Goal: Task Accomplishment & Management: Manage account settings

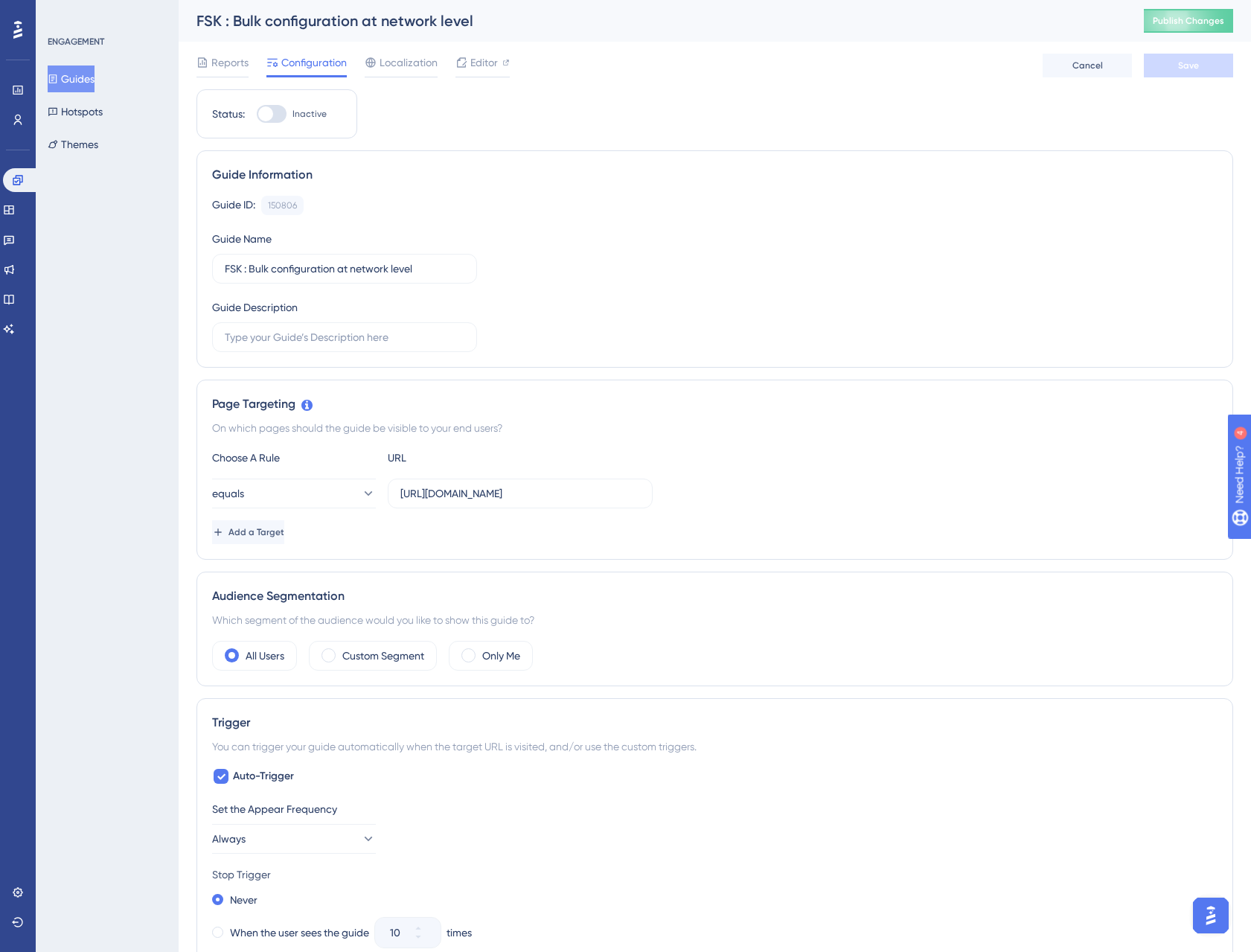
click at [280, 125] on div "Status: Inactive" at bounding box center [277, 113] width 161 height 49
click at [278, 116] on div at bounding box center [271, 114] width 30 height 18
click at [256, 115] on input "Inactive" at bounding box center [256, 114] width 1 height 1
checkbox input "true"
click at [1187, 63] on span "Save" at bounding box center [1189, 65] width 21 height 12
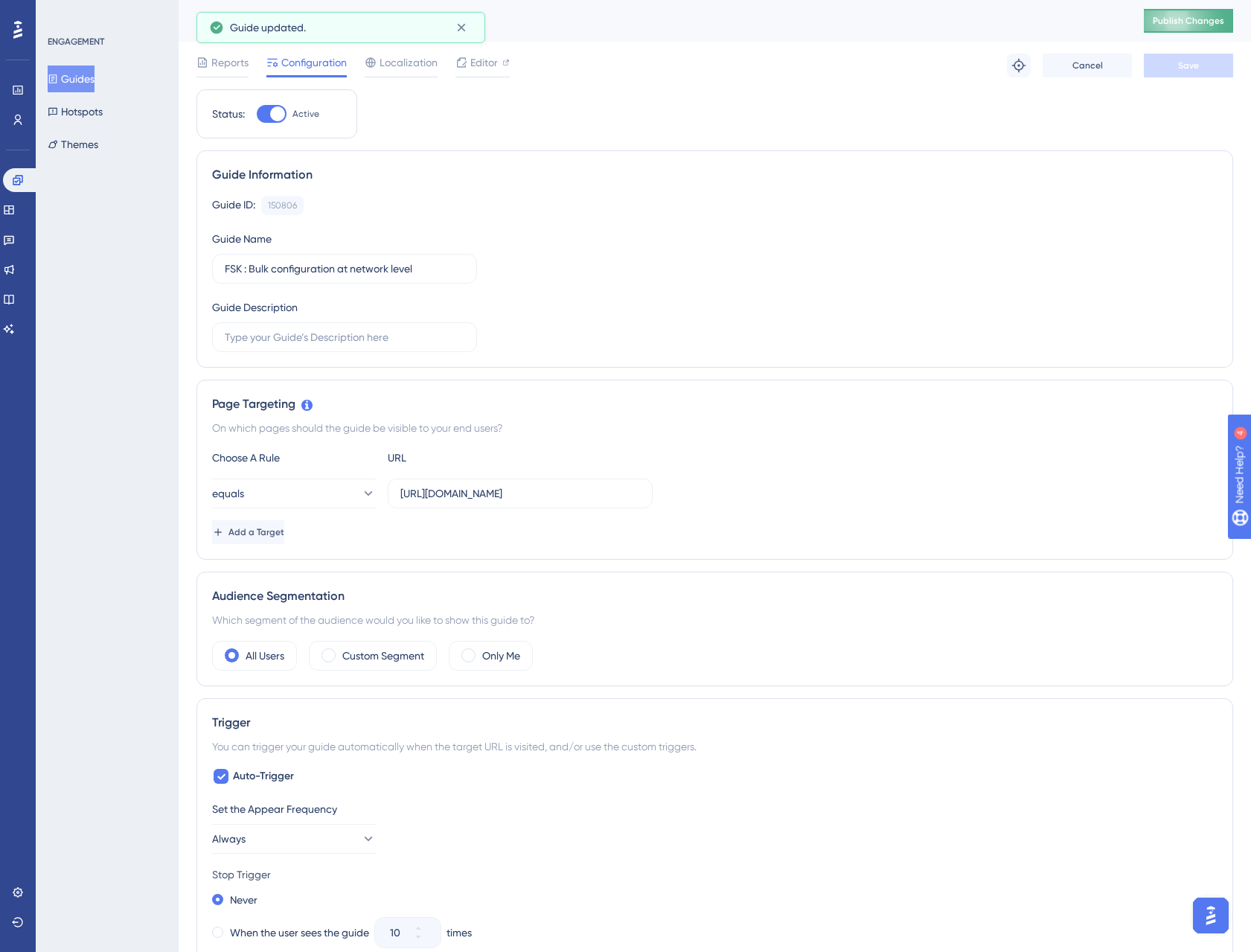
click at [1207, 19] on span "Publish Changes" at bounding box center [1188, 21] width 72 height 12
click at [1089, 68] on span "Cancel" at bounding box center [1088, 65] width 31 height 12
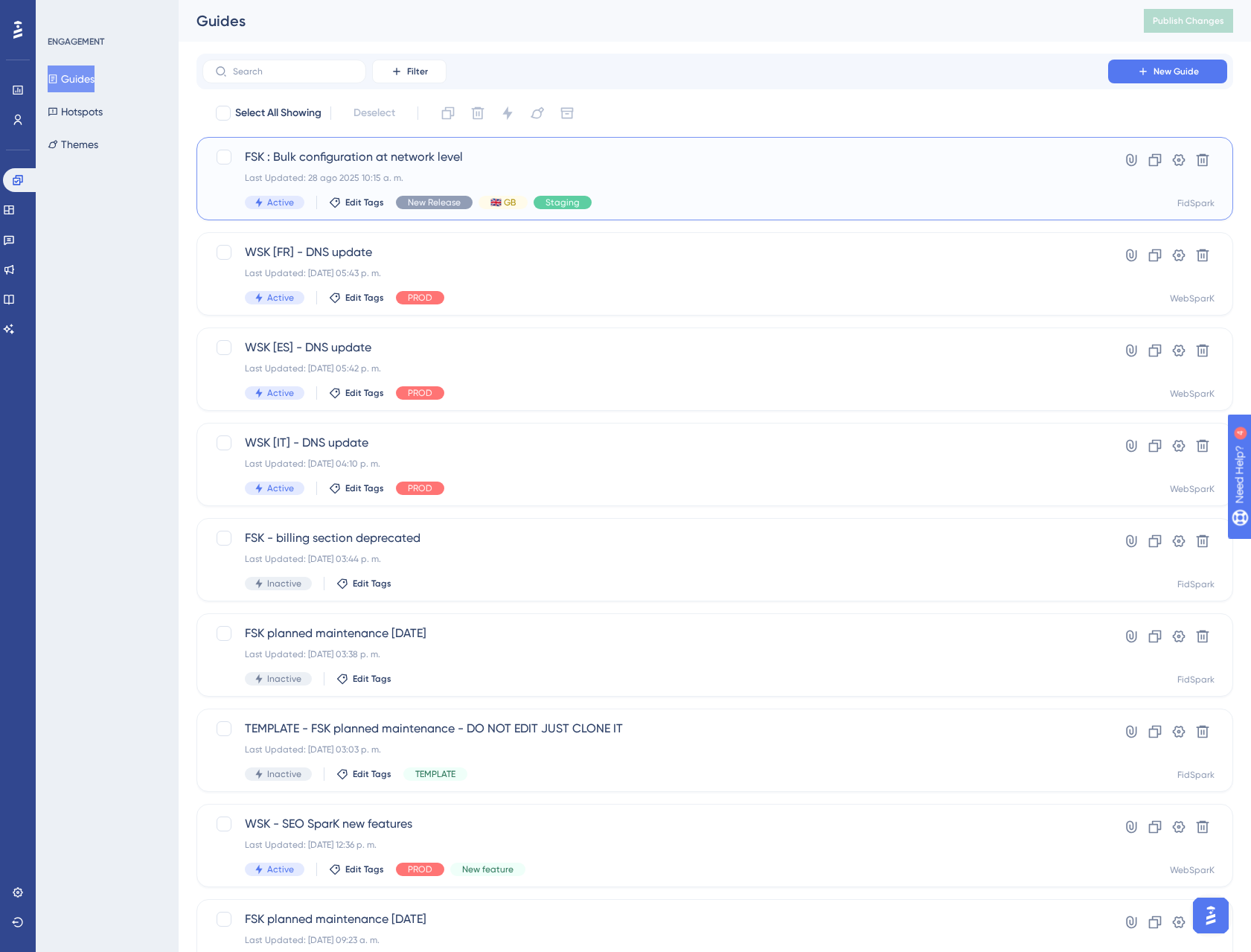
click at [401, 157] on span "FSK : Bulk configuration at network level" at bounding box center [655, 157] width 821 height 18
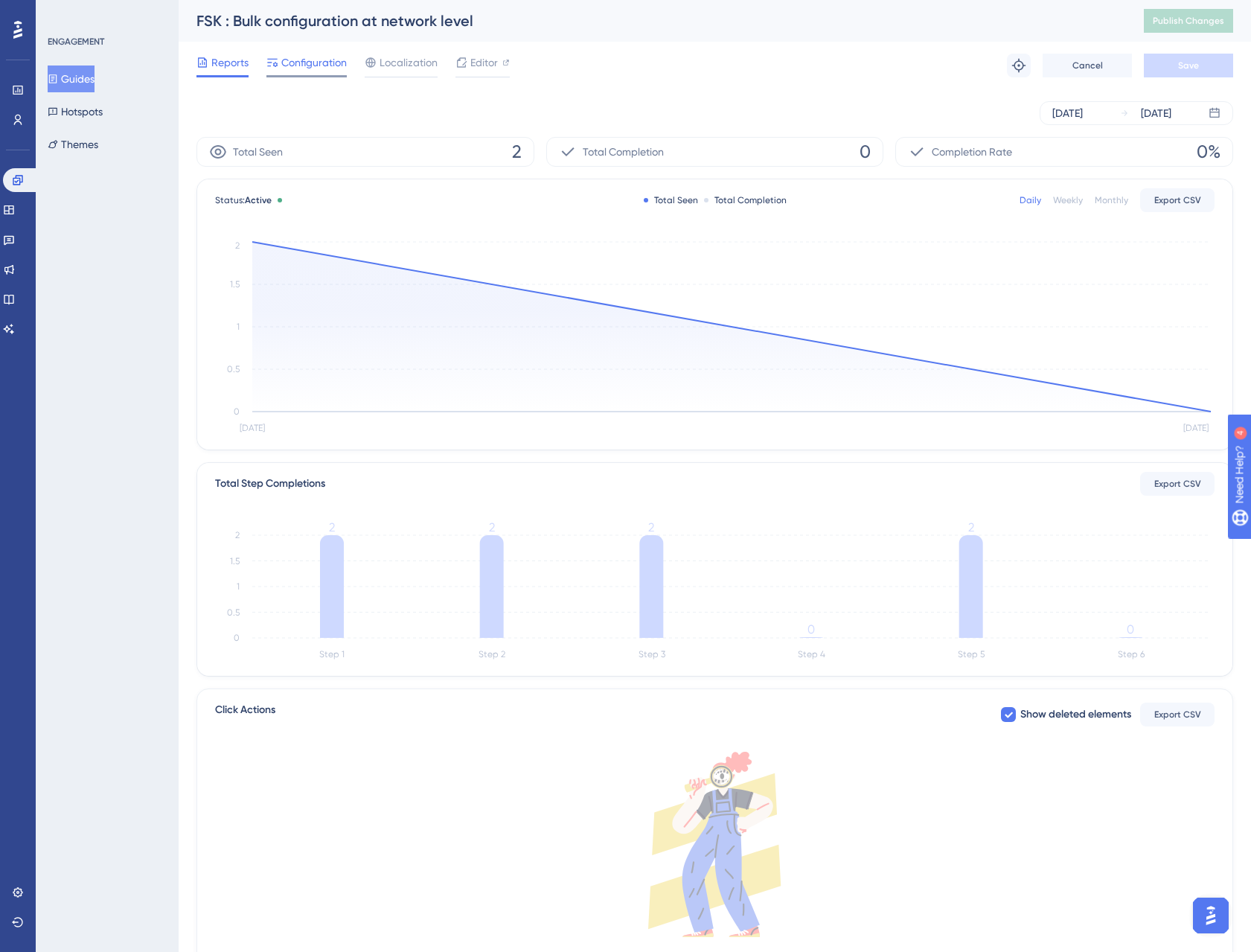
click at [317, 72] on div "Configuration" at bounding box center [306, 66] width 80 height 24
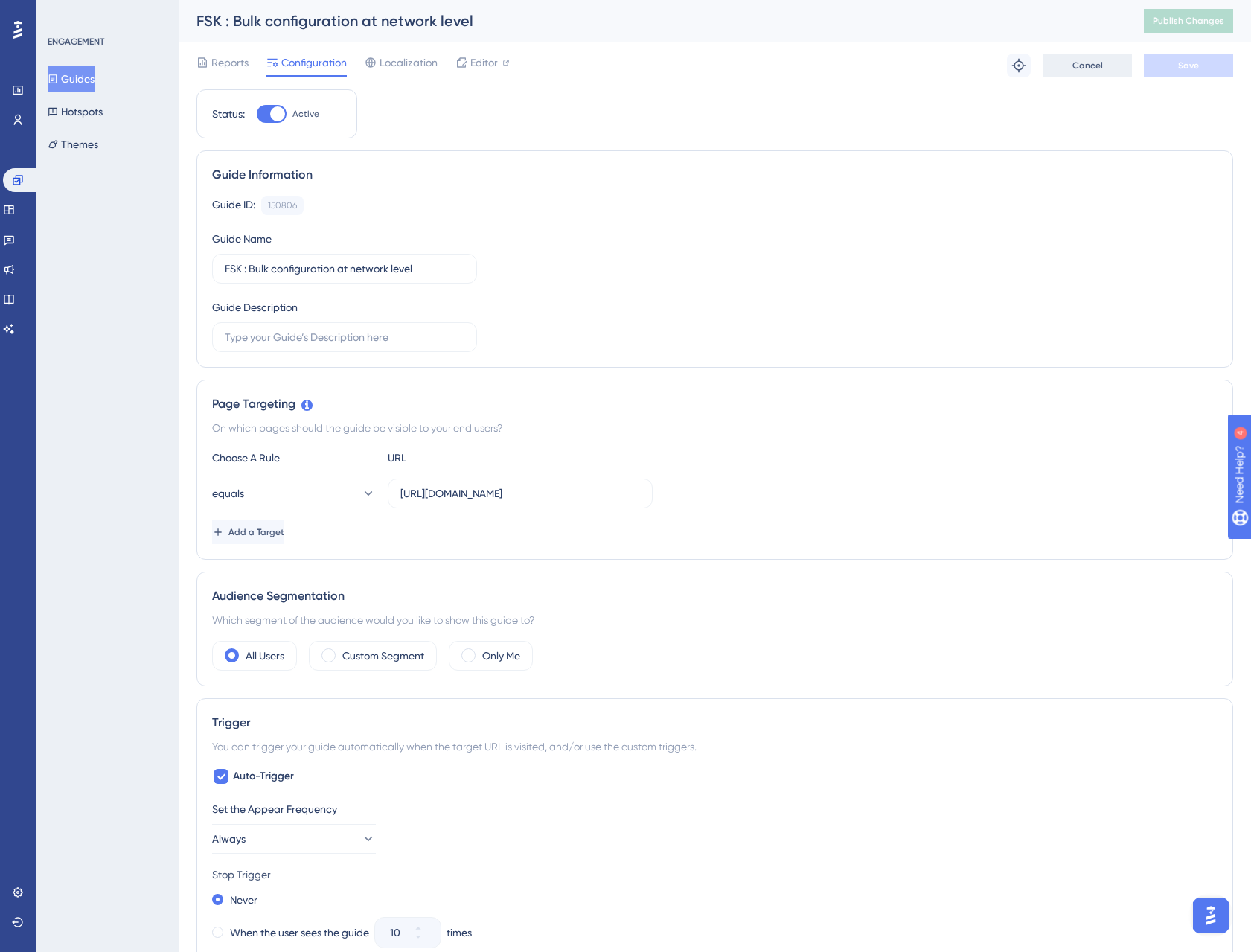
click at [1085, 67] on span "Cancel" at bounding box center [1088, 65] width 31 height 12
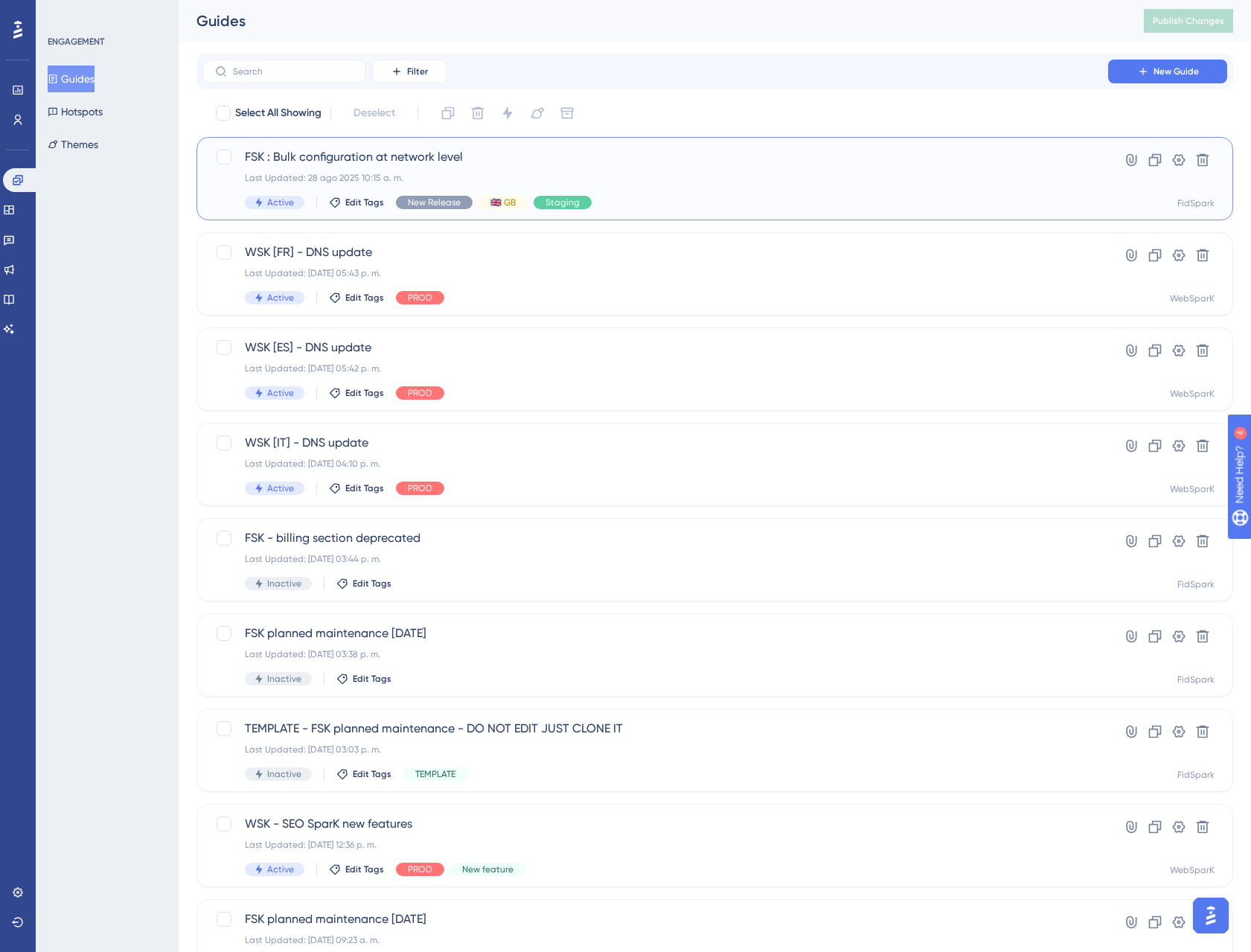
click at [382, 154] on span "FSK : Bulk configuration at network level" at bounding box center [655, 157] width 821 height 18
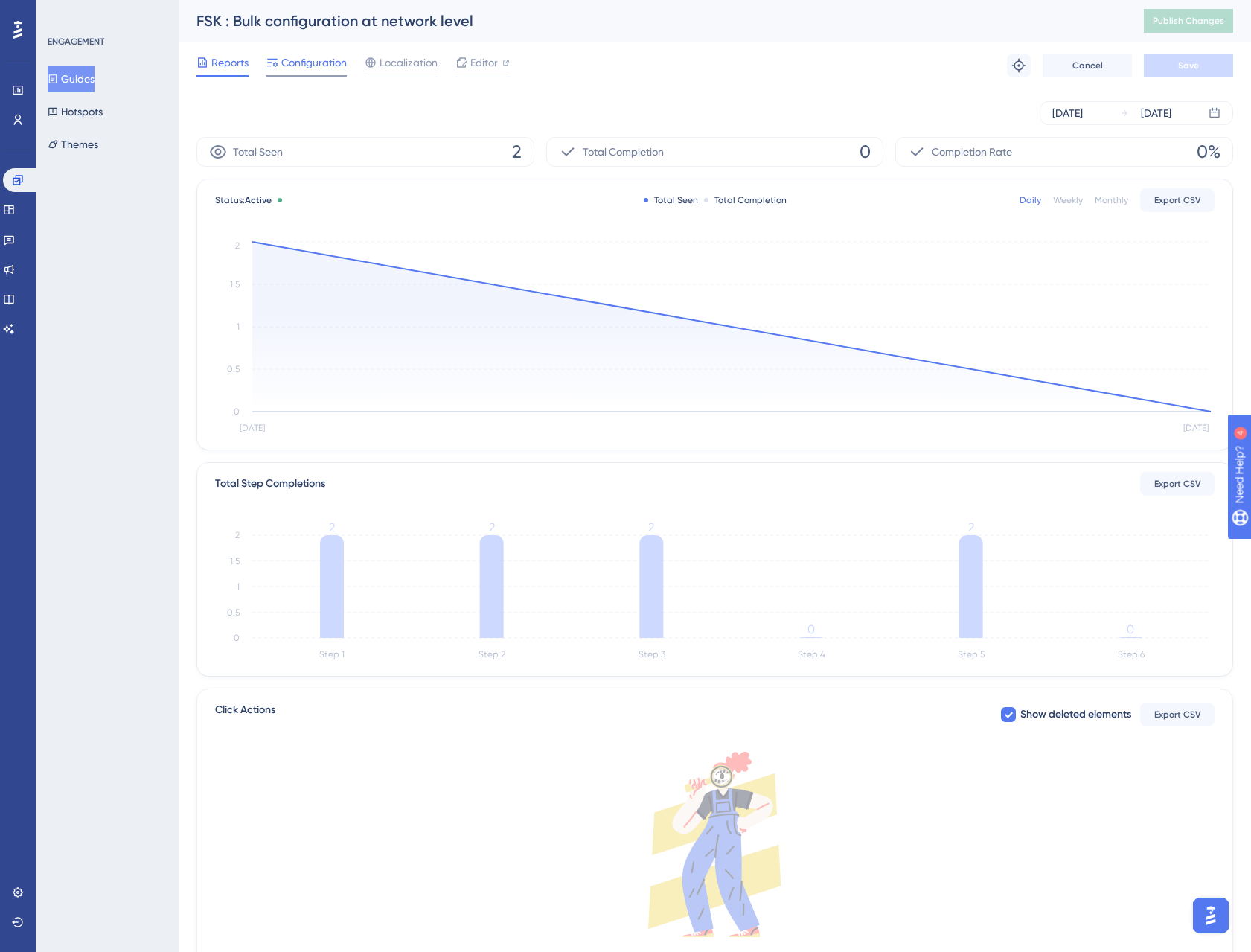
click at [317, 67] on span "Configuration" at bounding box center [314, 63] width 65 height 18
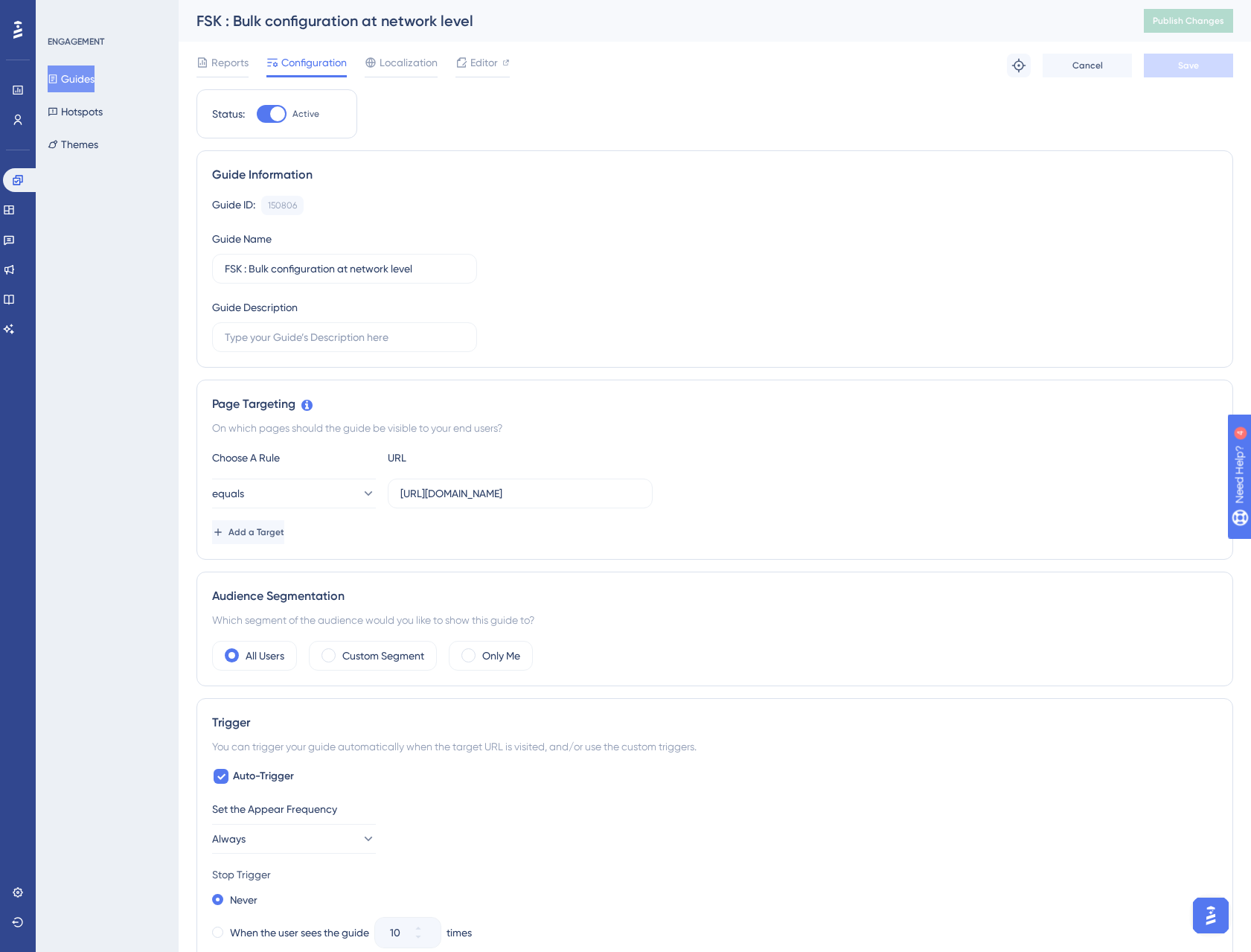
click at [95, 76] on button "Guides" at bounding box center [71, 78] width 47 height 27
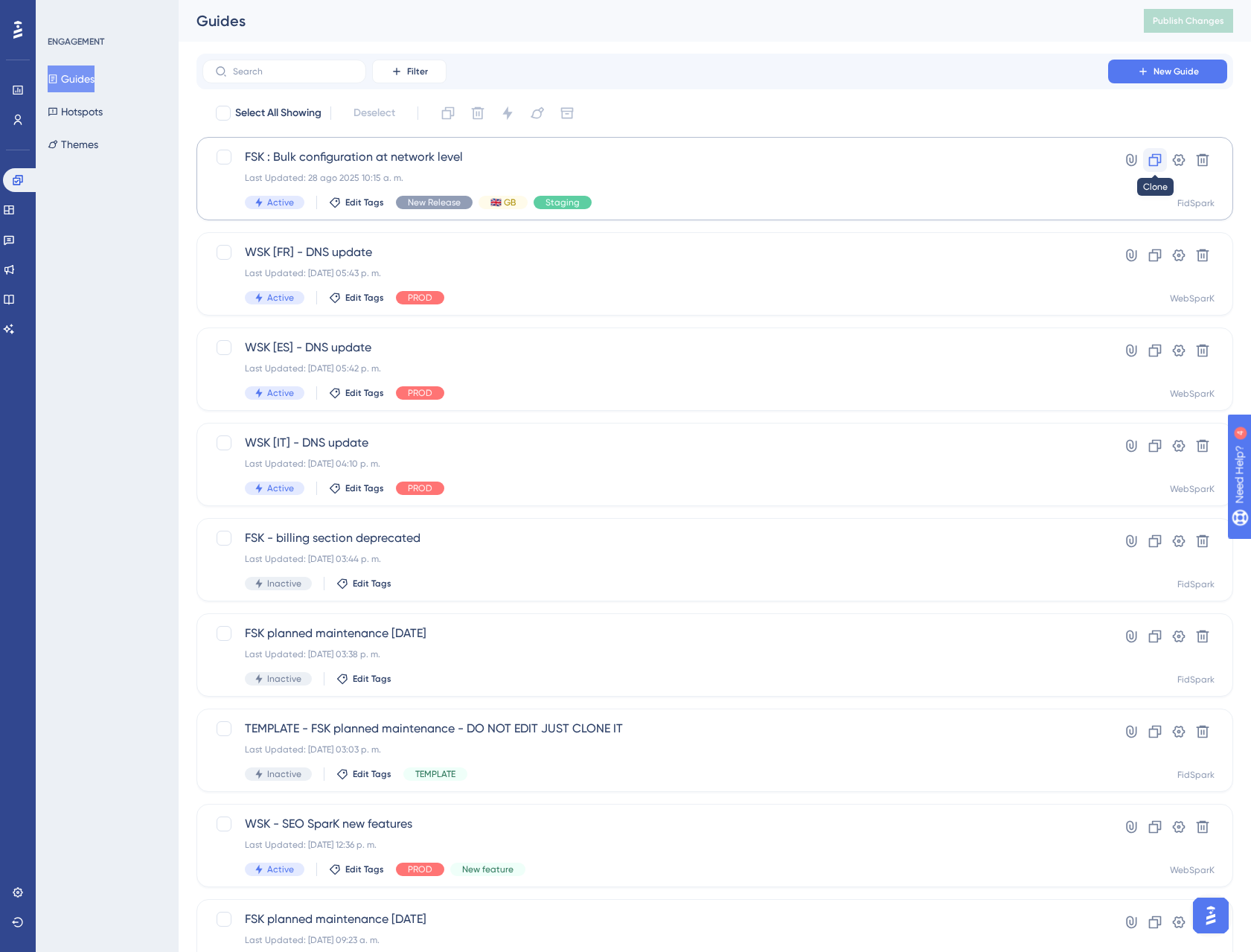
click at [1153, 162] on icon at bounding box center [1155, 160] width 15 height 15
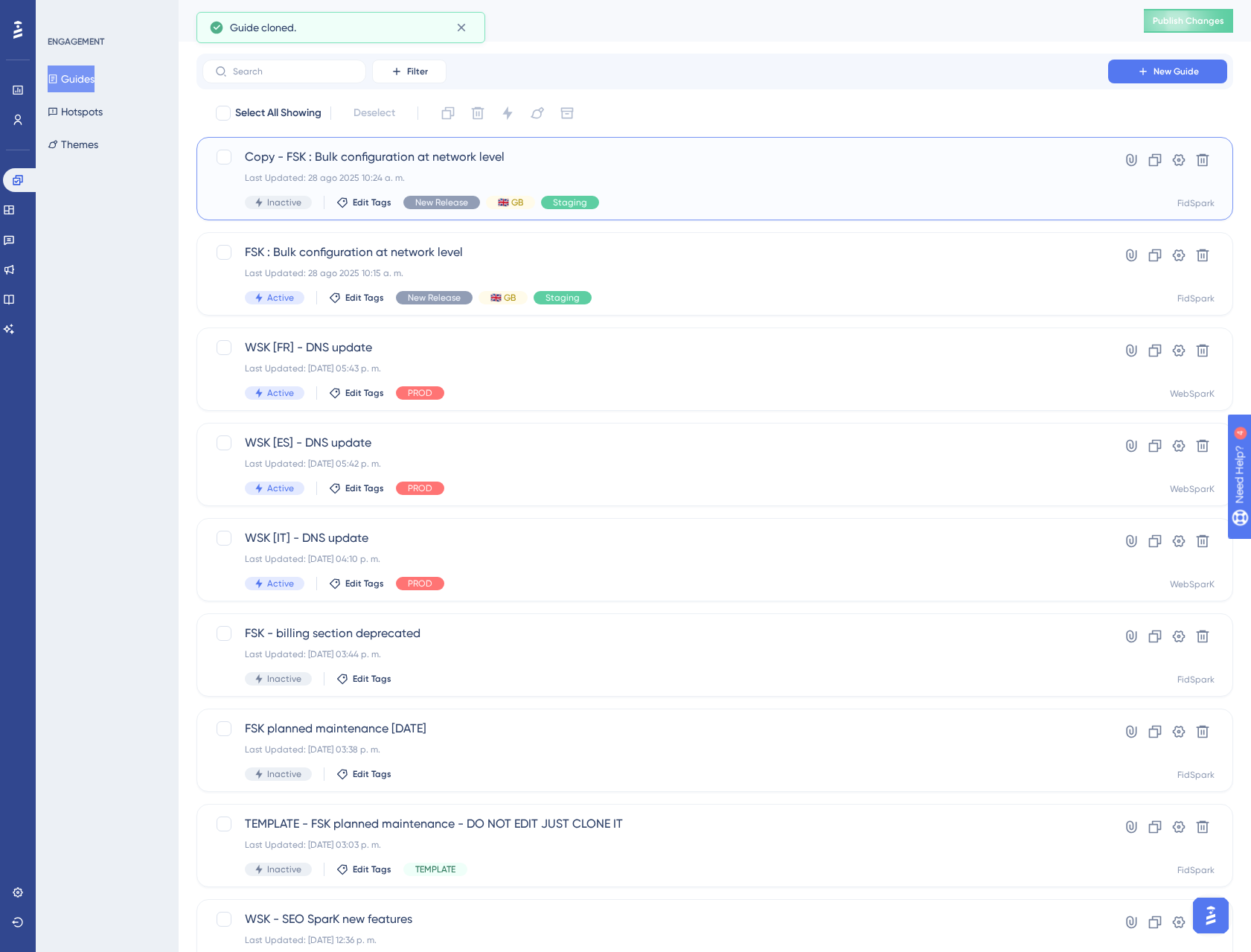
click at [540, 156] on span "Copy - FSK : Bulk configuration at network level" at bounding box center [655, 157] width 821 height 18
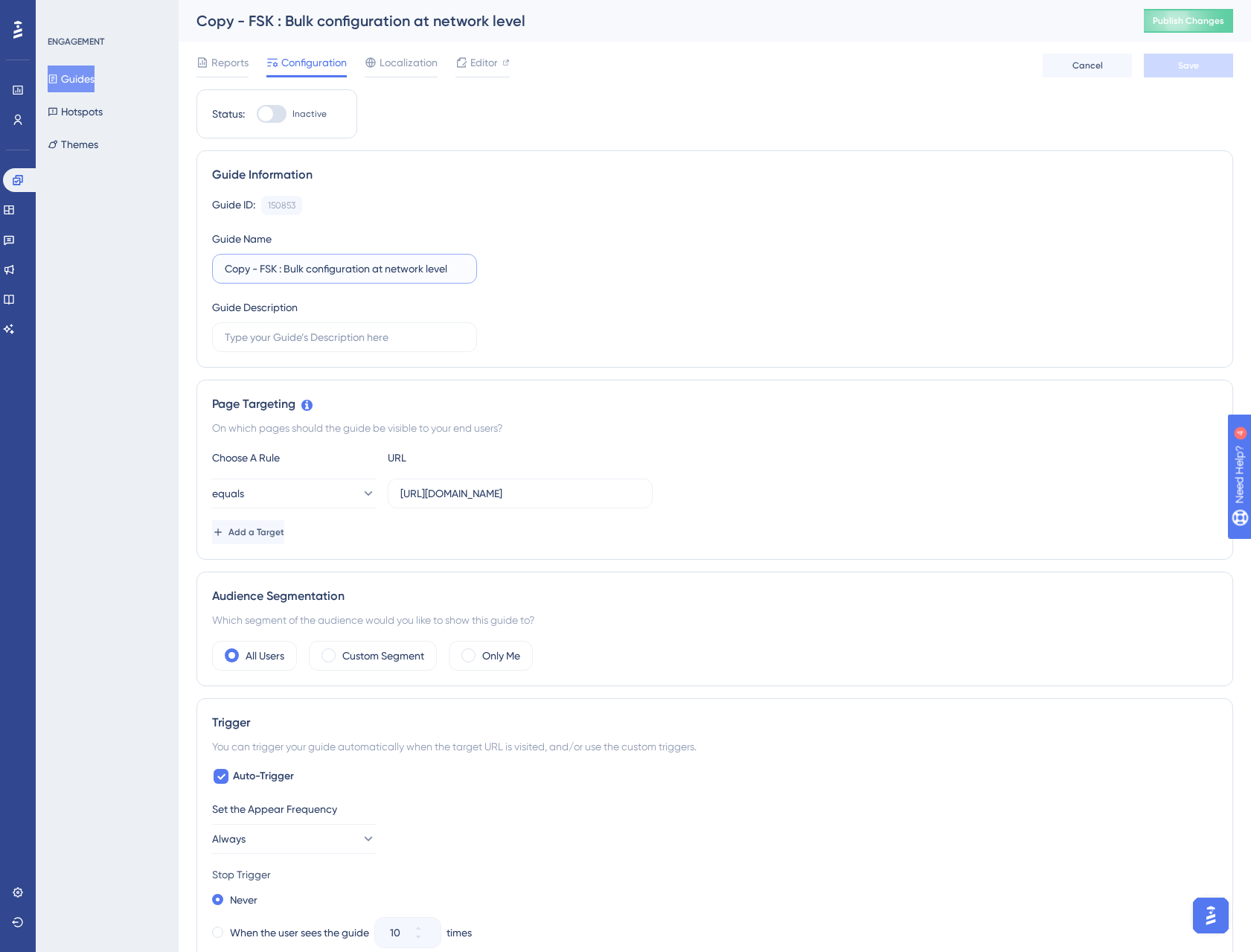
click at [306, 265] on input "Copy - FSK : Bulk configuration at network level" at bounding box center [345, 269] width 240 height 16
click at [288, 270] on input "Copy - FSK : Bulk configuration at network level" at bounding box center [345, 269] width 240 height 16
type input "Bulk configuration at network level"
click at [552, 499] on input "https://staging.fidspark.com/en/pro/group/" at bounding box center [520, 494] width 240 height 16
click at [551, 499] on input "https://staging.fidspark.com/en/pro/group/" at bounding box center [520, 494] width 240 height 16
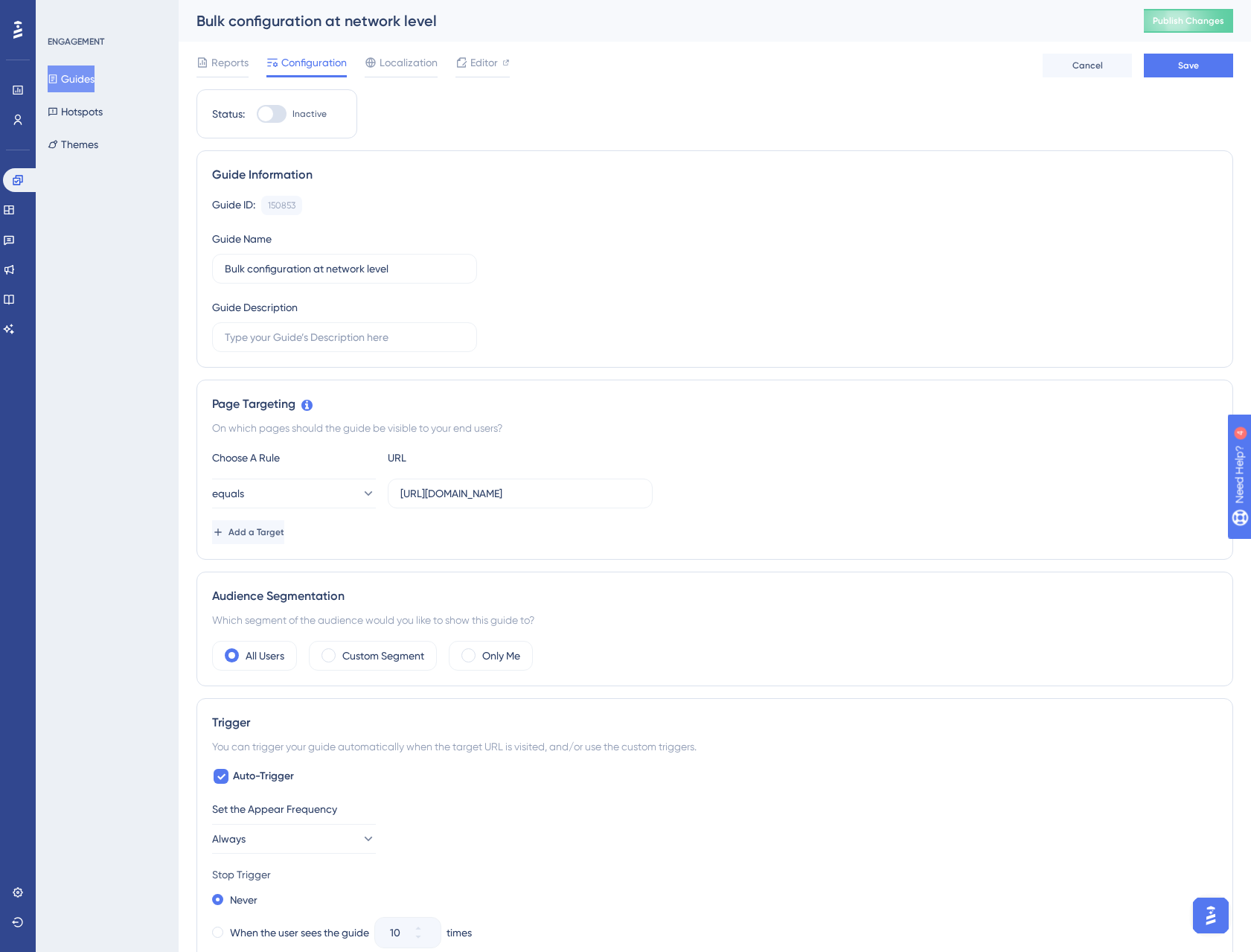
click at [1163, 166] on div "Guide Information" at bounding box center [715, 174] width 1006 height 18
click at [963, 103] on div "Status: Inactive Guide Information Guide ID: 150853 Copy Guide Name Bulk config…" at bounding box center [715, 837] width 1037 height 1496
click at [333, 331] on input "text" at bounding box center [345, 337] width 240 height 16
drag, startPoint x: 287, startPoint y: 269, endPoint x: 178, endPoint y: 272, distance: 109.0
click at [0, 0] on div "Performance Users Engagement Widgets Feedback Product Updates Knowledge Base AI…" at bounding box center [0, 0] width 0 height 0
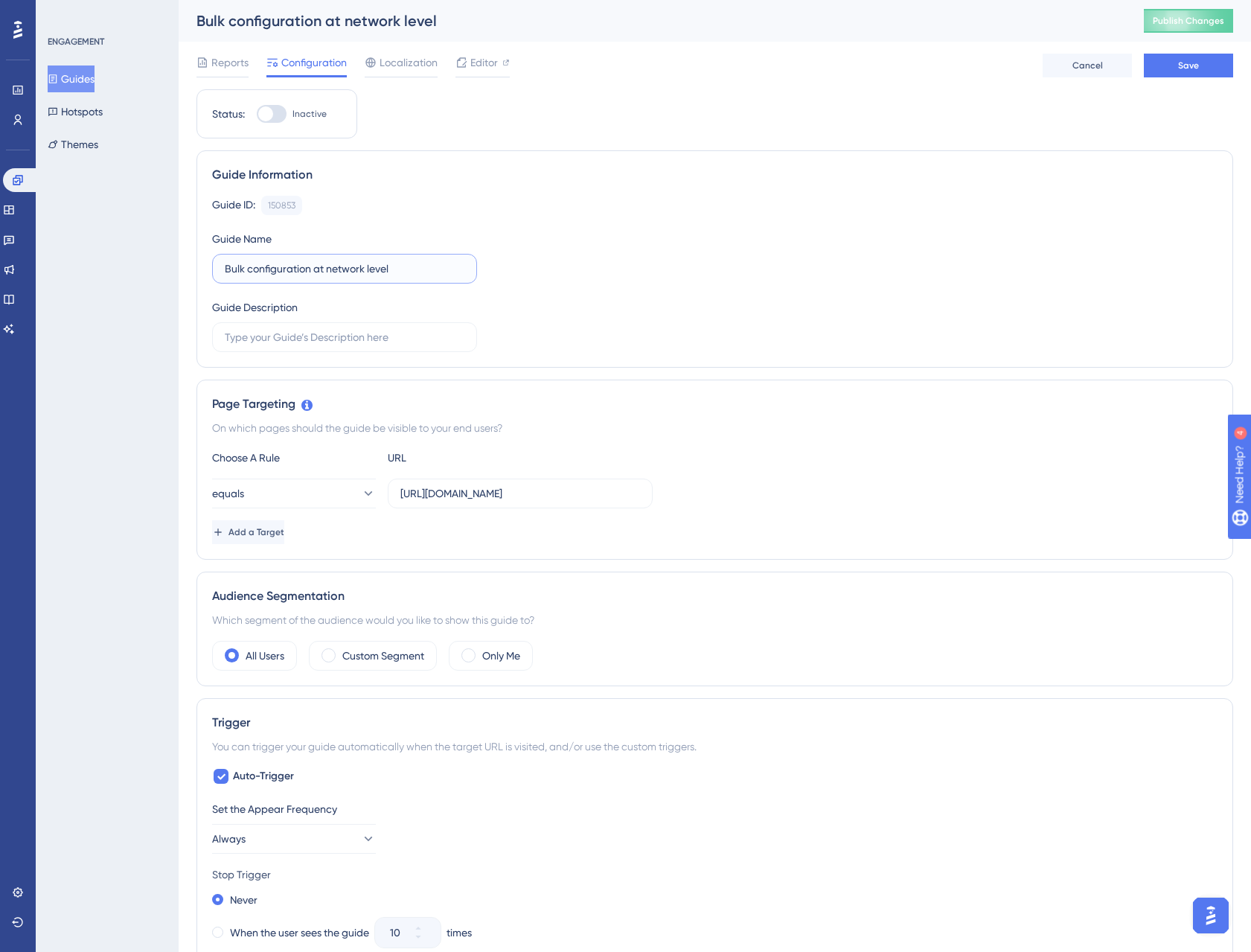
click at [405, 269] on input "Bulk configuration at network level" at bounding box center [345, 269] width 240 height 16
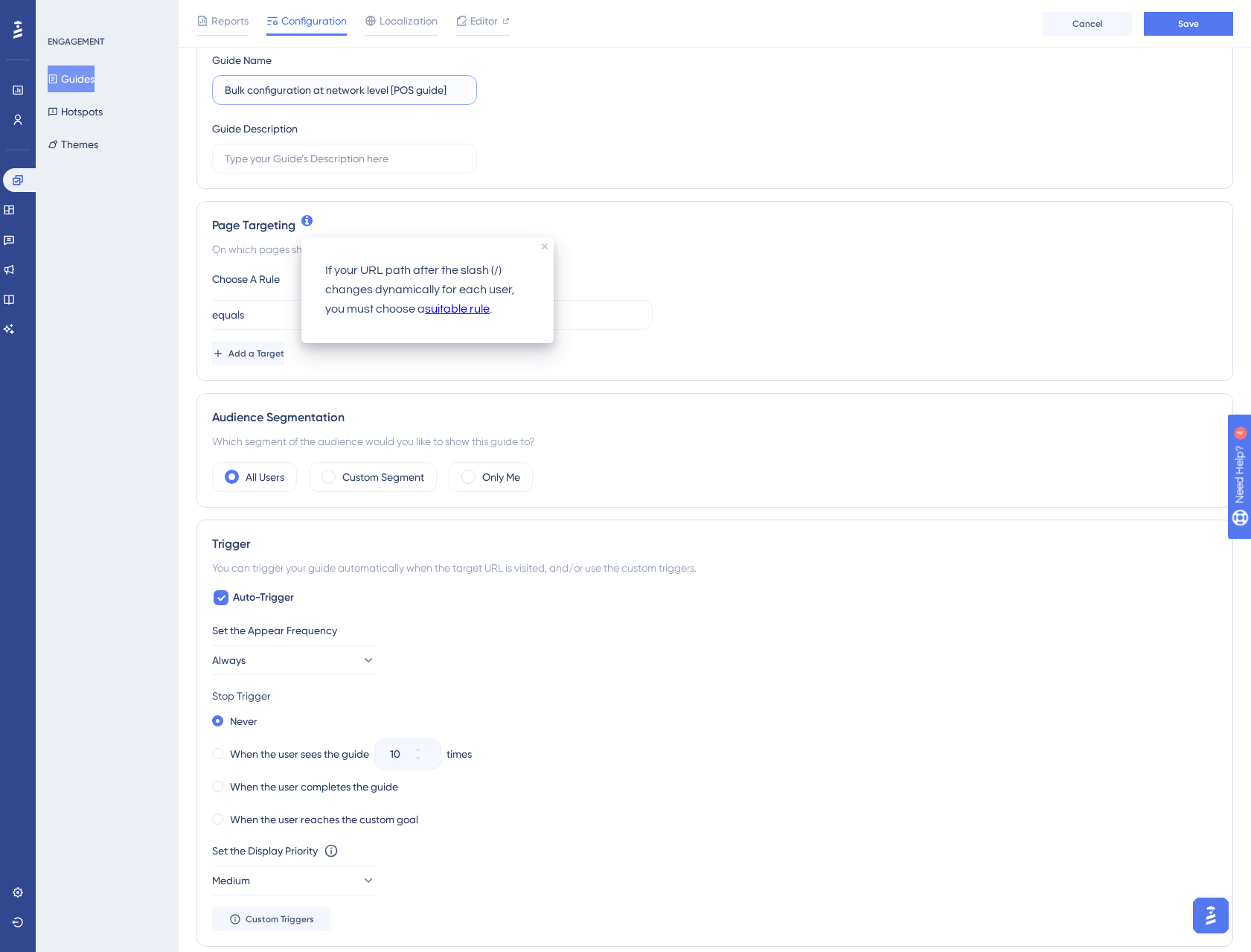
scroll to position [225, 0]
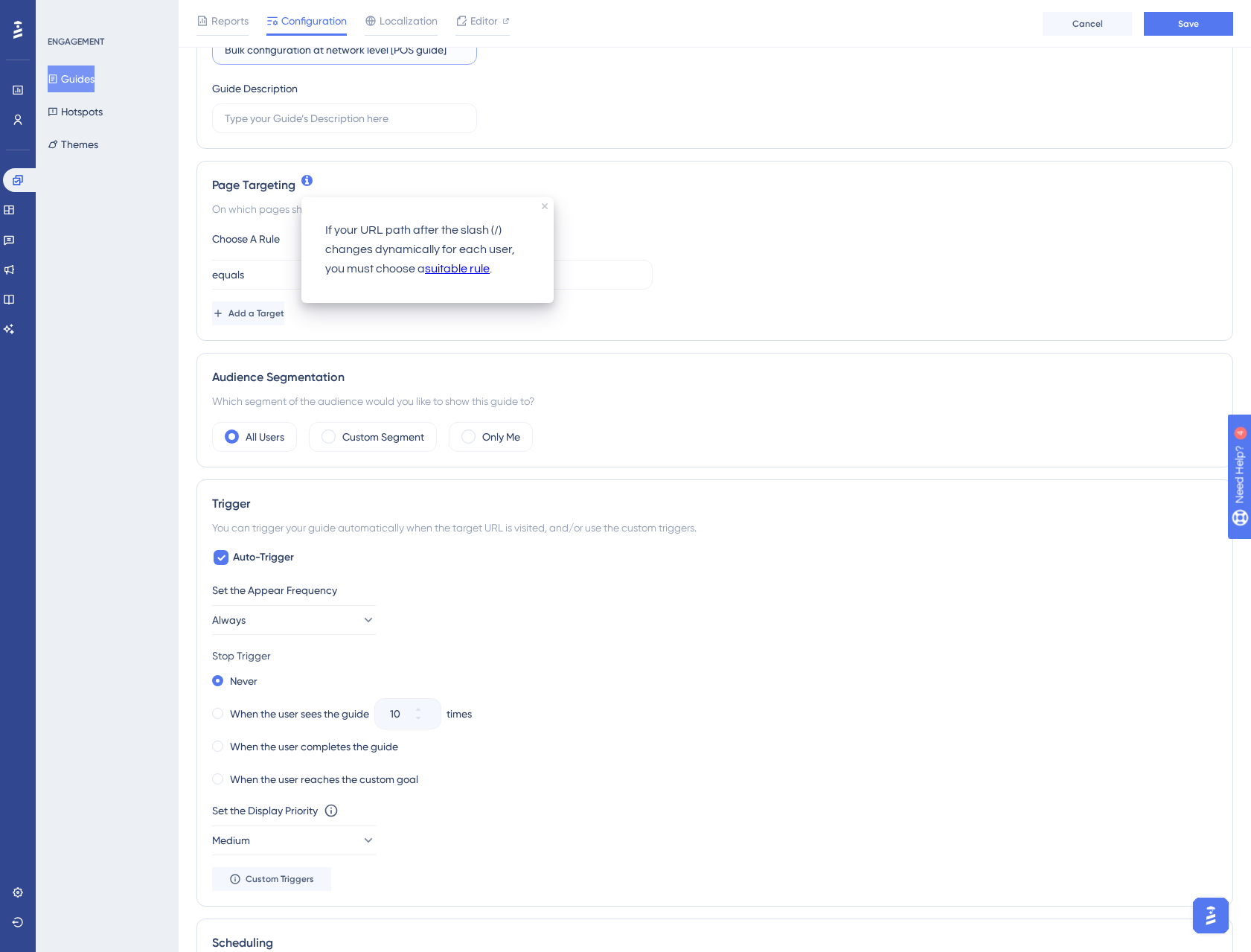
type input "Bulk configuration at network level [POS guide]"
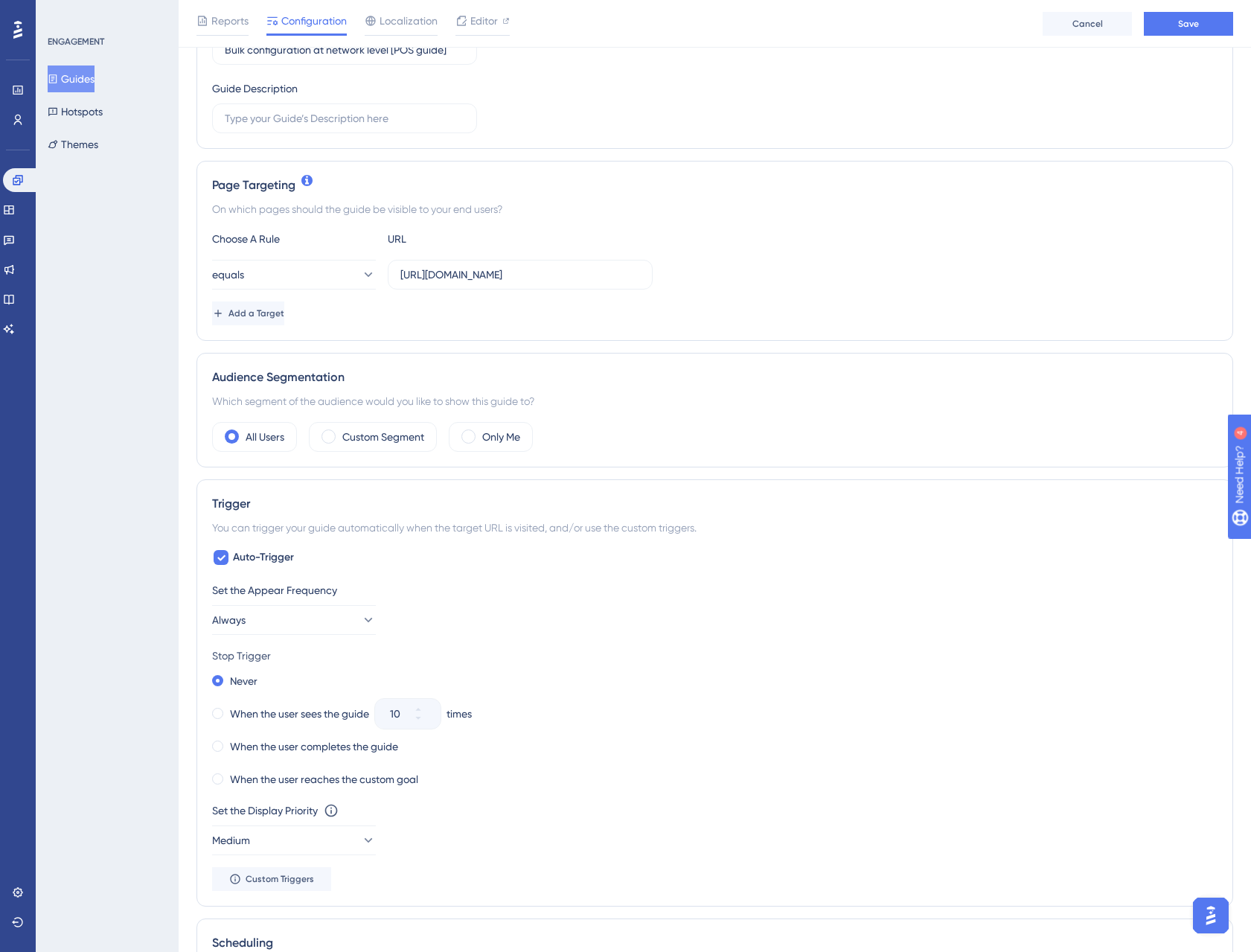
click at [708, 260] on div "equals https://staging.fidspark.com/en/pro/group/" at bounding box center [715, 274] width 1006 height 30
click at [578, 275] on input "https://staging.fidspark.com/en/pro/group/" at bounding box center [520, 274] width 240 height 16
click at [494, 277] on input "https://staging.fidspark.com/en/pro/group/" at bounding box center [520, 274] width 240 height 16
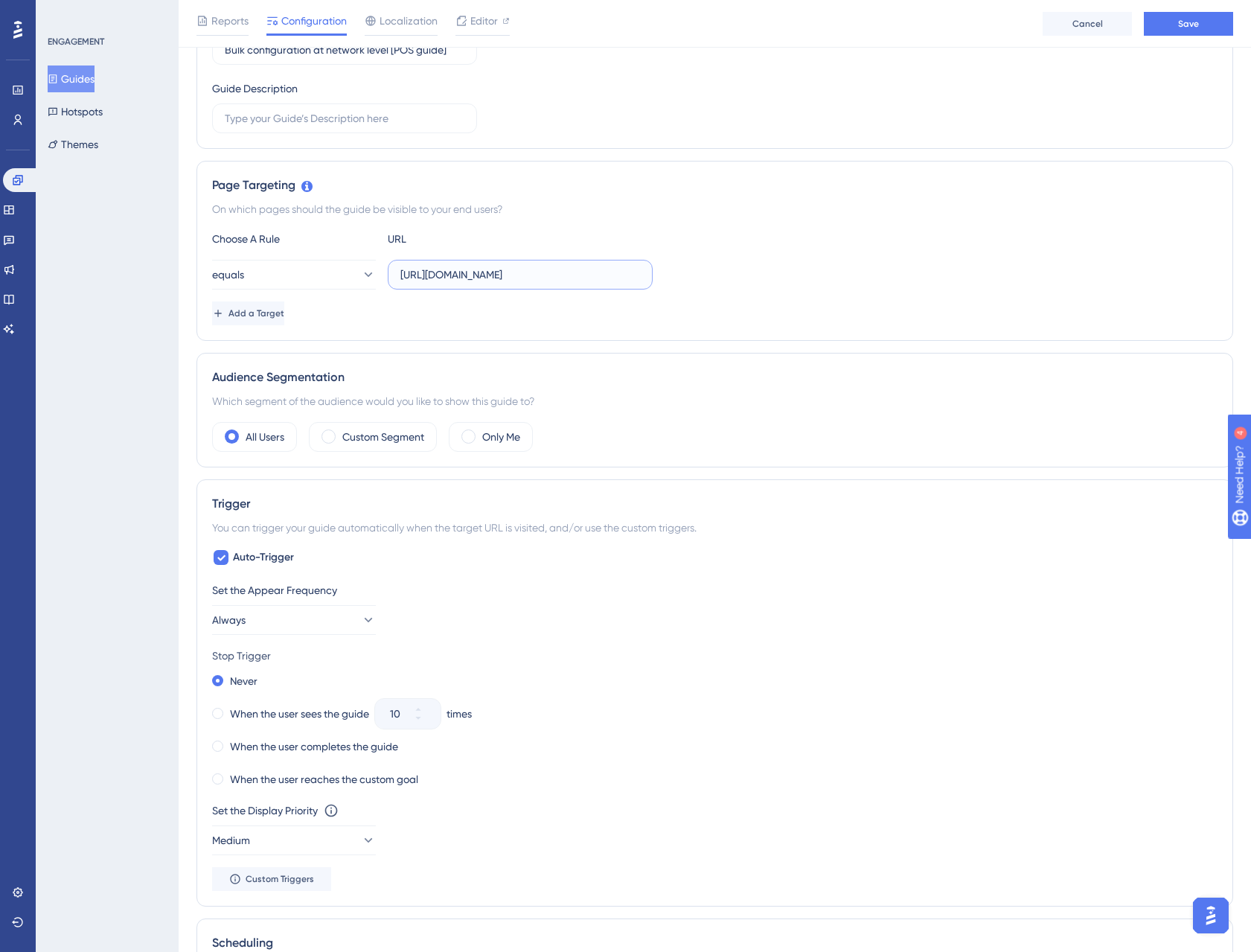
paste input "local"
click at [336, 272] on button "equals" at bounding box center [294, 274] width 164 height 30
click at [326, 490] on div "regex regex" at bounding box center [294, 499] width 121 height 30
click at [627, 278] on input "https://staging.fidspark.com/en/pro/local/" at bounding box center [520, 274] width 240 height 16
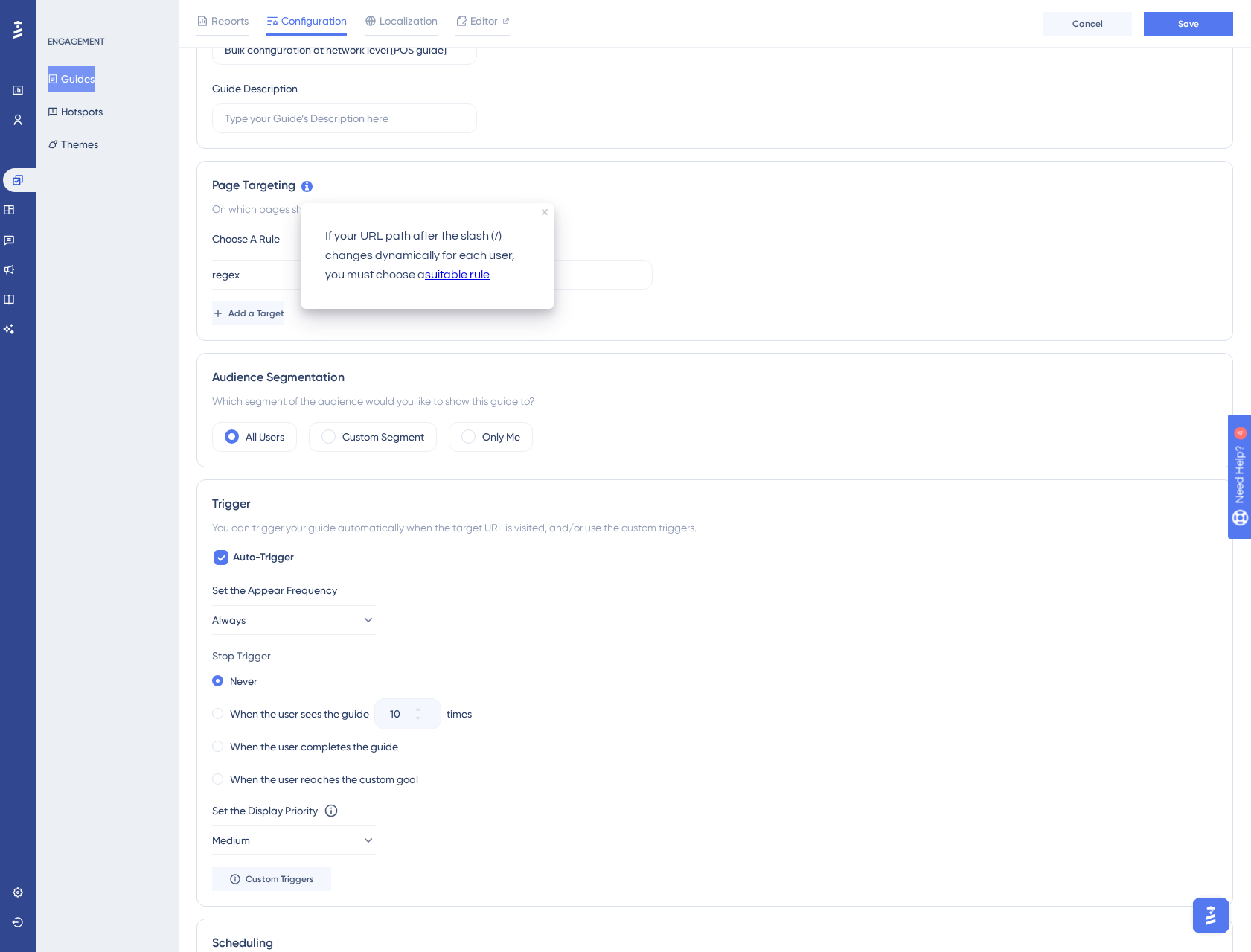
click at [449, 277] on link "suitable rule" at bounding box center [457, 276] width 65 height 19
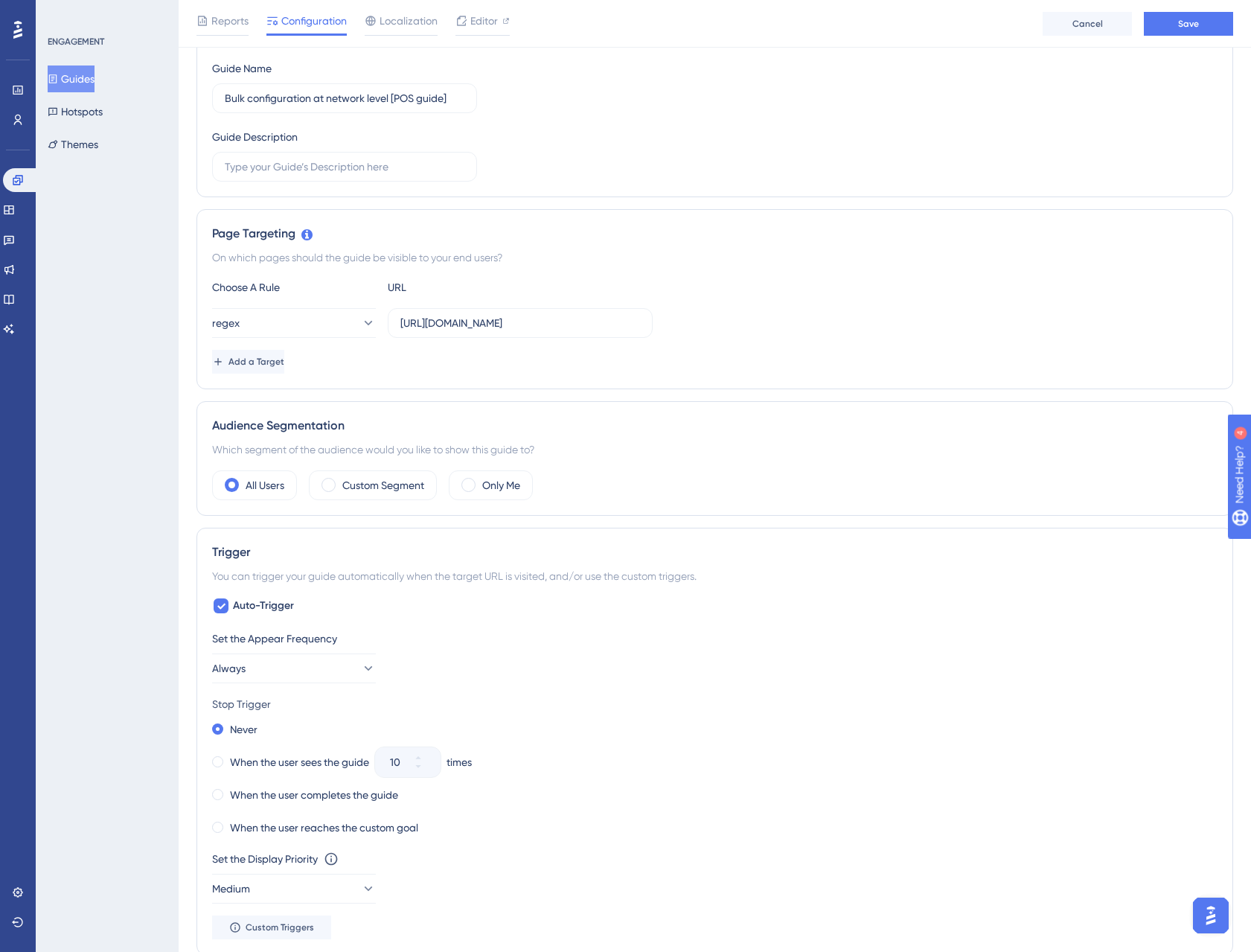
scroll to position [224, 0]
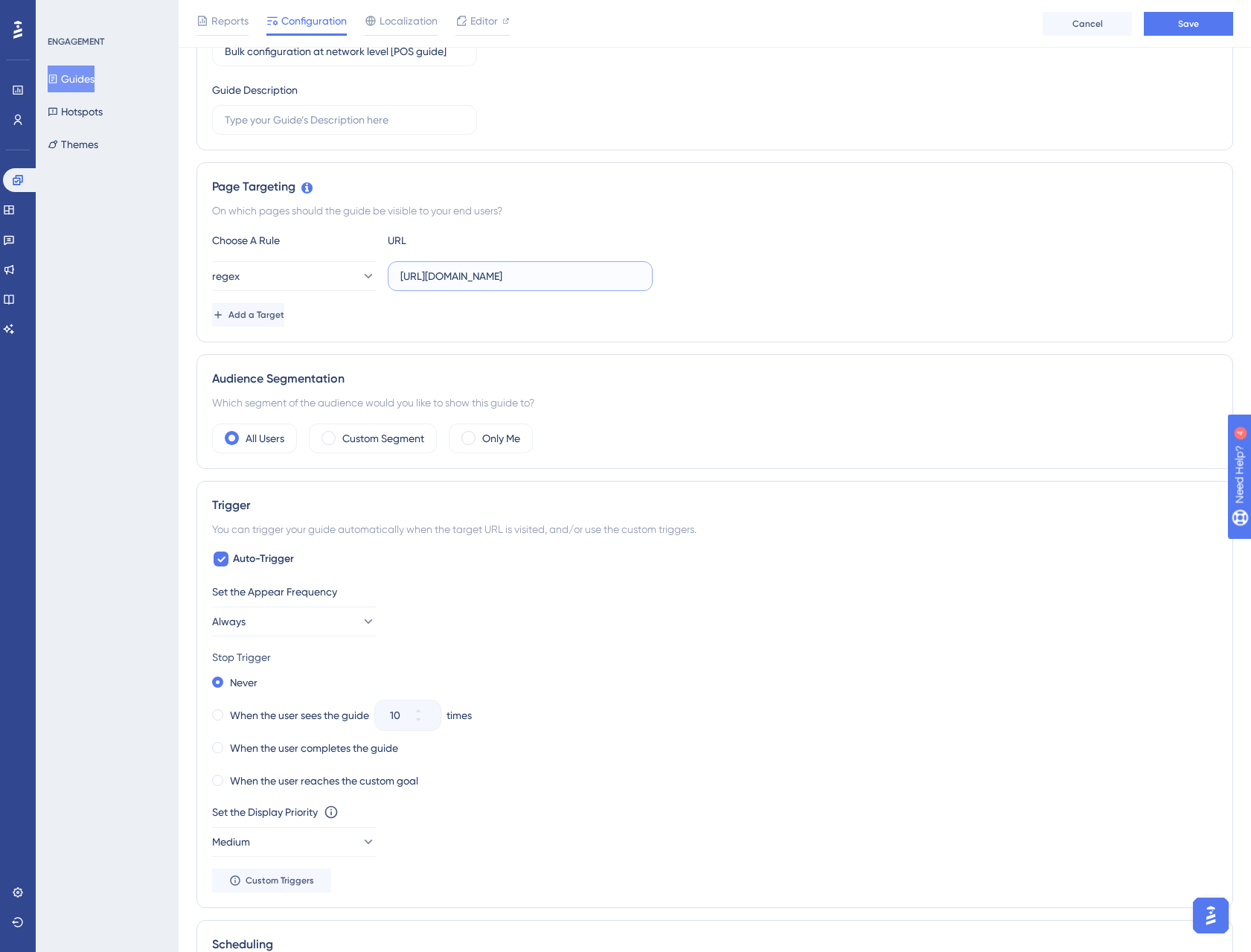
click at [622, 277] on input "https://staging.fidspark.com/en/pro/local/*" at bounding box center [520, 276] width 240 height 16
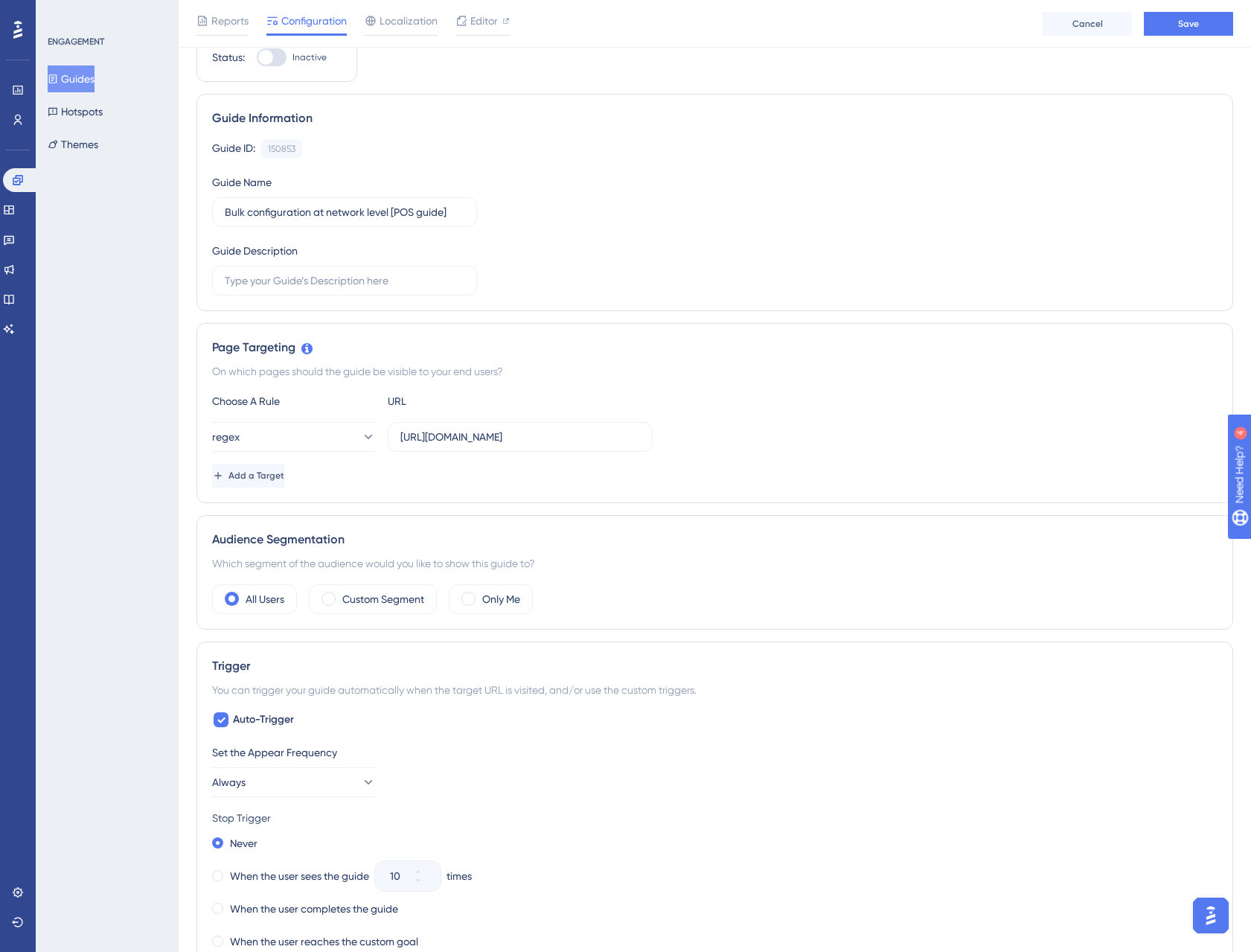
scroll to position [0, 0]
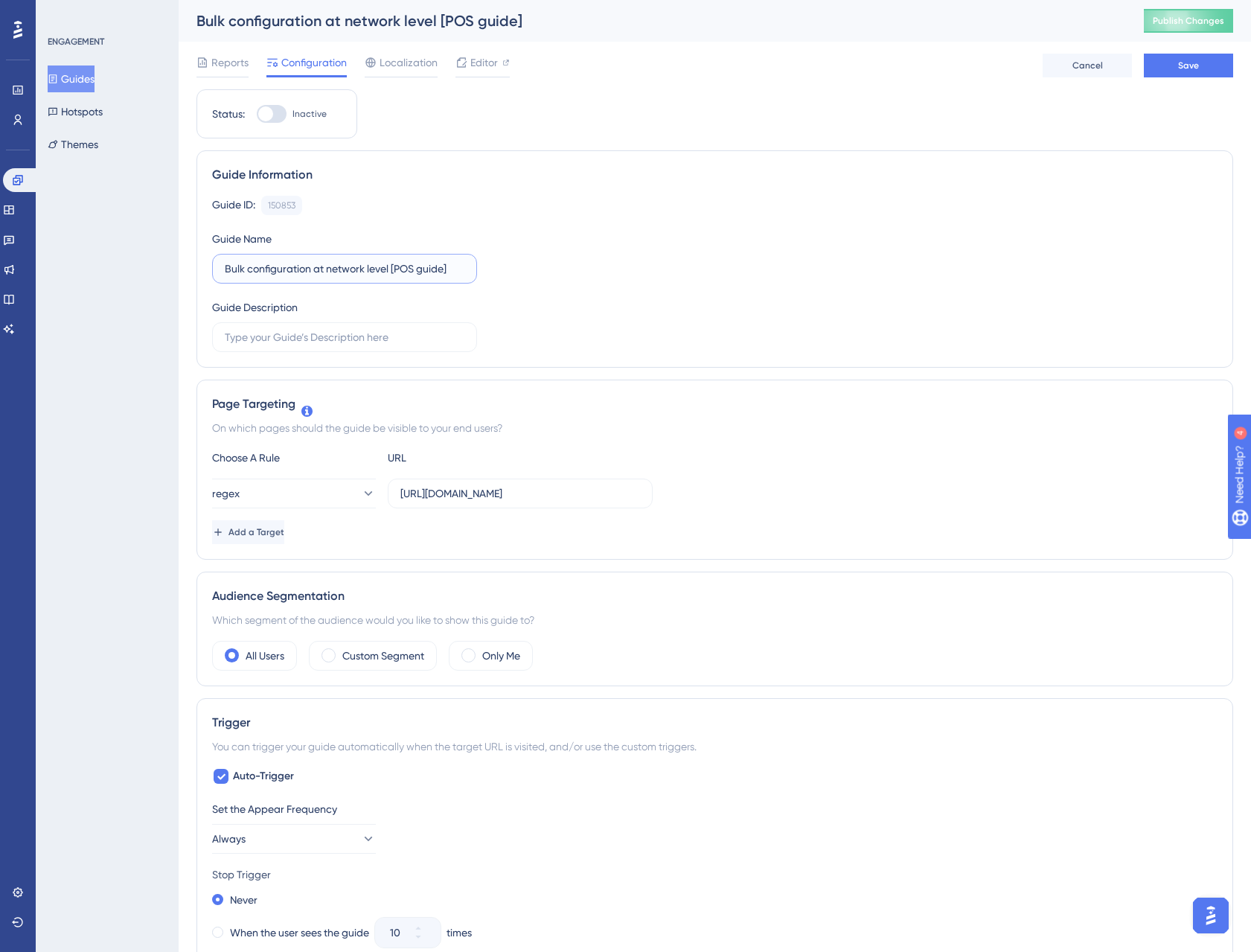
click at [456, 270] on input "Bulk configuration at network level [POS guide]" at bounding box center [345, 269] width 240 height 16
click at [376, 349] on label at bounding box center [345, 337] width 265 height 30
click at [376, 346] on input "text" at bounding box center [345, 337] width 240 height 16
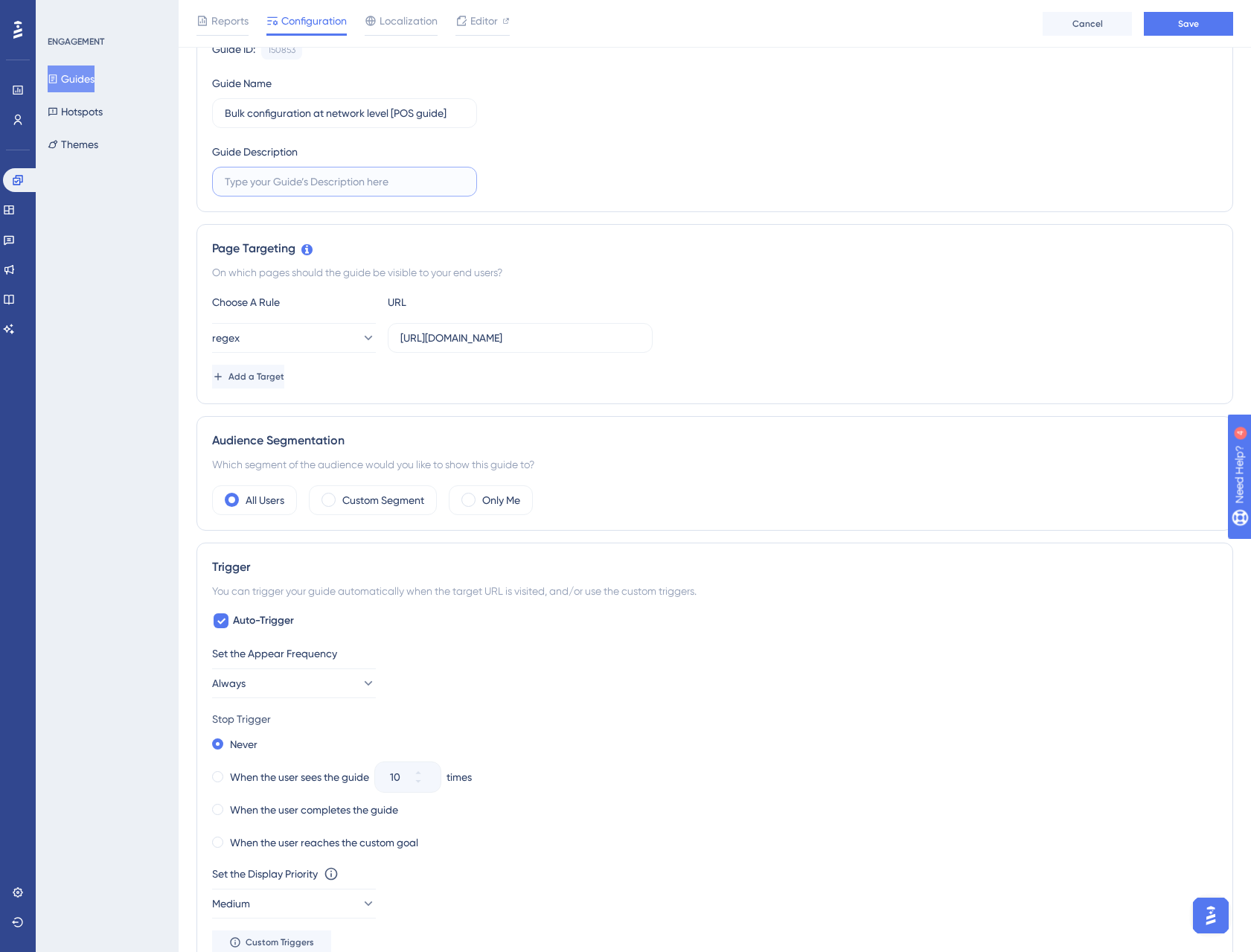
scroll to position [159, 0]
click at [615, 336] on input "https://staging.fidspark.com/en/pro/local/*/" at bounding box center [520, 340] width 240 height 16
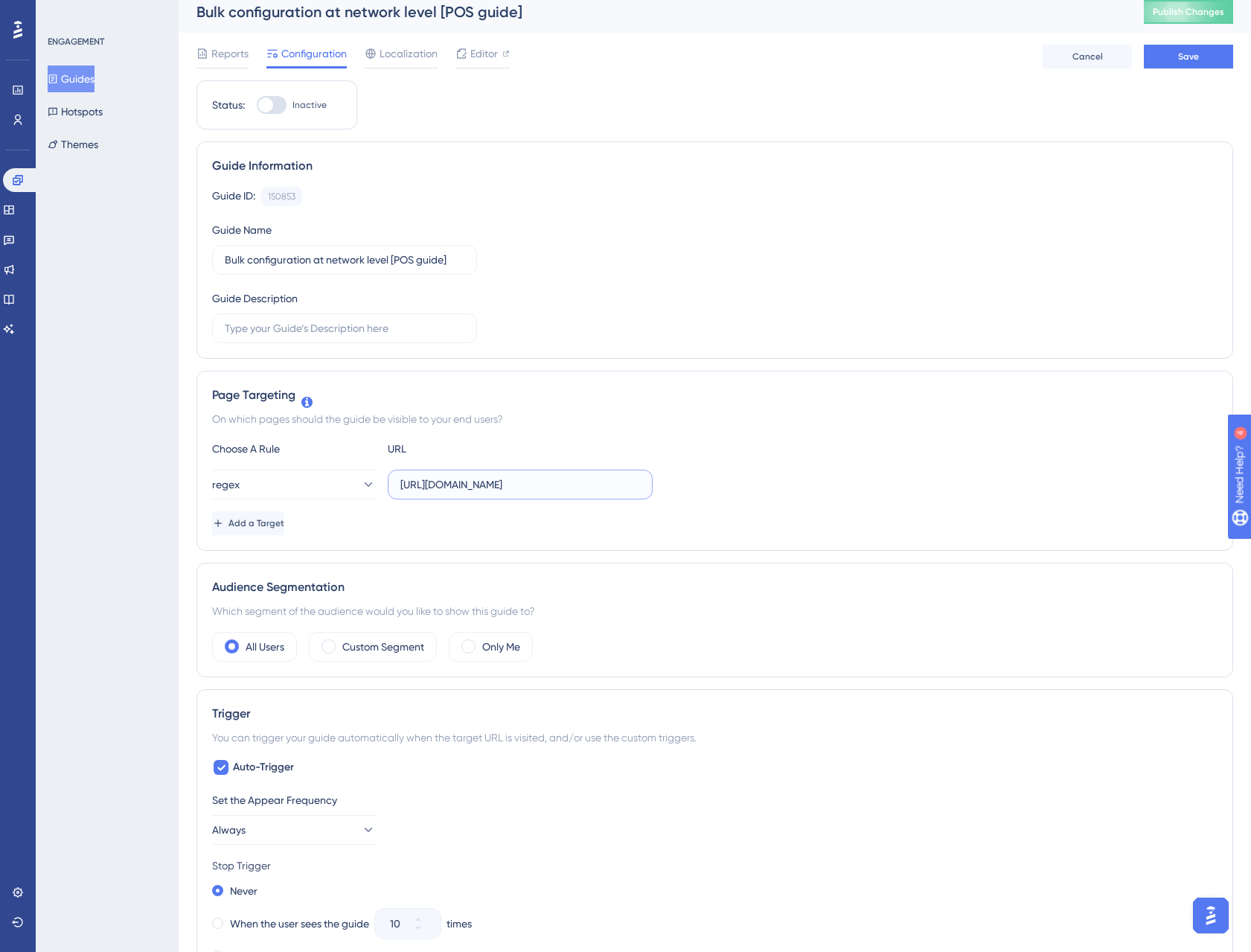
scroll to position [0, 0]
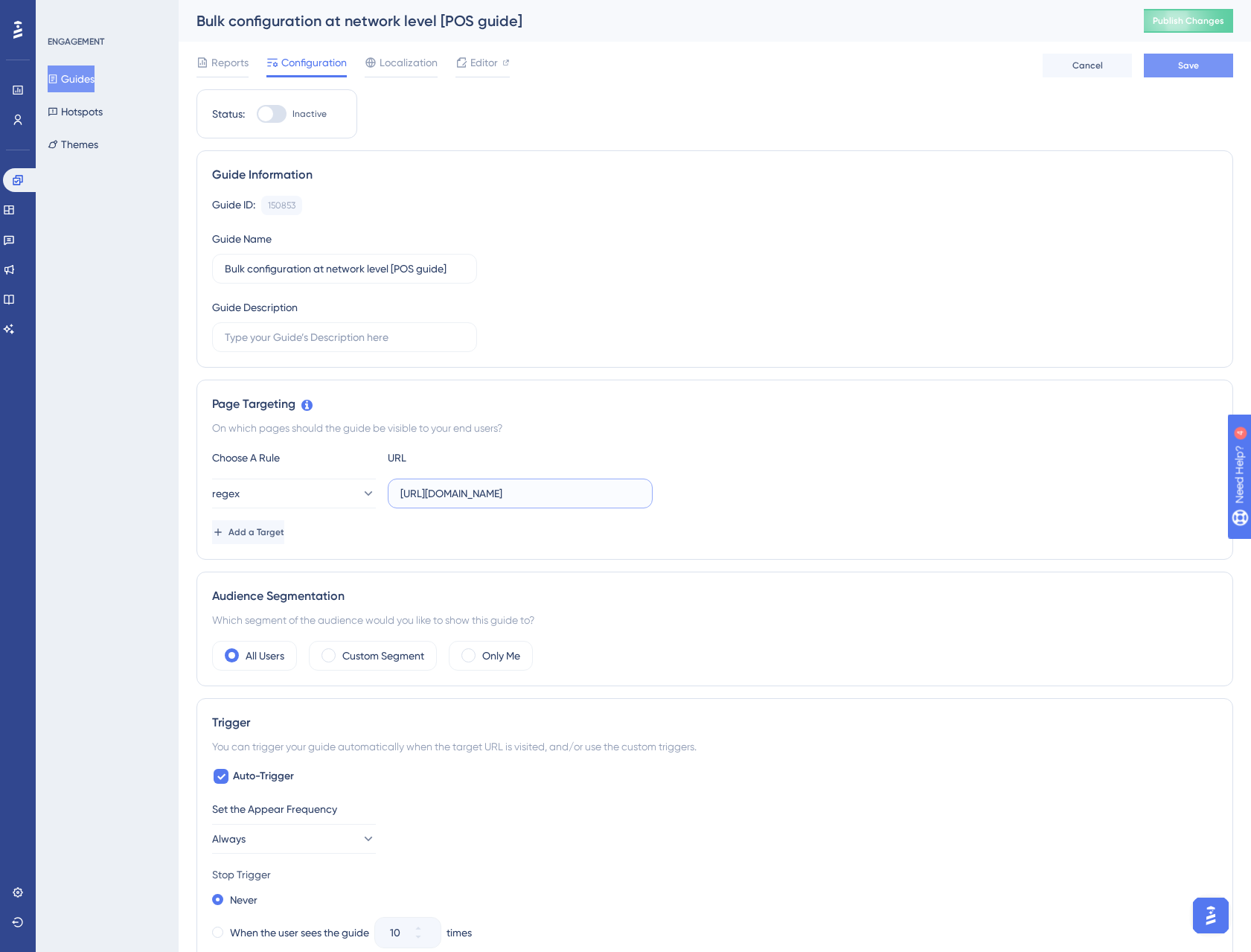
type input "https://staging.fidspark.com/en/pro/local/(.*)/"
click at [1181, 65] on span "Save" at bounding box center [1189, 65] width 21 height 12
click at [484, 64] on span "Editor" at bounding box center [484, 63] width 27 height 18
click at [269, 115] on div at bounding box center [265, 113] width 15 height 15
click at [256, 115] on input "Inactive" at bounding box center [256, 114] width 1 height 1
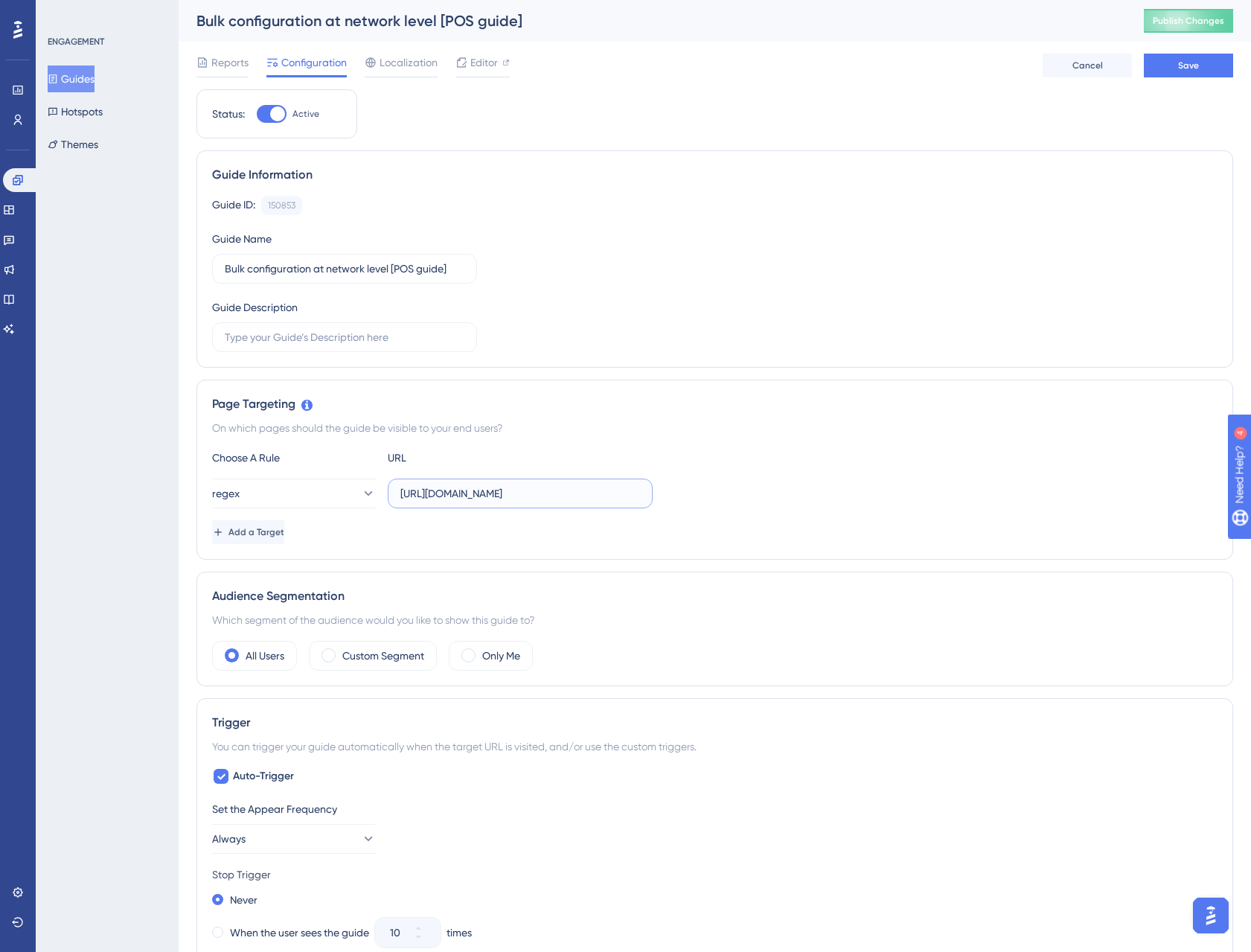
click at [620, 496] on input "https://staging.fidspark.com/en/pro/local/(.*)/" at bounding box center [520, 494] width 240 height 16
click at [273, 109] on div at bounding box center [277, 113] width 15 height 15
click at [256, 114] on input "Active" at bounding box center [256, 114] width 1 height 1
checkbox input "false"
click at [971, 130] on div "Status: Inactive Guide Information Guide ID: 150853 Copy Guide Name Bulk config…" at bounding box center [715, 837] width 1037 height 1496
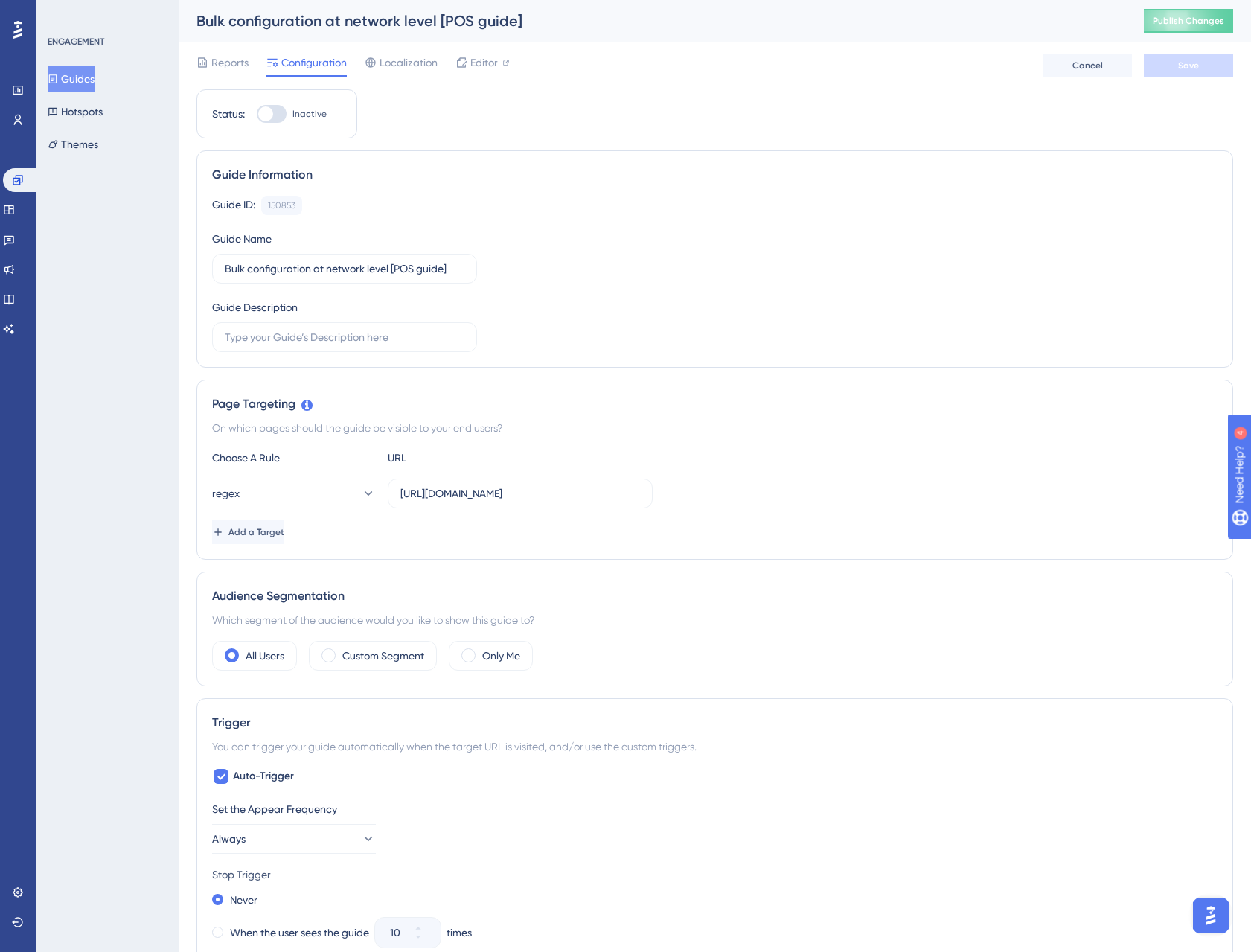
click at [90, 81] on button "Guides" at bounding box center [71, 78] width 47 height 27
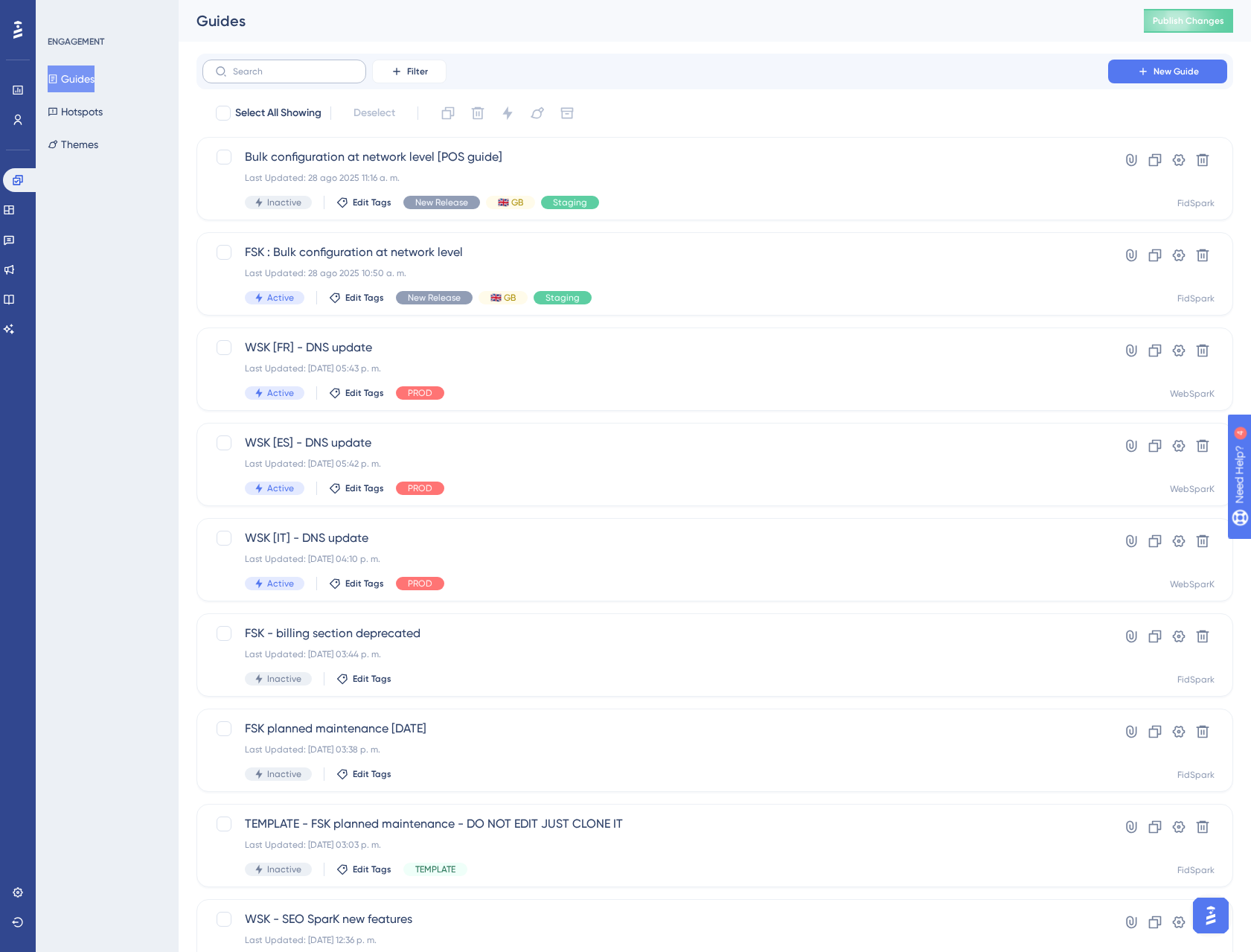
click at [295, 81] on label at bounding box center [285, 72] width 164 height 24
click at [295, 76] on input "text" at bounding box center [293, 71] width 121 height 10
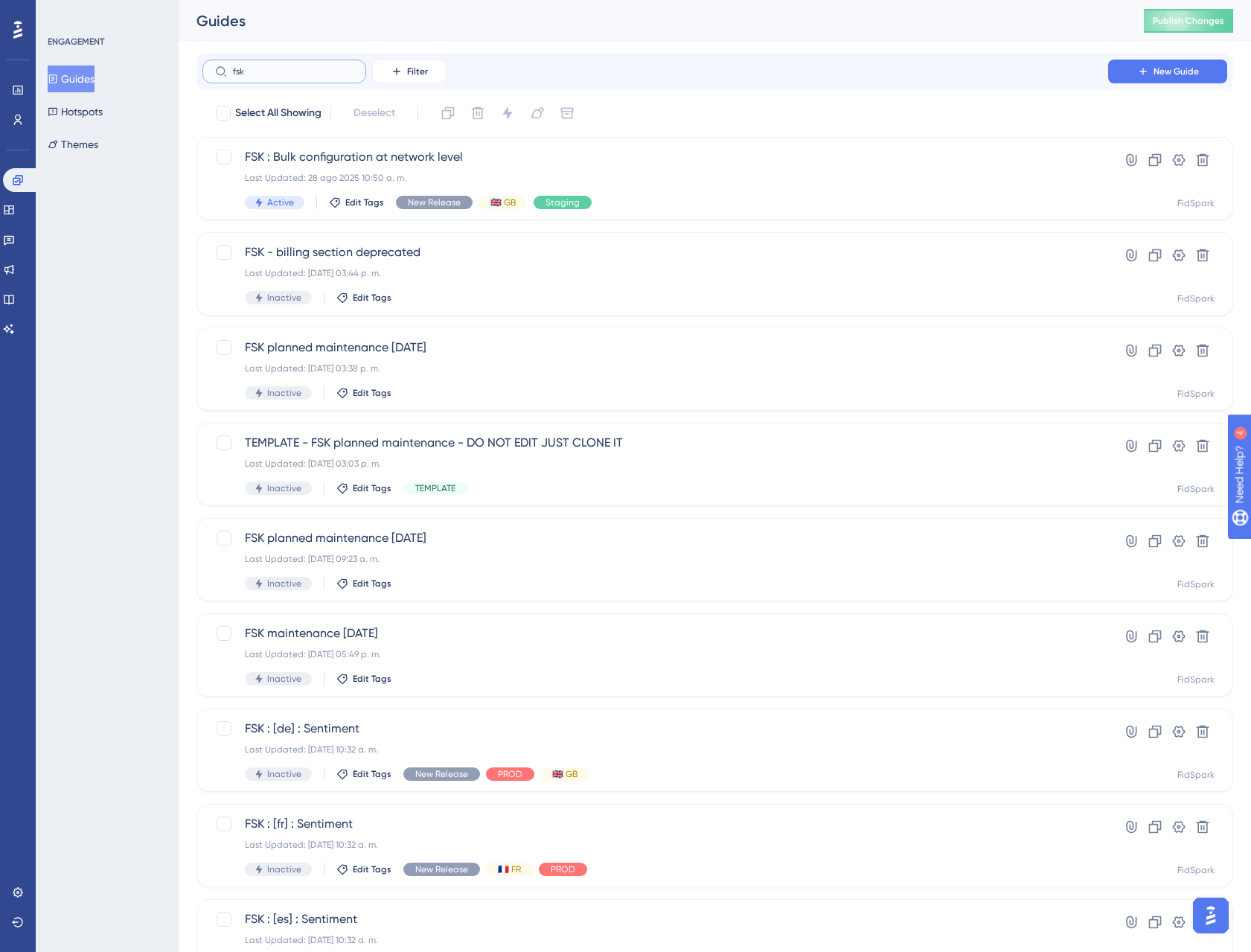
click at [261, 66] on input "fsk" at bounding box center [293, 71] width 121 height 10
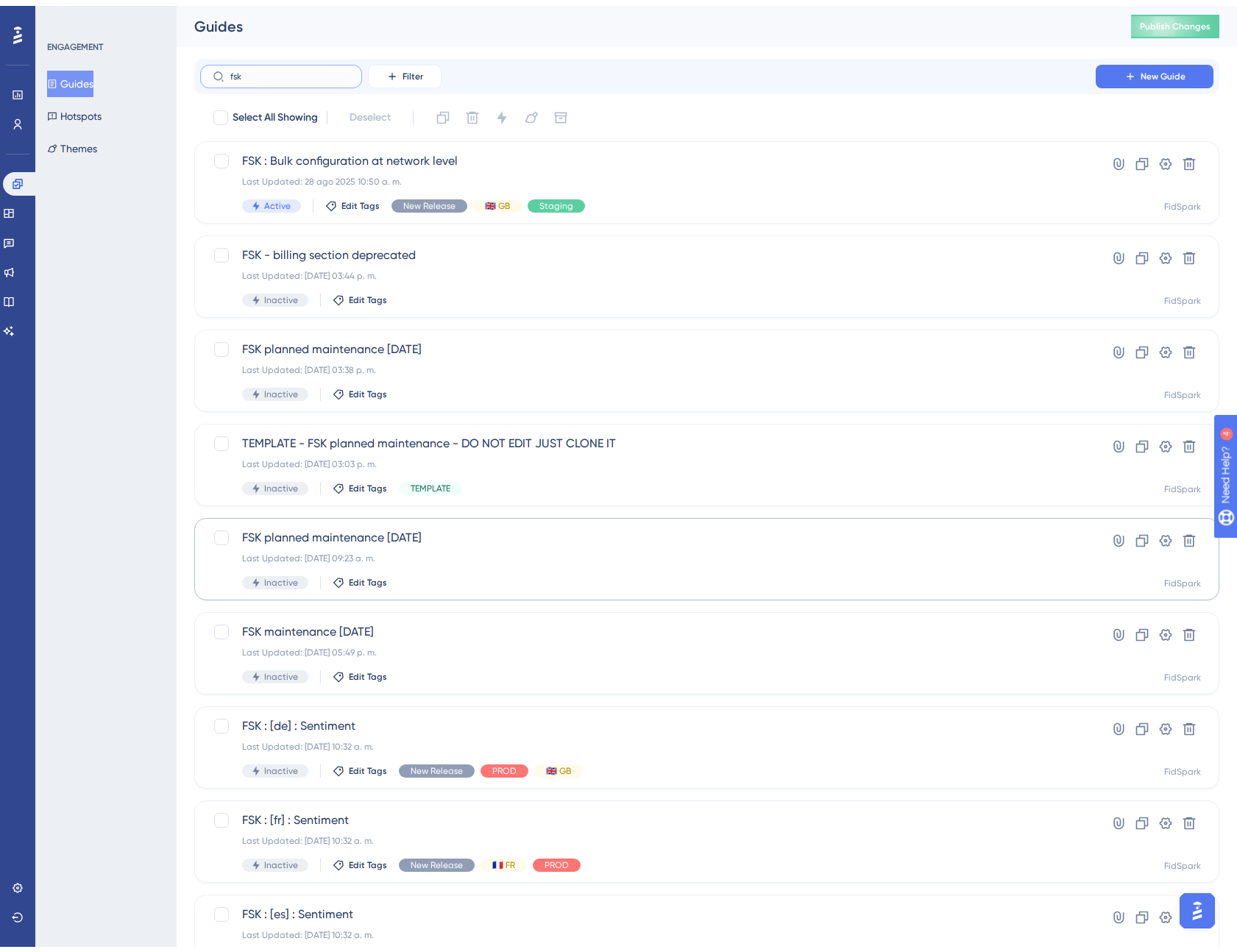
scroll to position [190, 0]
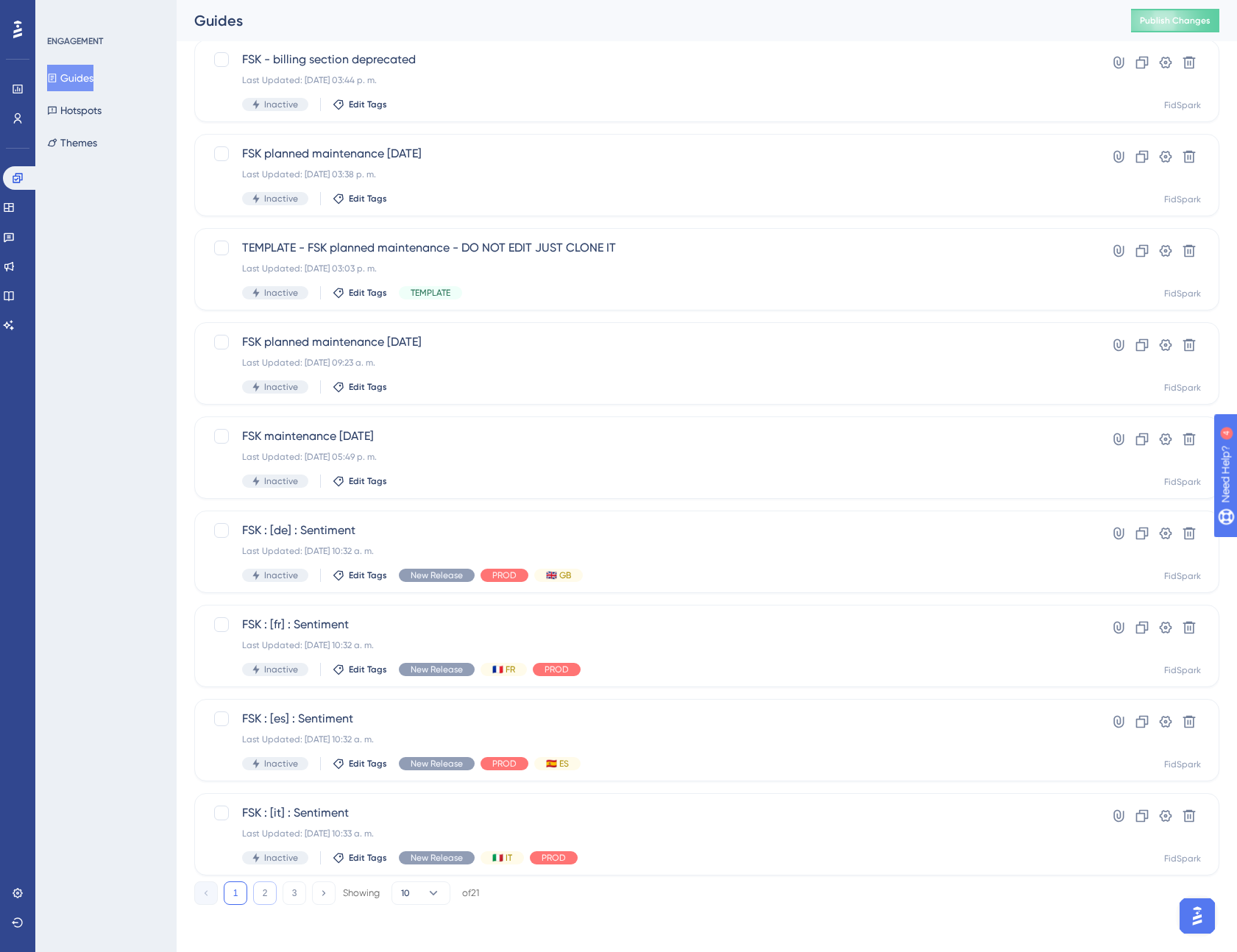
type input "fsk"
click at [270, 898] on button "2" at bounding box center [266, 893] width 24 height 24
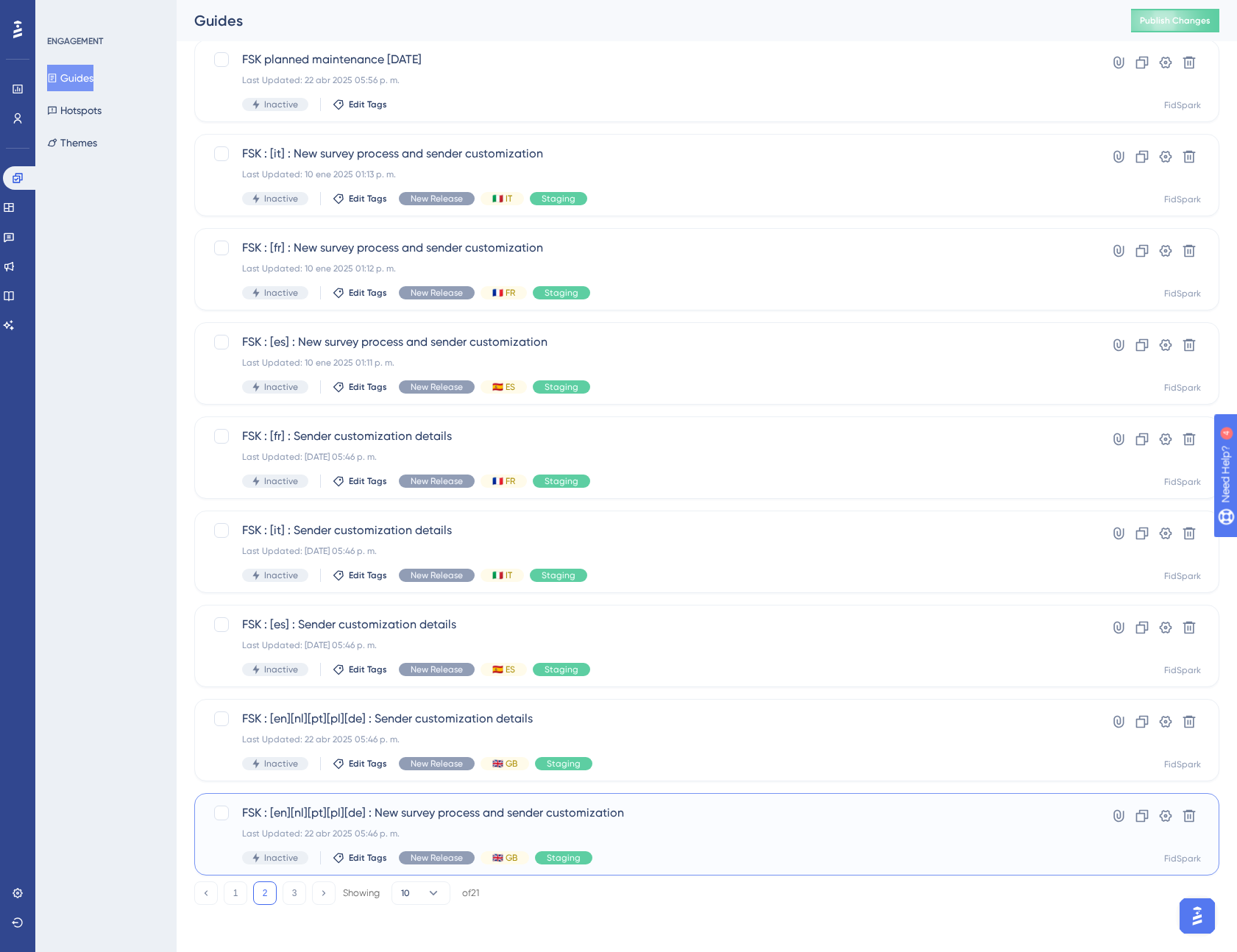
click at [596, 818] on span "FSK : [en][nl][pt][pl][de] : New survey process and sender customization" at bounding box center [648, 813] width 812 height 17
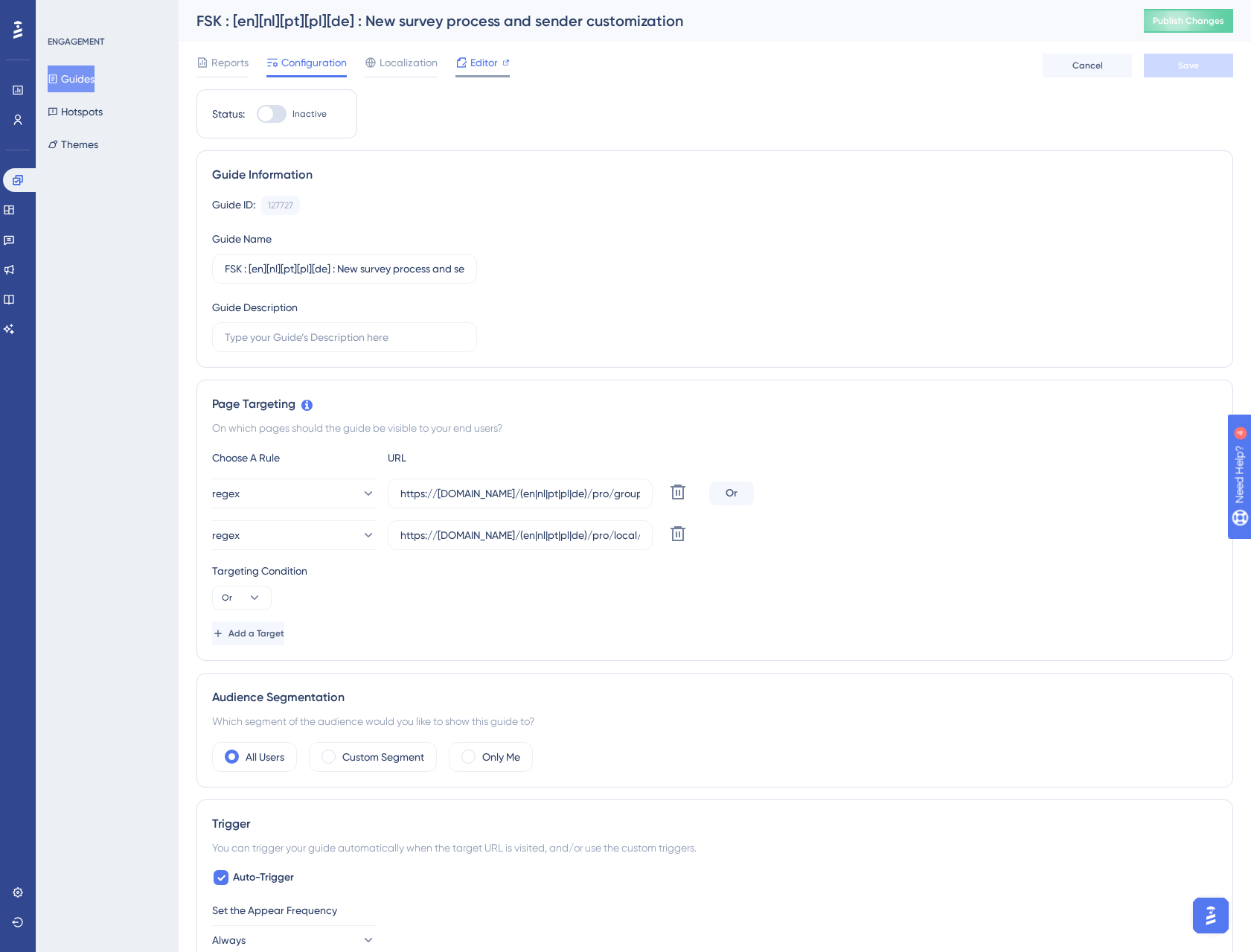
click at [481, 68] on span "Editor" at bounding box center [484, 63] width 27 height 18
click at [465, 502] on label "https://staging.fidspark.com/(en|nl|pt|pl|de)/pro/group/" at bounding box center [520, 493] width 265 height 30
click at [465, 502] on input "https://staging.fidspark.com/(en|nl|pt|pl|de)/pro/group/" at bounding box center [520, 494] width 240 height 16
click at [579, 493] on input "https://staging.fidspark.com/(en|nl|pt|pl|de)/pro/group/" at bounding box center [520, 494] width 240 height 16
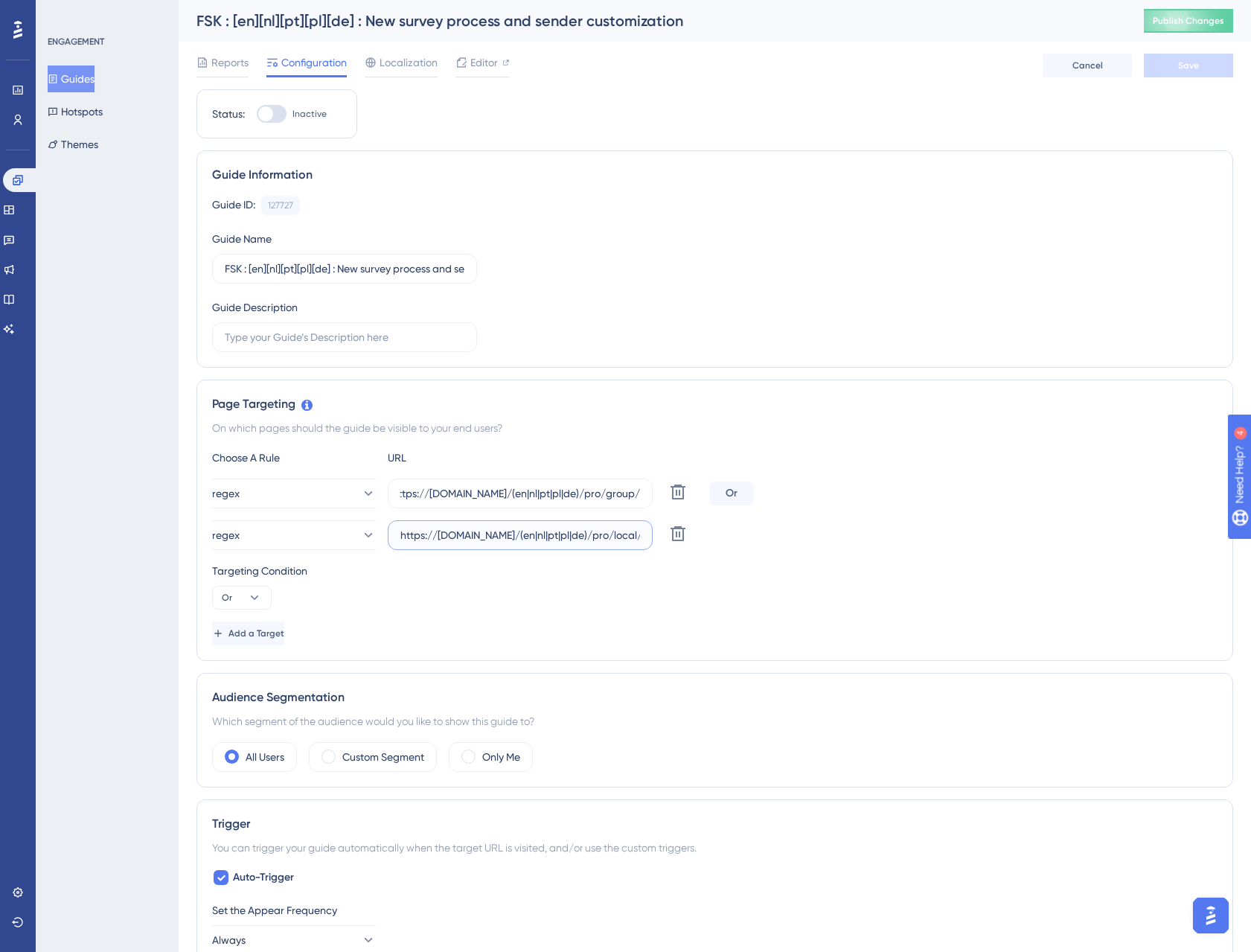
click at [597, 539] on input "https://staging.fidspark.com/(en|nl|pt|pl|de)/pro/local/\d+/$" at bounding box center [520, 536] width 240 height 16
click at [70, 86] on button "Guides" at bounding box center [71, 78] width 47 height 27
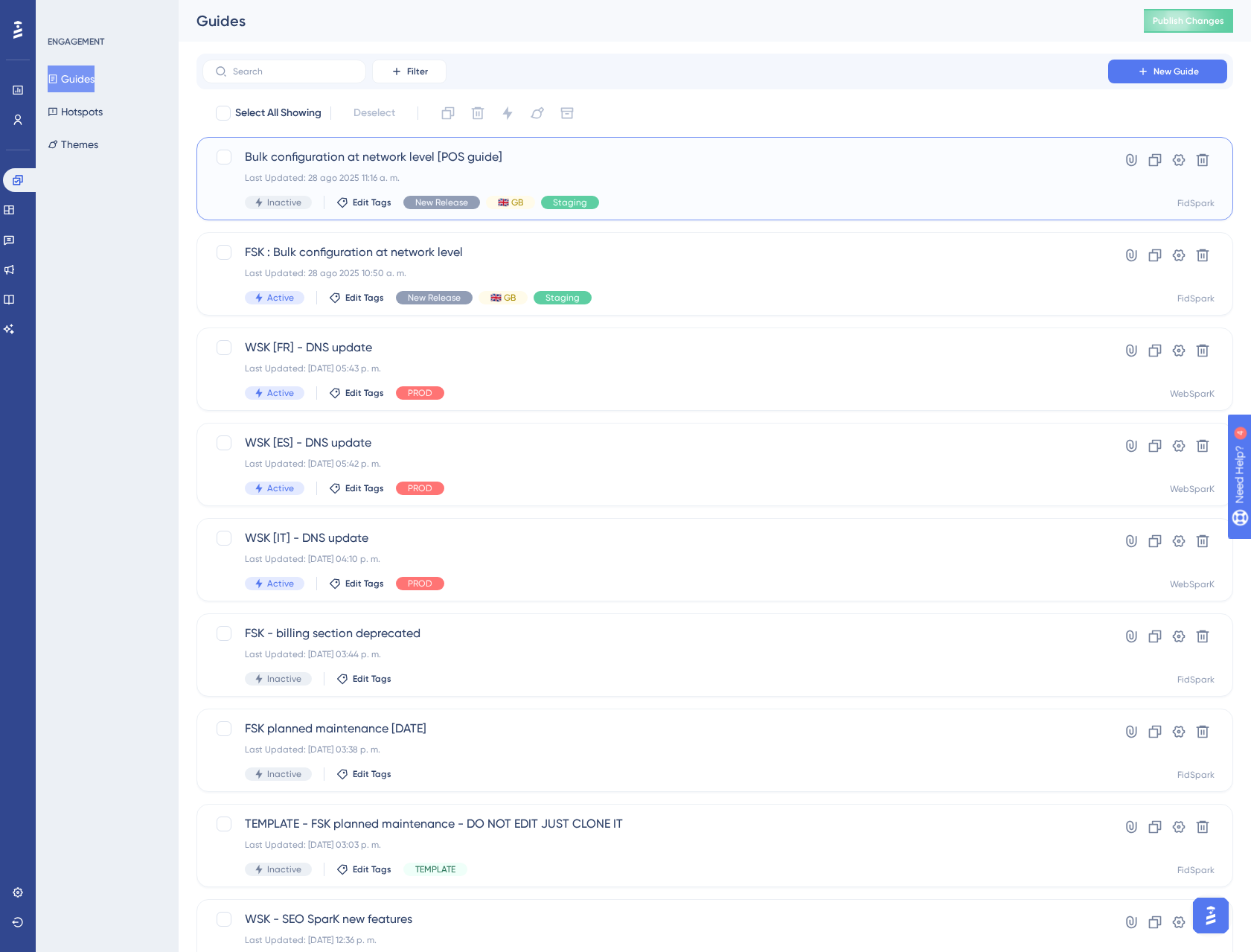
click at [387, 159] on span "Bulk configuration at network level [POS guide]" at bounding box center [655, 157] width 821 height 18
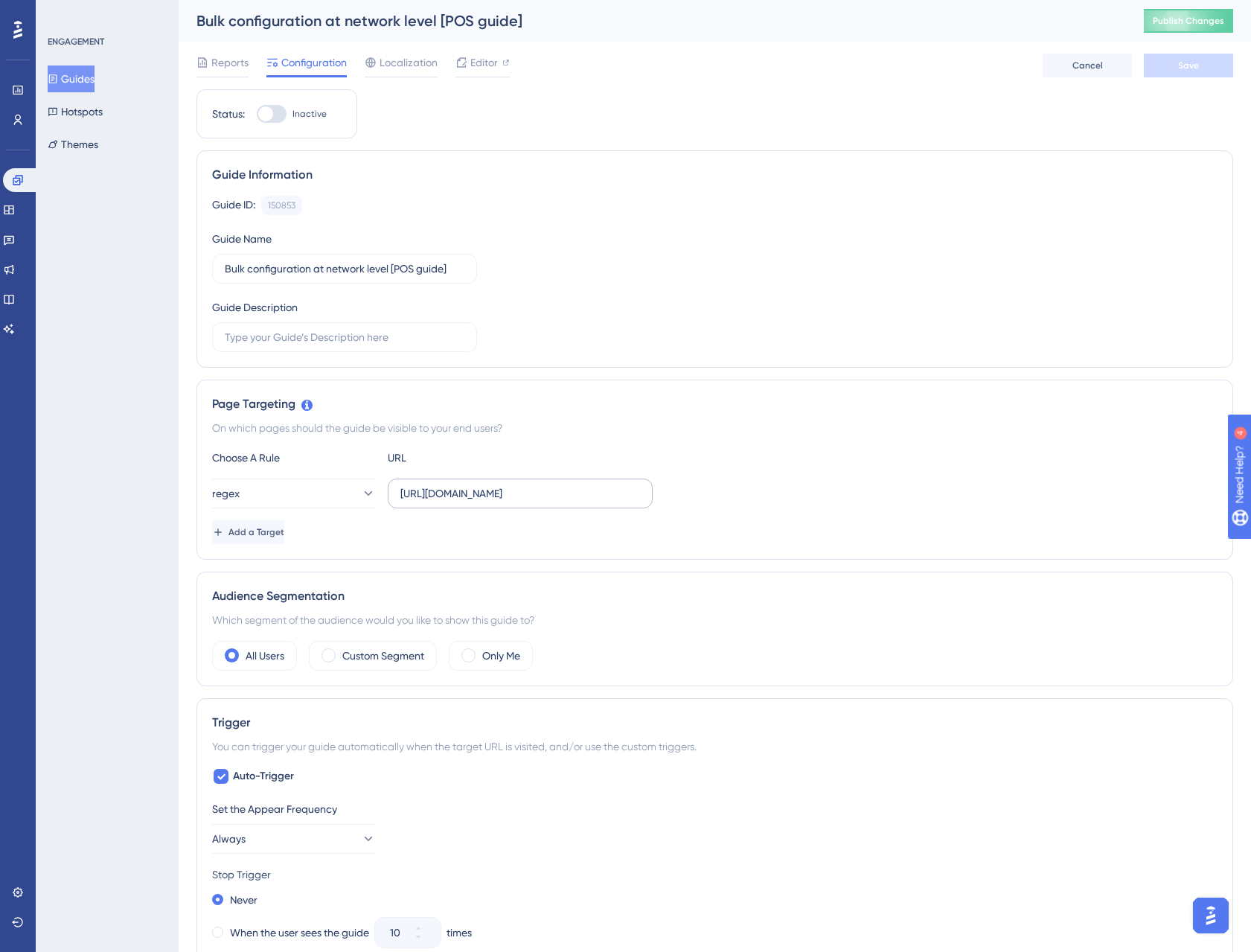
click at [588, 503] on label "https://staging.fidspark.com/en/pro/local/(.*)/" at bounding box center [520, 493] width 265 height 30
click at [588, 502] on input "https://staging.fidspark.com/en/pro/local/(.*)/" at bounding box center [520, 494] width 240 height 16
click at [618, 493] on input "https://staging.fidspark.com/en/pro/local/(.*)/" at bounding box center [520, 494] width 240 height 16
paste input "\d+"
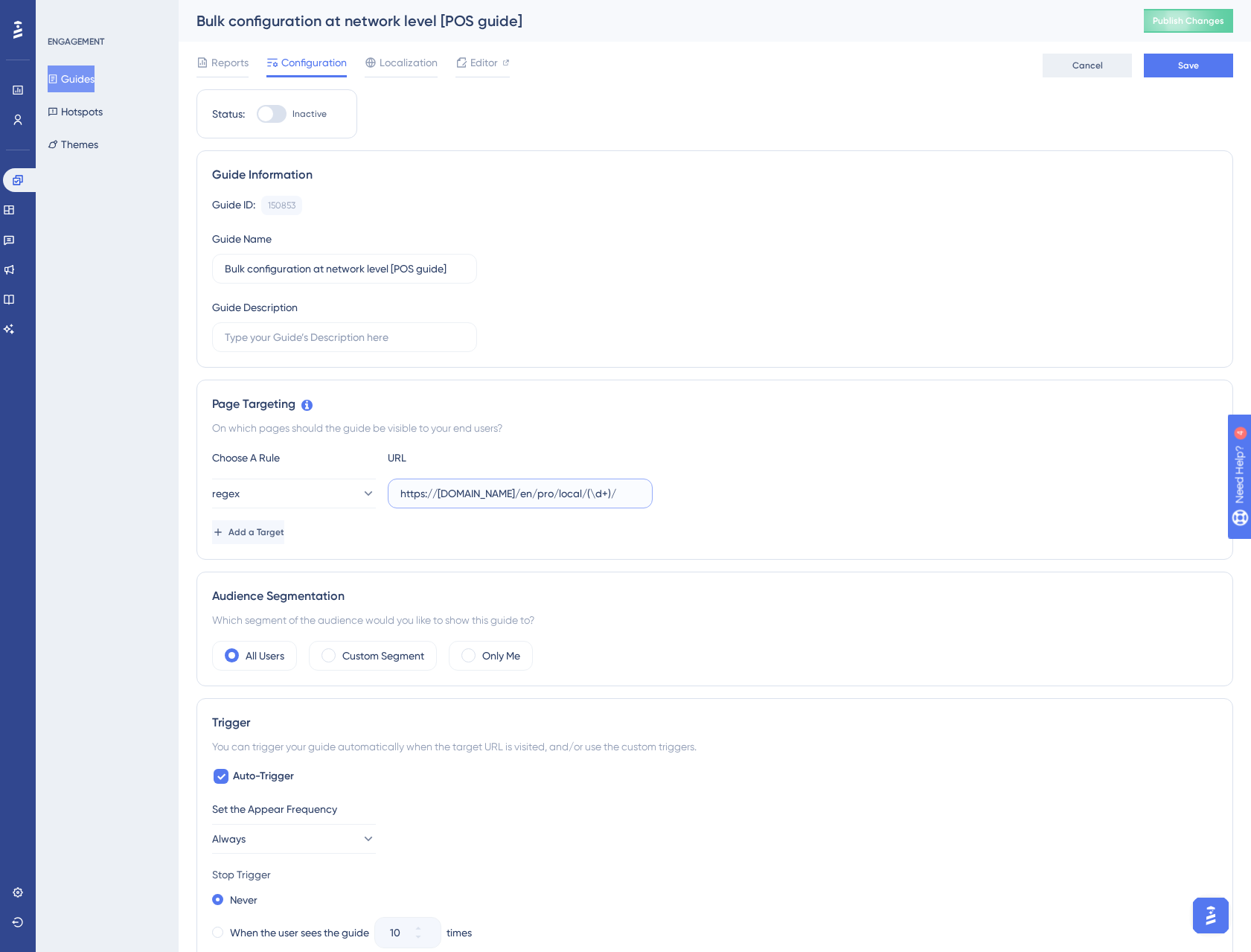
type input "https://staging.fidspark.com/en/pro/local/(\d+)/"
click at [1097, 60] on span "Cancel" at bounding box center [1088, 65] width 31 height 12
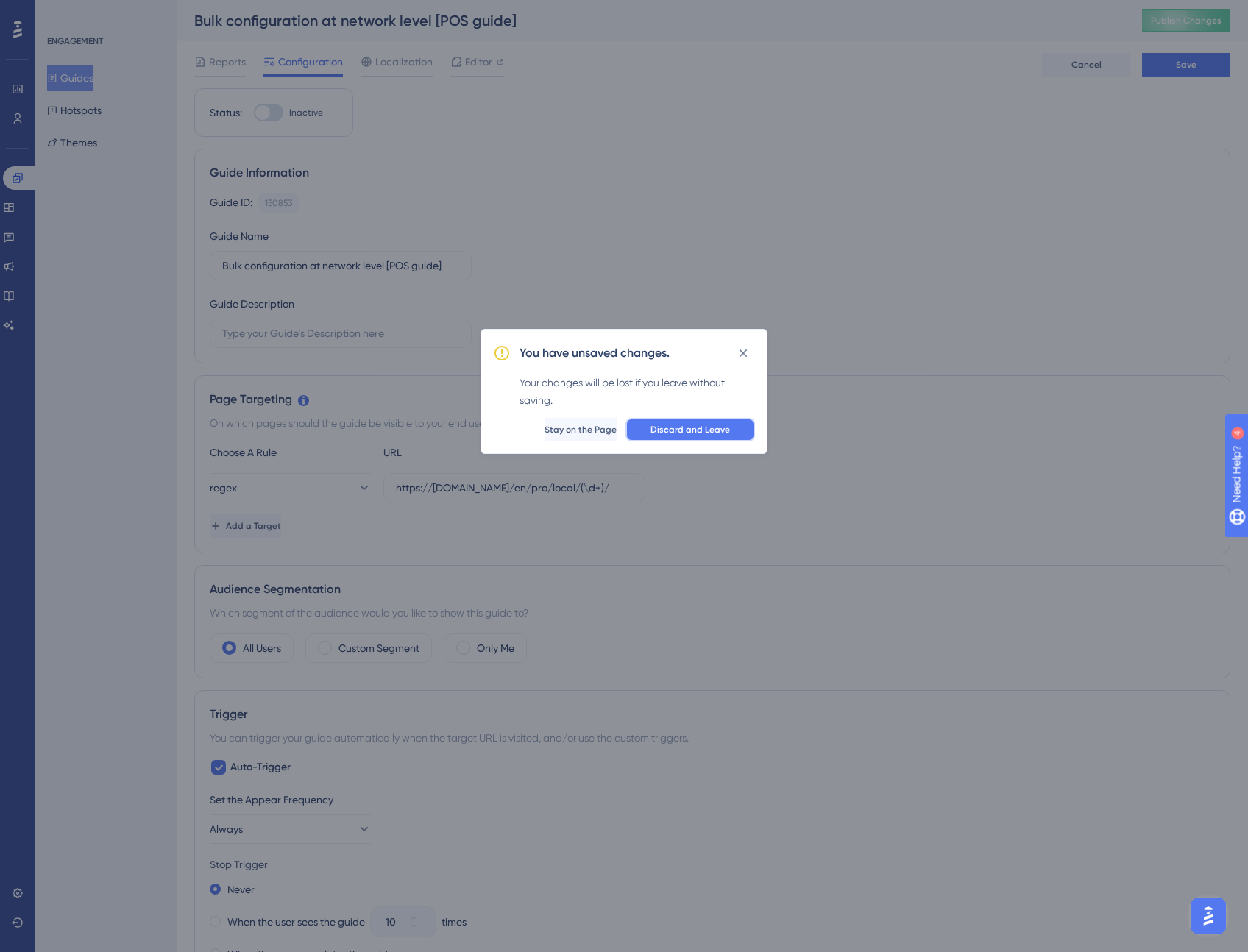
click at [675, 429] on span "Discard and Leave" at bounding box center [690, 429] width 79 height 12
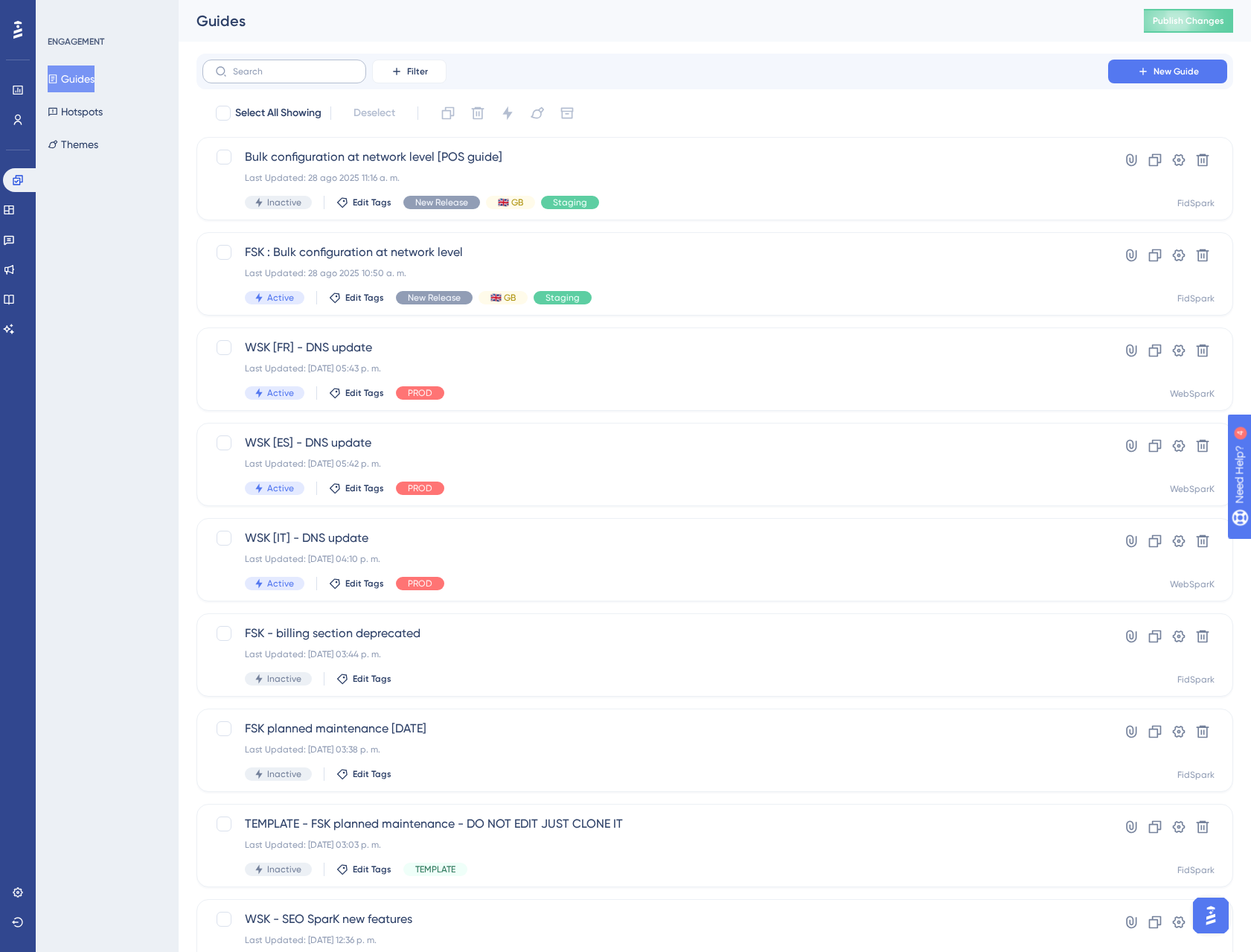
click at [297, 80] on label at bounding box center [285, 72] width 164 height 24
click at [297, 76] on input "text" at bounding box center [293, 71] width 121 height 10
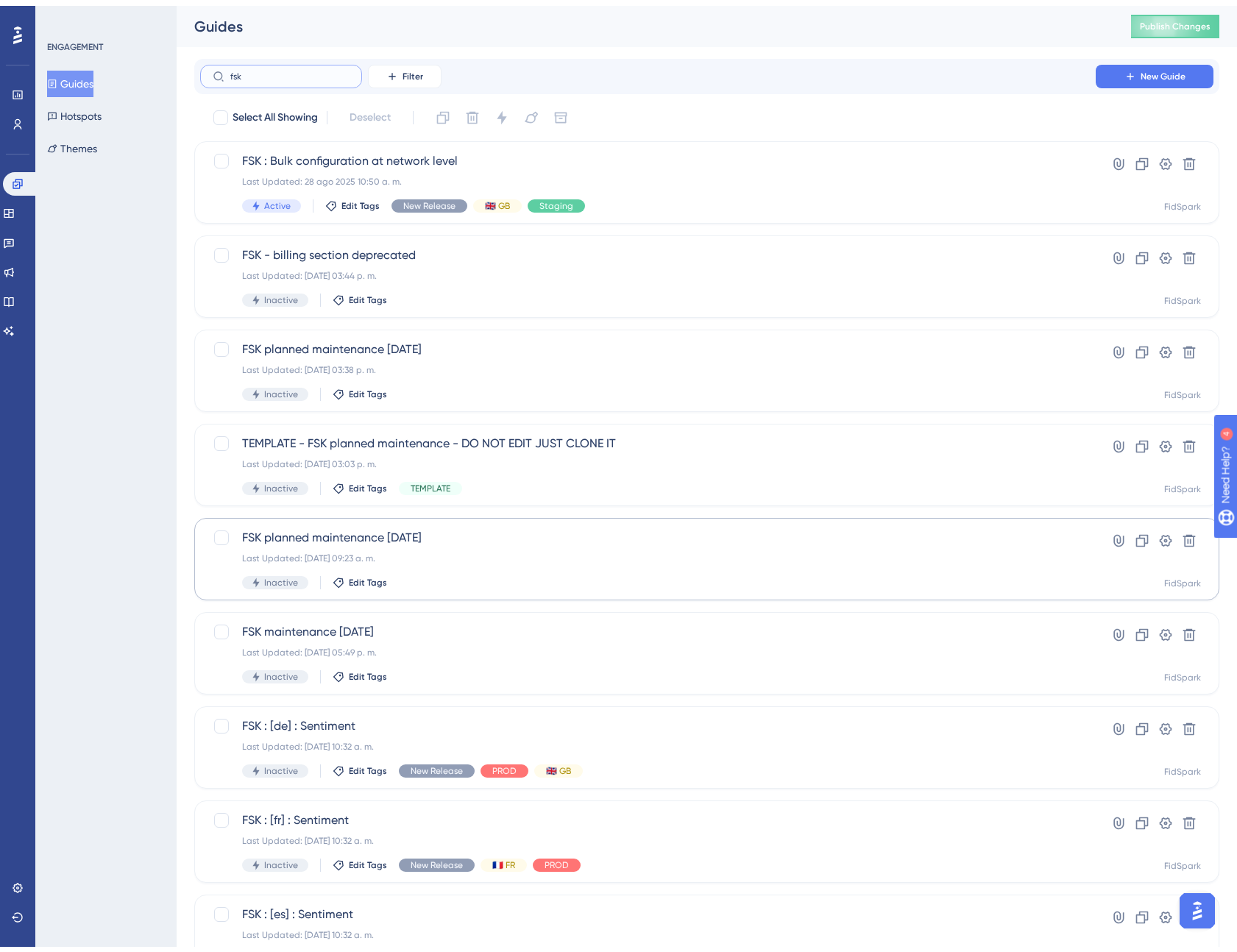
scroll to position [190, 0]
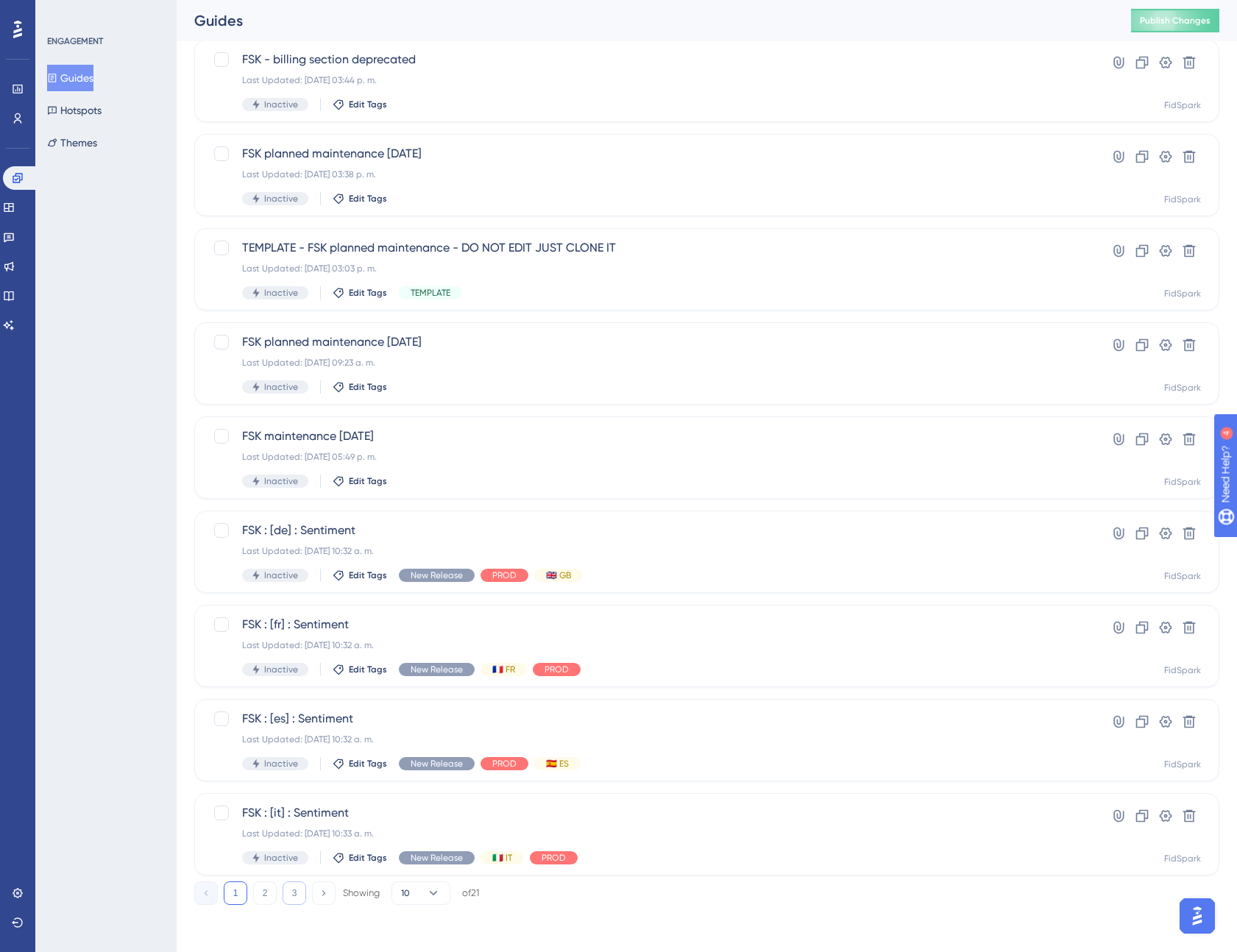
type input "fsk"
click at [283, 903] on button "3" at bounding box center [295, 893] width 24 height 24
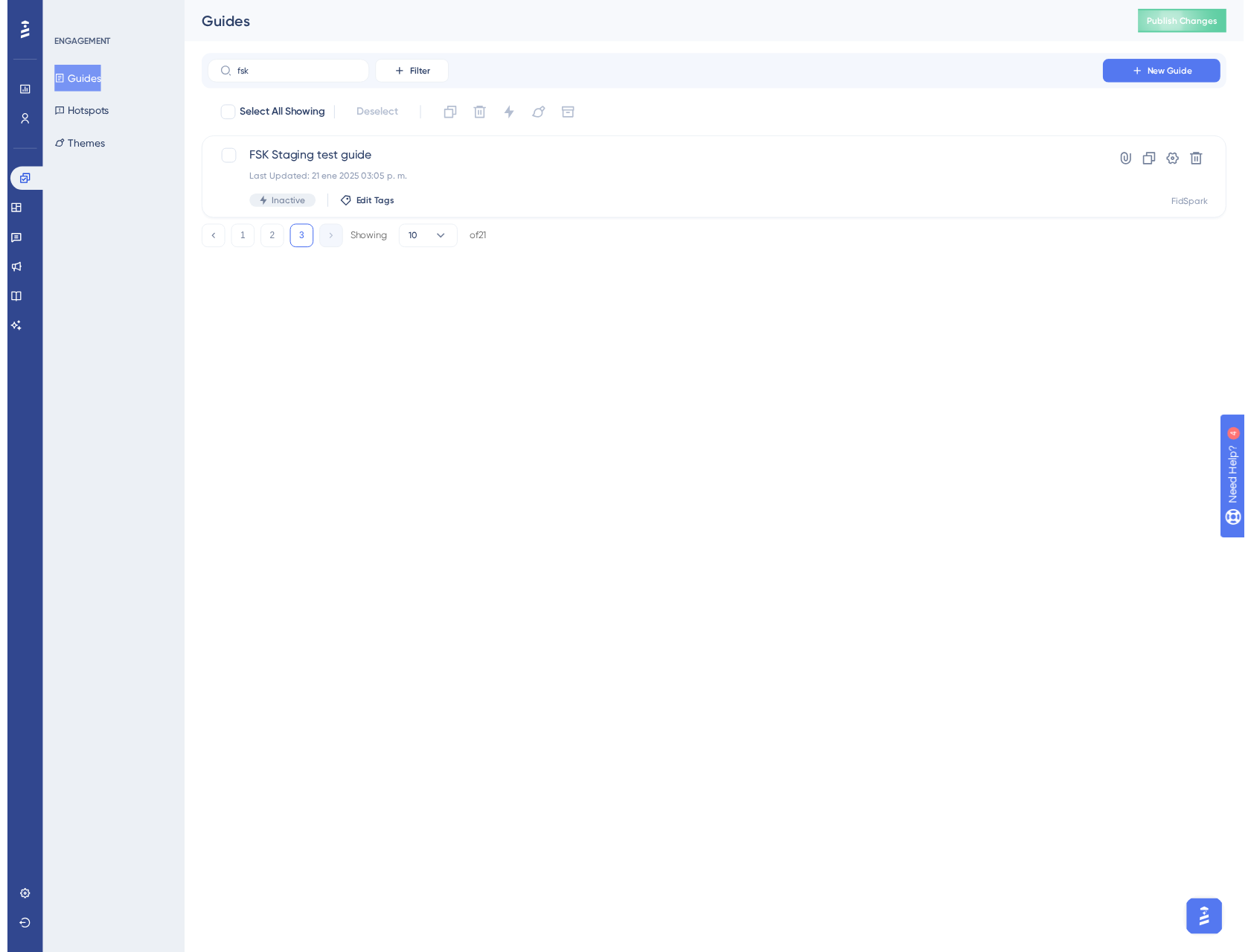
scroll to position [0, 0]
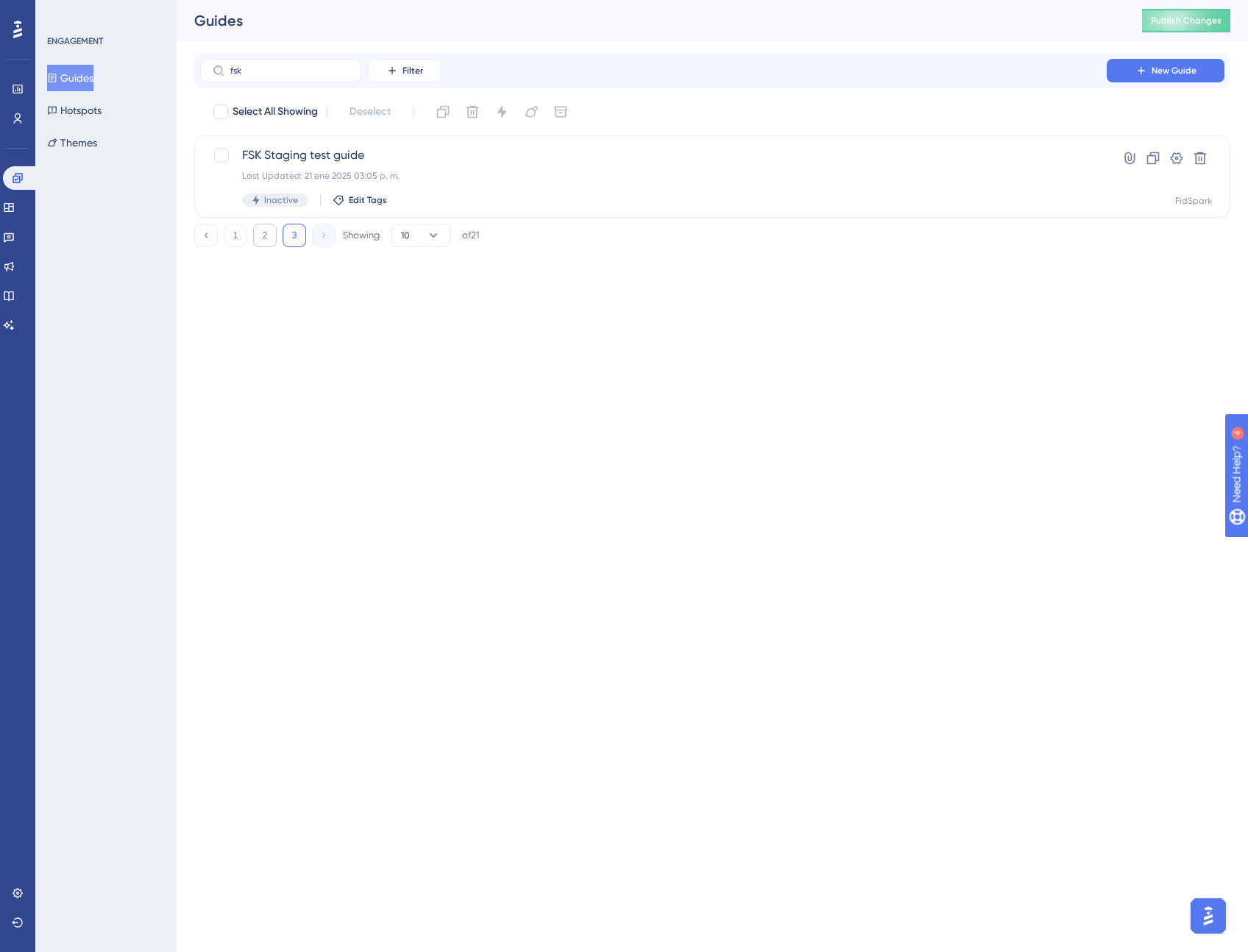
click at [268, 233] on button "2" at bounding box center [265, 235] width 24 height 24
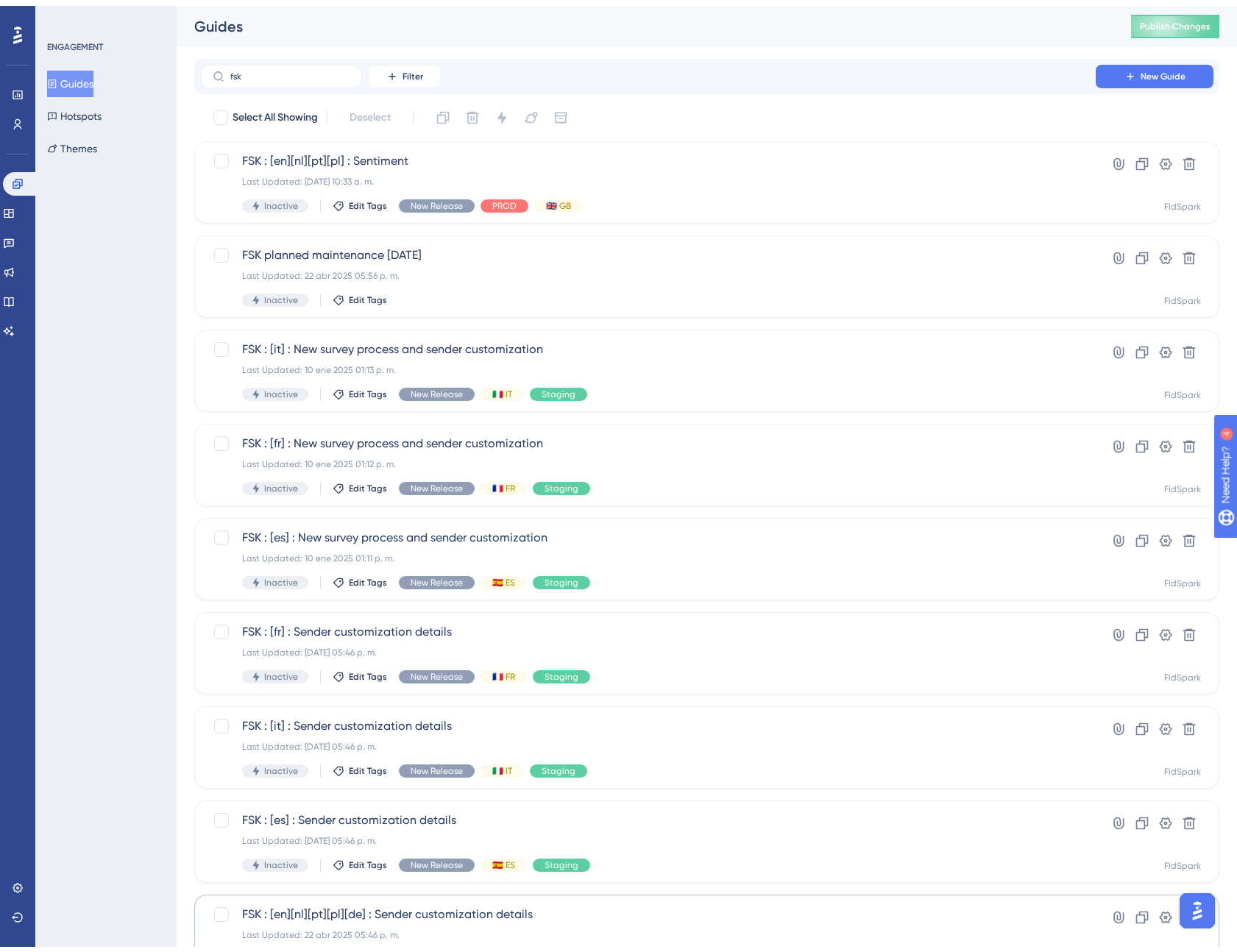
scroll to position [190, 0]
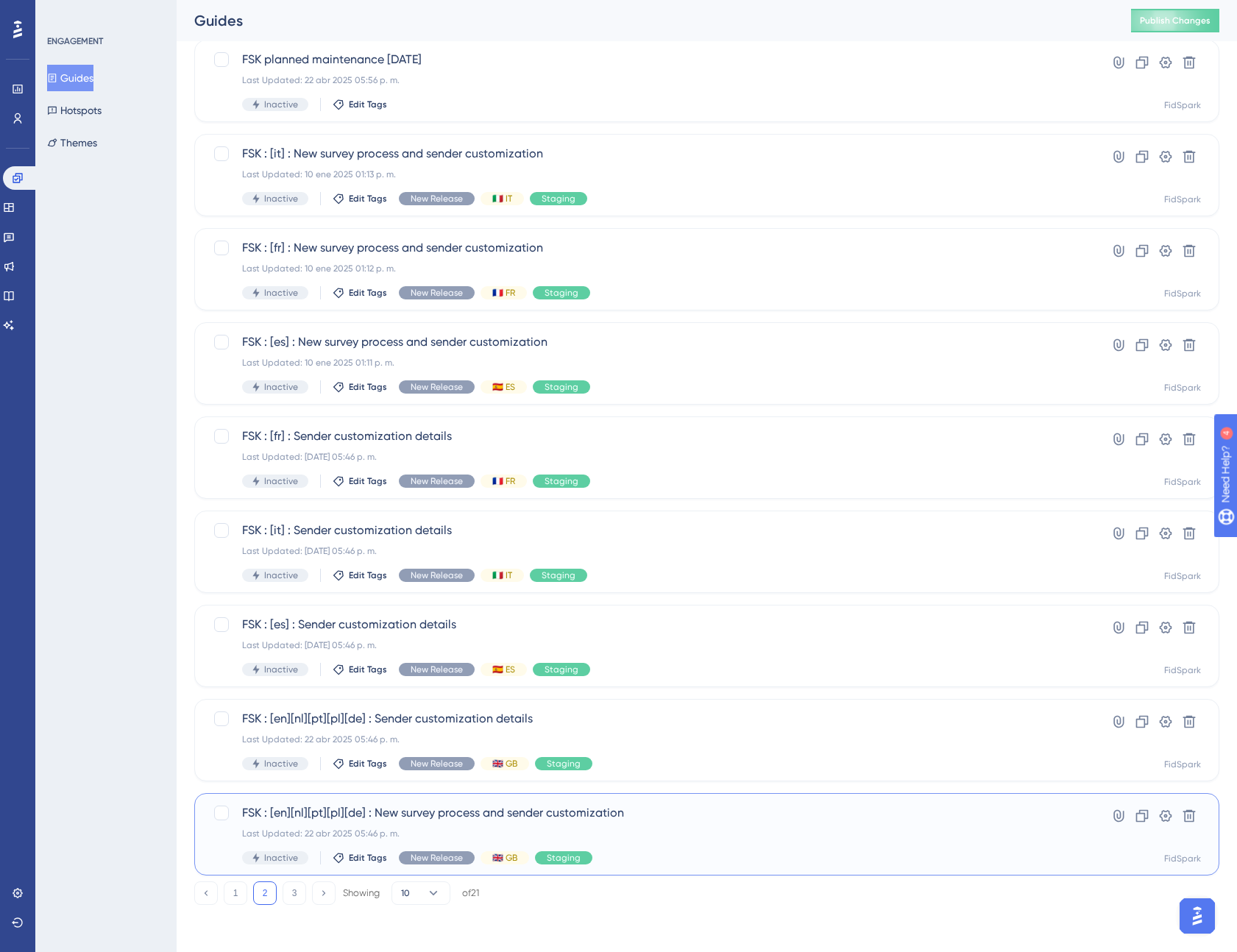
click at [417, 819] on span "FSK : [en][nl][pt][pl][de] : New survey process and sender customization" at bounding box center [648, 813] width 812 height 17
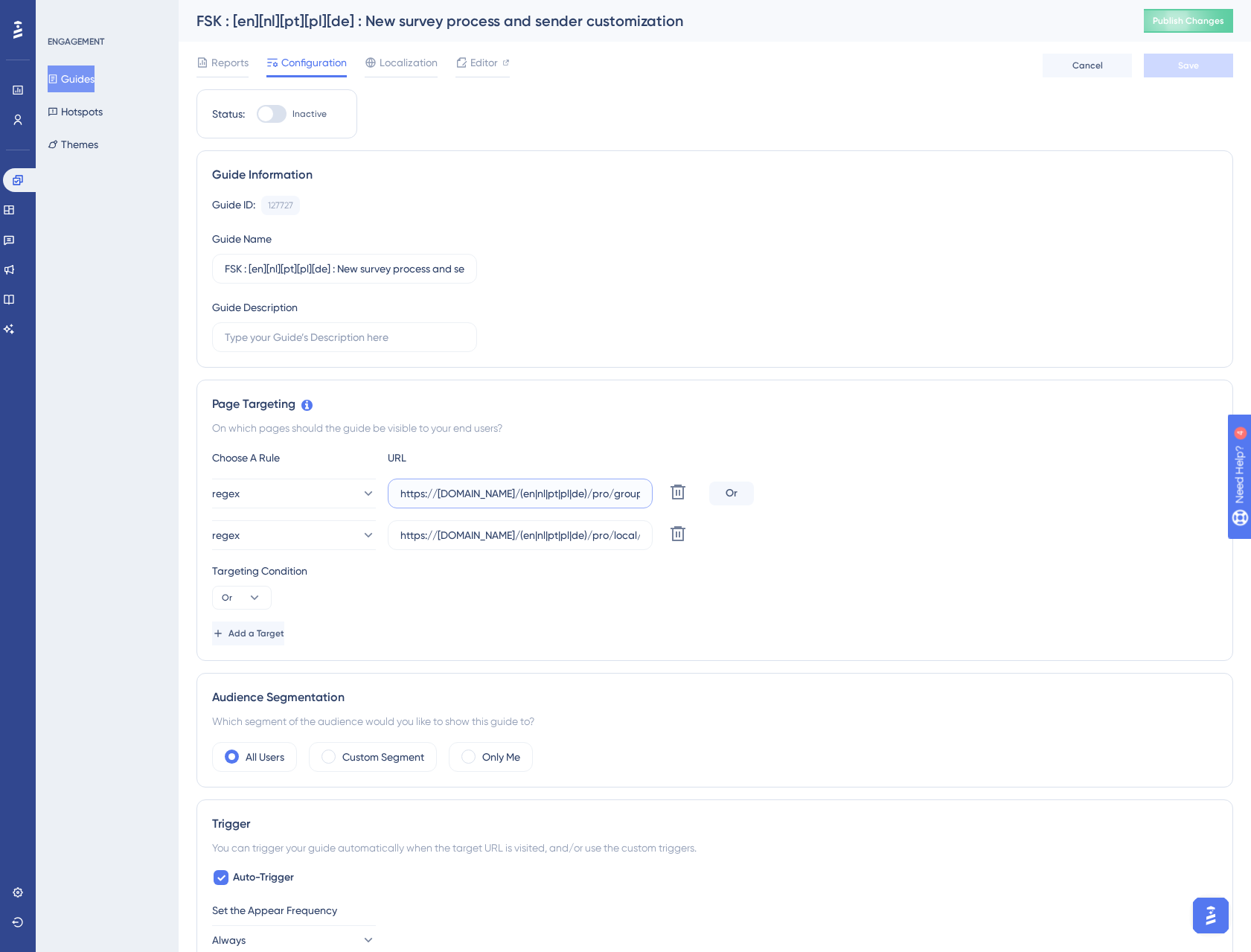
drag, startPoint x: 545, startPoint y: 492, endPoint x: 612, endPoint y: 497, distance: 67.2
click at [613, 497] on input "https://staging.fidspark.com/(en|nl|pt|pl|de)/pro/group/" at bounding box center [520, 494] width 240 height 16
click at [553, 530] on input "https://staging.fidspark.com/(en|nl|pt|pl|de)/pro/local/\d+/$" at bounding box center [520, 536] width 240 height 16
drag, startPoint x: 610, startPoint y: 535, endPoint x: 629, endPoint y: 540, distance: 19.6
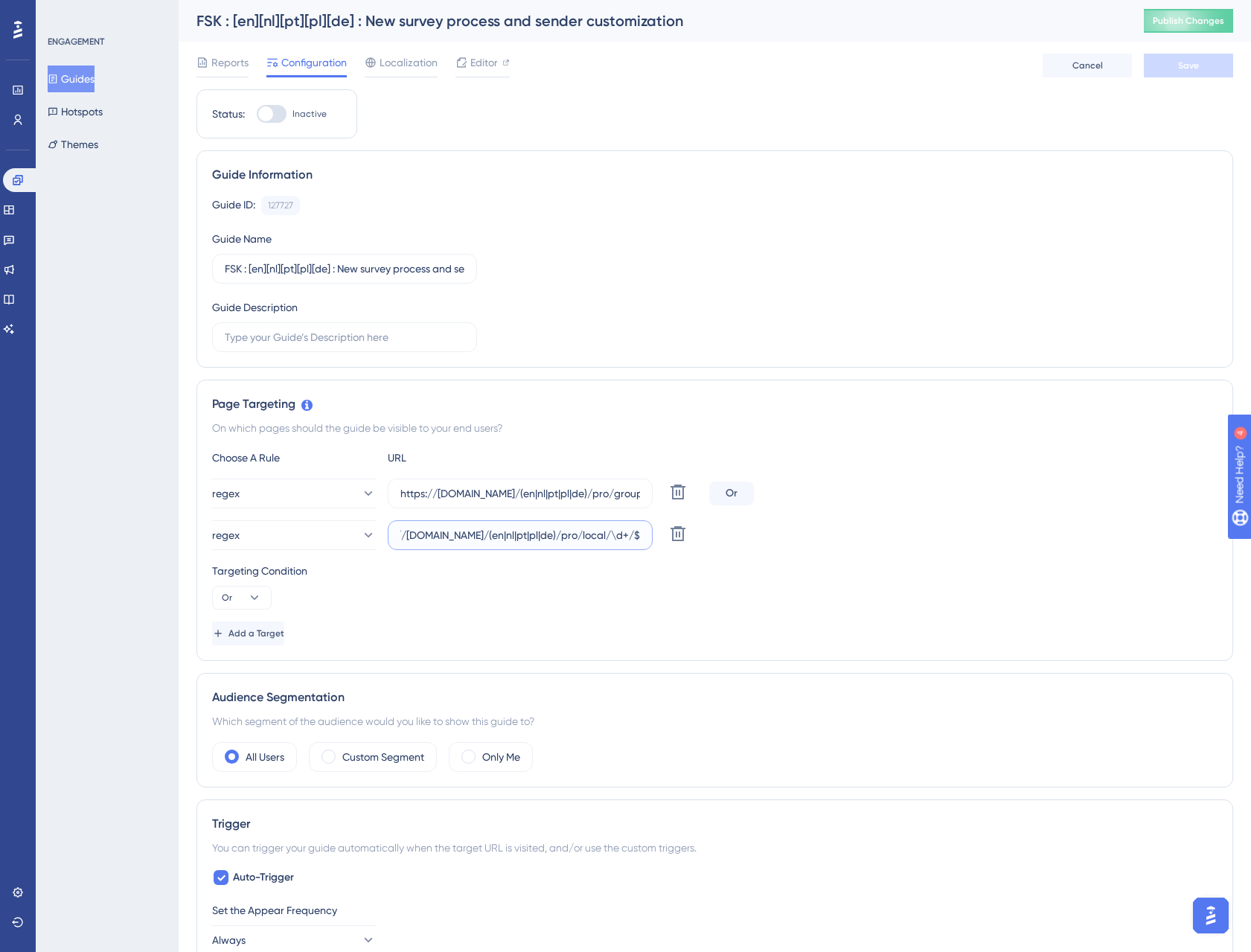
click at [629, 540] on input "https://staging.fidspark.com/(en|nl|pt|pl|de)/pro/local/\d+/$" at bounding box center [520, 536] width 240 height 16
drag, startPoint x: 497, startPoint y: 537, endPoint x: 661, endPoint y: 541, distance: 164.0
click at [661, 541] on div "regex https://staging.fidspark.com/(en|nl|pt|pl|de)/pro/local/\d+/$ Delete" at bounding box center [457, 535] width 491 height 30
click at [604, 490] on input "https://staging.fidspark.com/(en|nl|pt|pl|de)/pro/group/" at bounding box center [520, 494] width 240 height 16
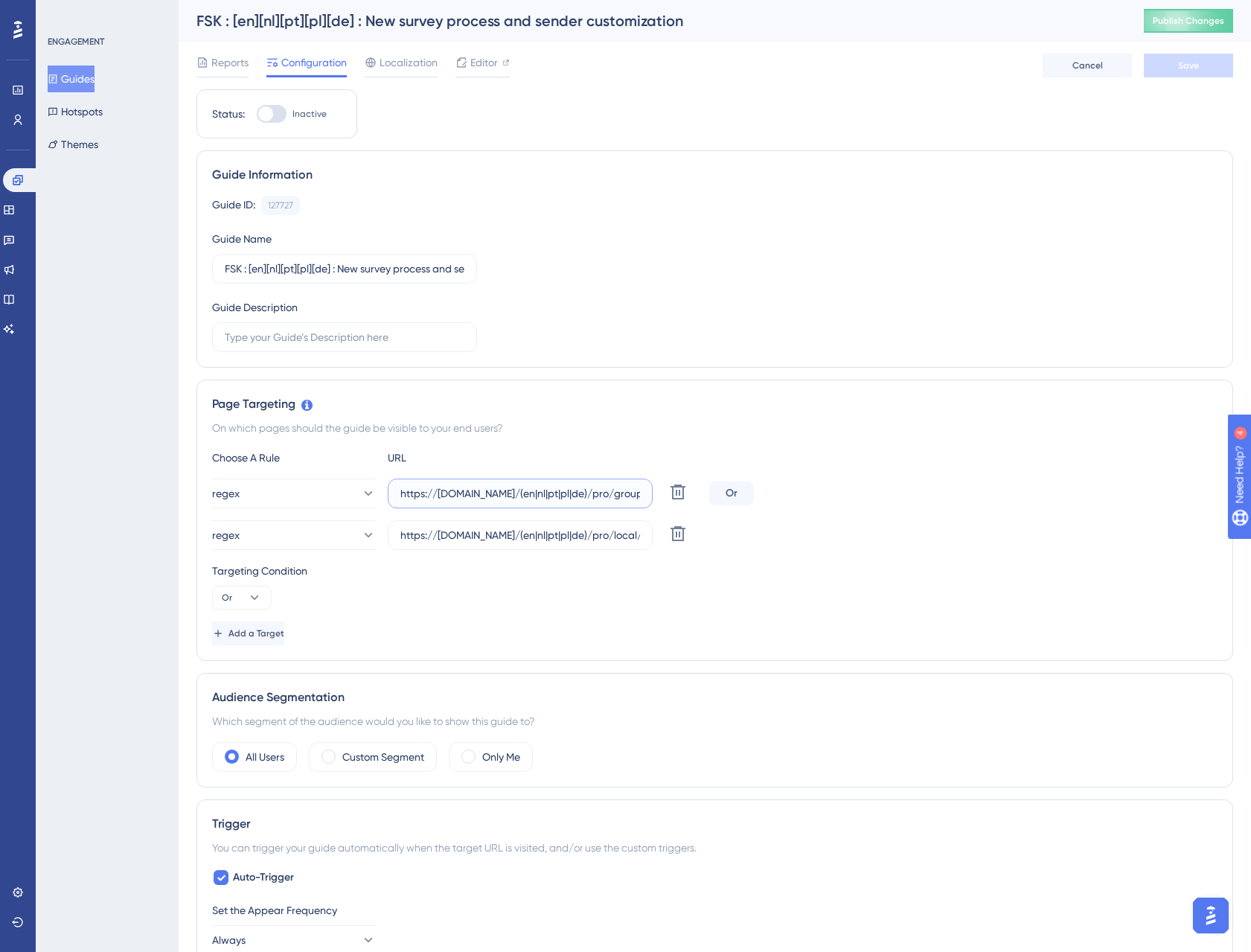
scroll to position [0, 33]
click at [572, 534] on input "https://staging.fidspark.com/(en|nl|pt|pl|de)/pro/local/\d+/$" at bounding box center [520, 536] width 240 height 16
click at [607, 490] on input "https://staging.fidspark.com/(en|nl|pt|pl|de)/pro/group/" at bounding box center [520, 494] width 240 height 16
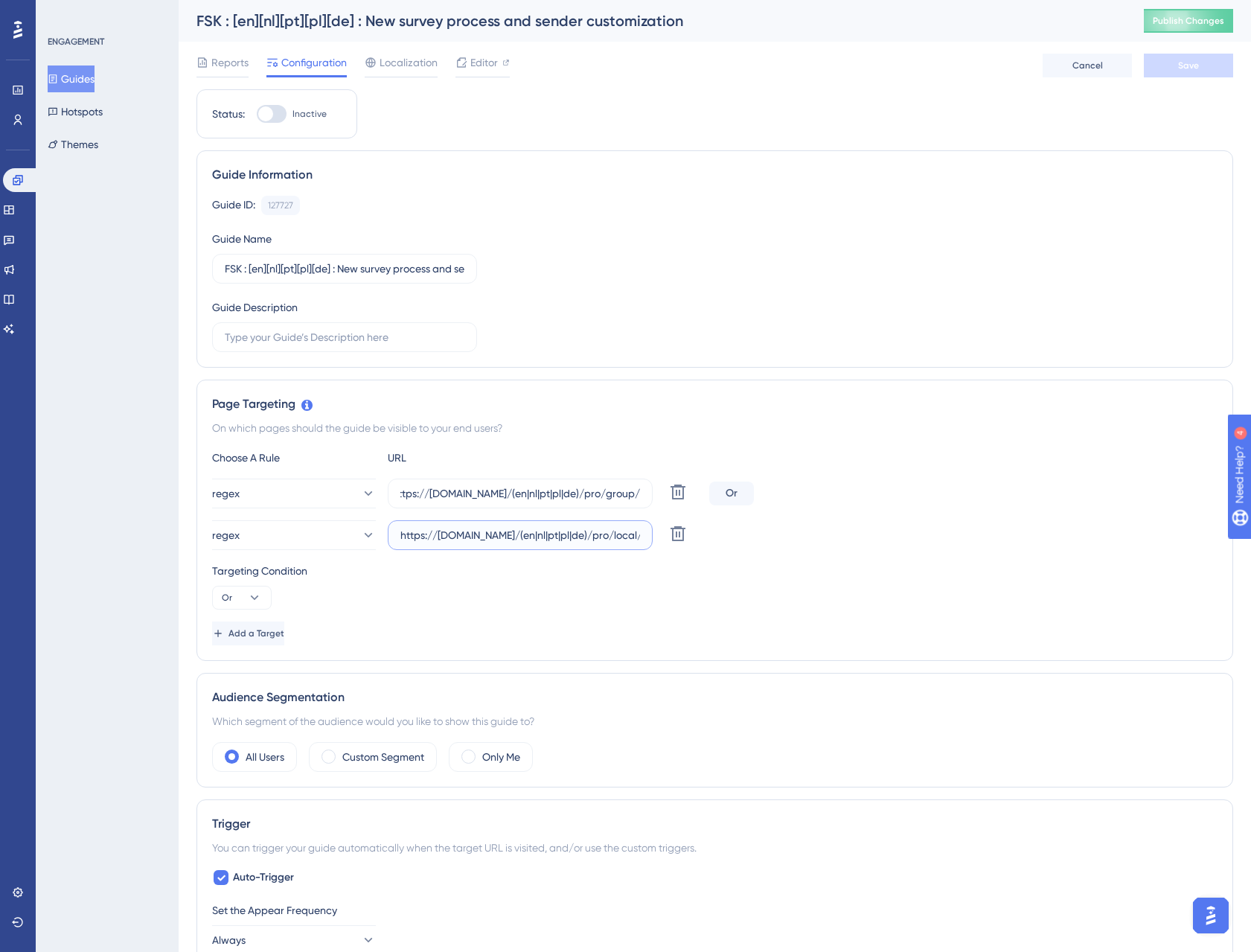
click at [543, 536] on input "https://staging.fidspark.com/(en|nl|pt|pl|de)/pro/local/\d+/$" at bounding box center [520, 536] width 240 height 16
click at [95, 79] on button "Guides" at bounding box center [71, 78] width 47 height 27
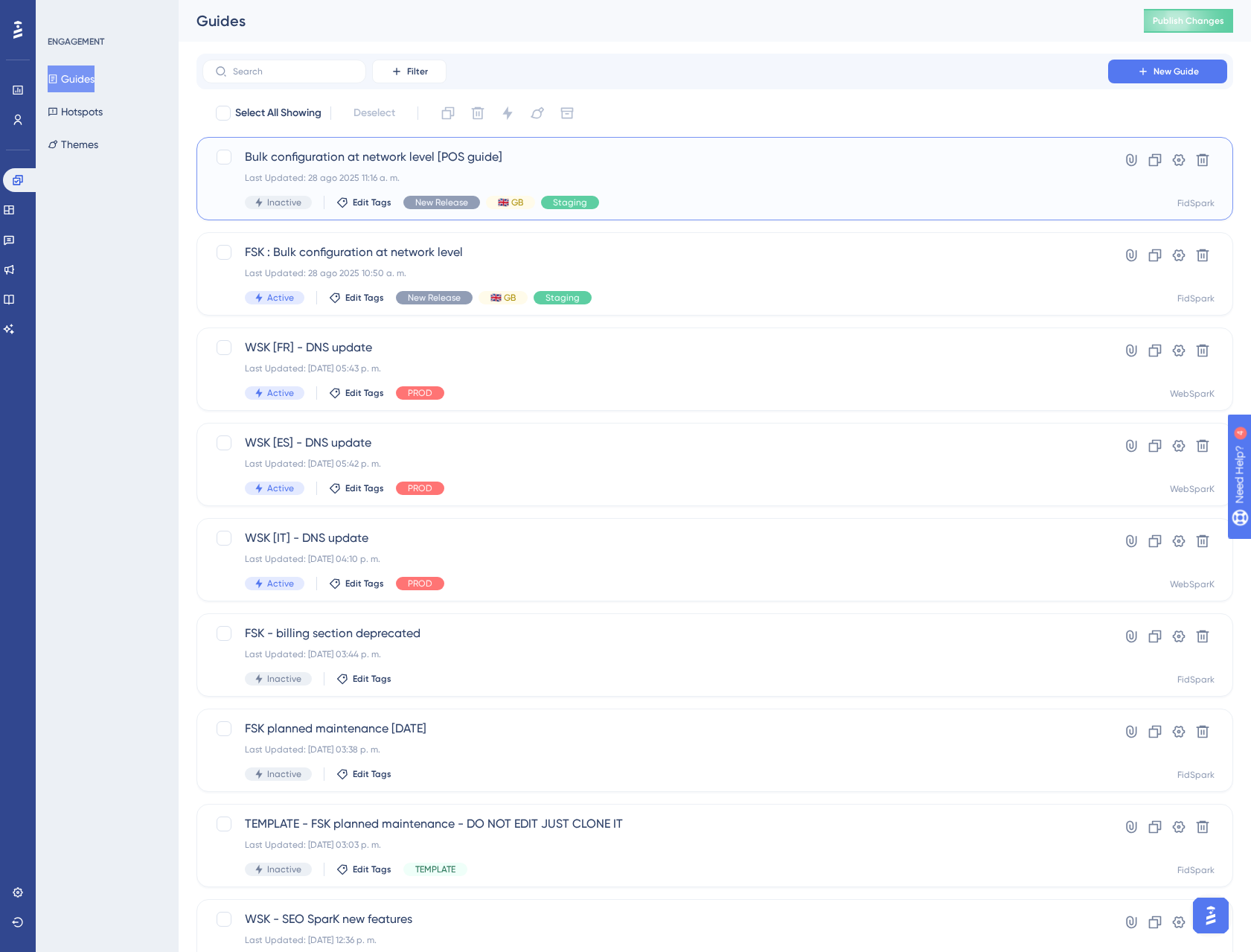
click at [345, 156] on span "Bulk configuration at network level [POS guide]" at bounding box center [655, 157] width 821 height 18
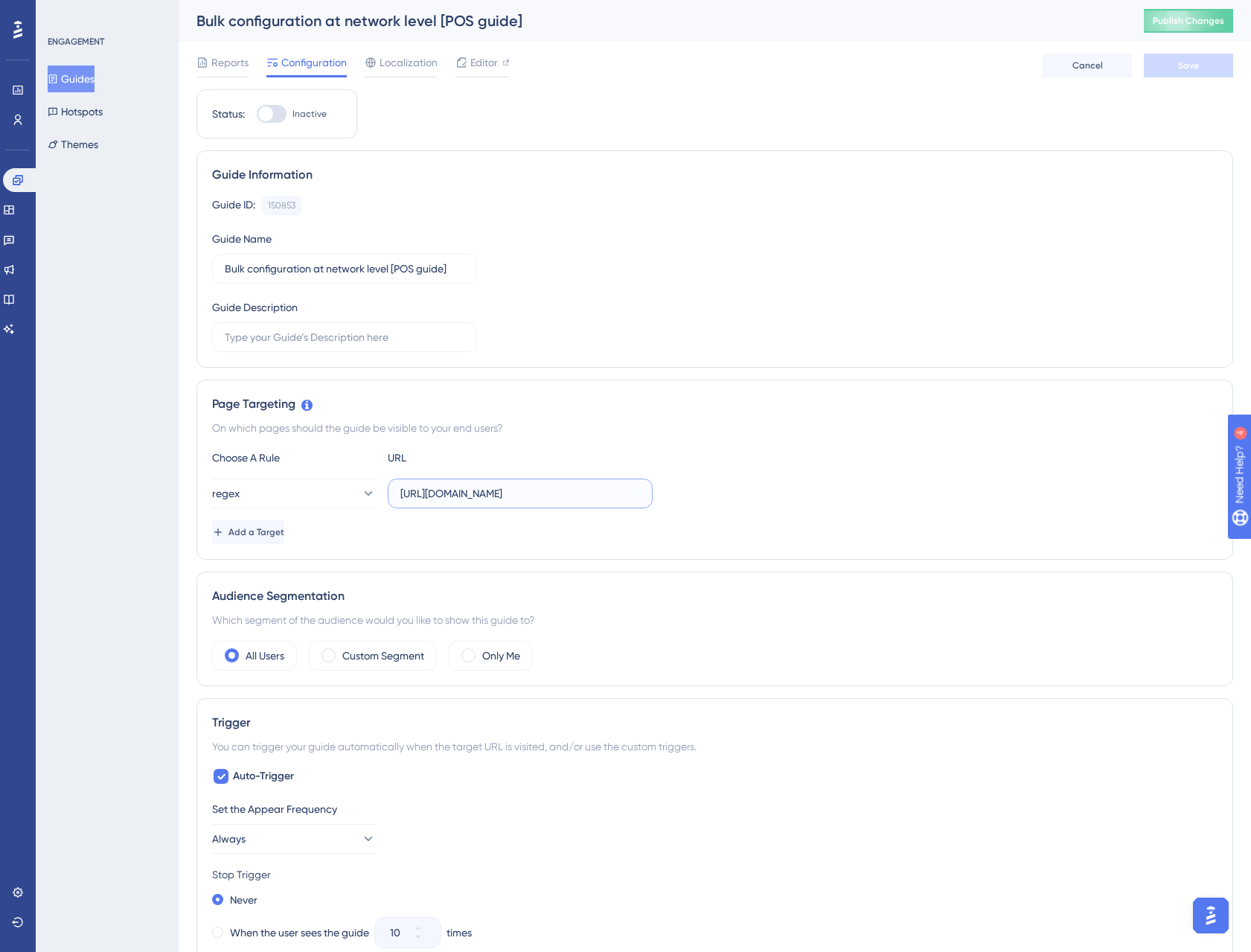
click at [498, 494] on input "https://staging.fidspark.com/en/pro/local/(.*)/" at bounding box center [520, 494] width 240 height 16
paste input "(en|nl|pt|pl|de)/pro/local/\d+/$"
type input "https://staging.fidspark.com/(en|nl|pt|pl|de)/pro/local/\d+/$"
click at [1171, 76] on button "Save" at bounding box center [1188, 66] width 89 height 24
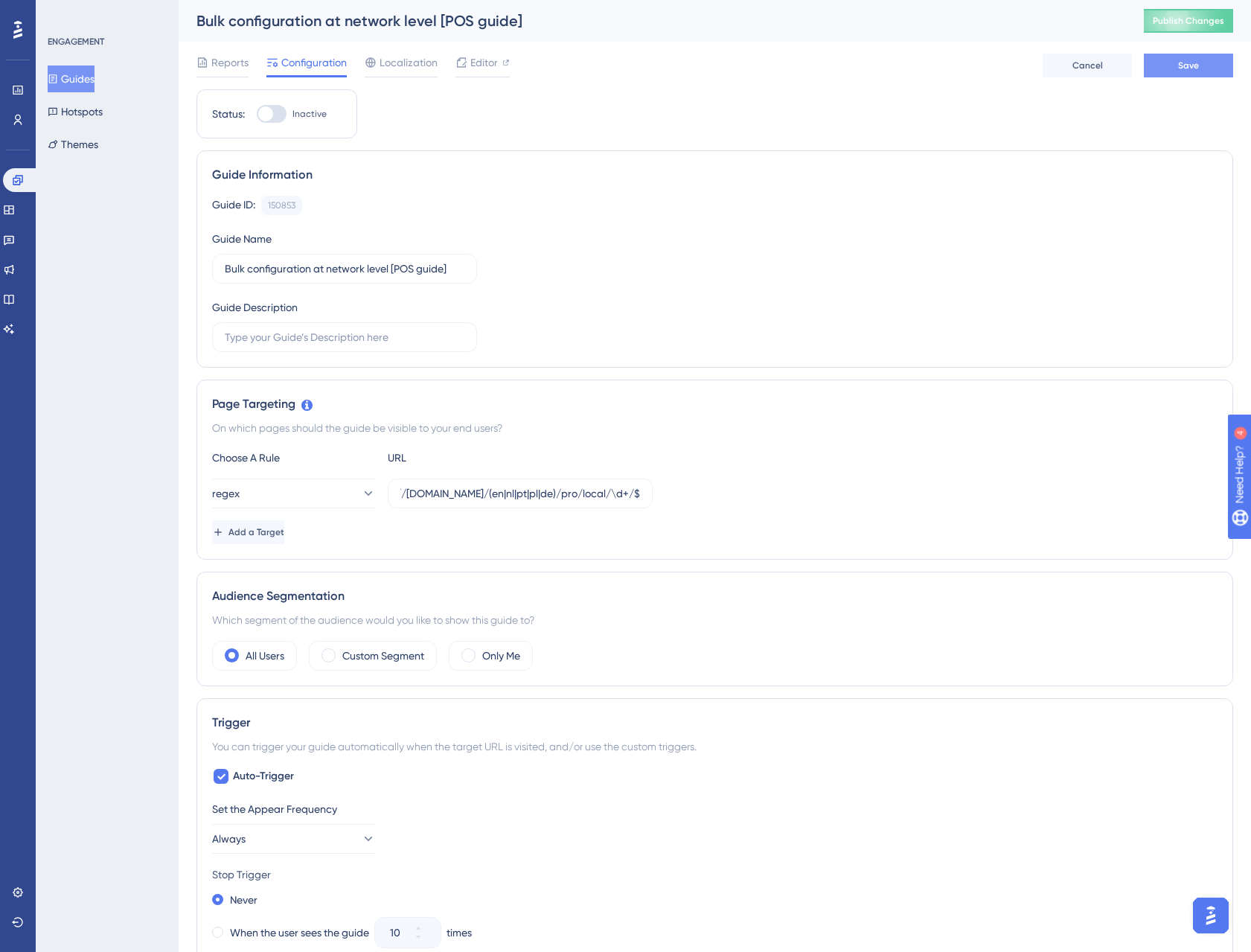
scroll to position [0, 0]
click at [1099, 76] on button "Cancel" at bounding box center [1087, 66] width 89 height 24
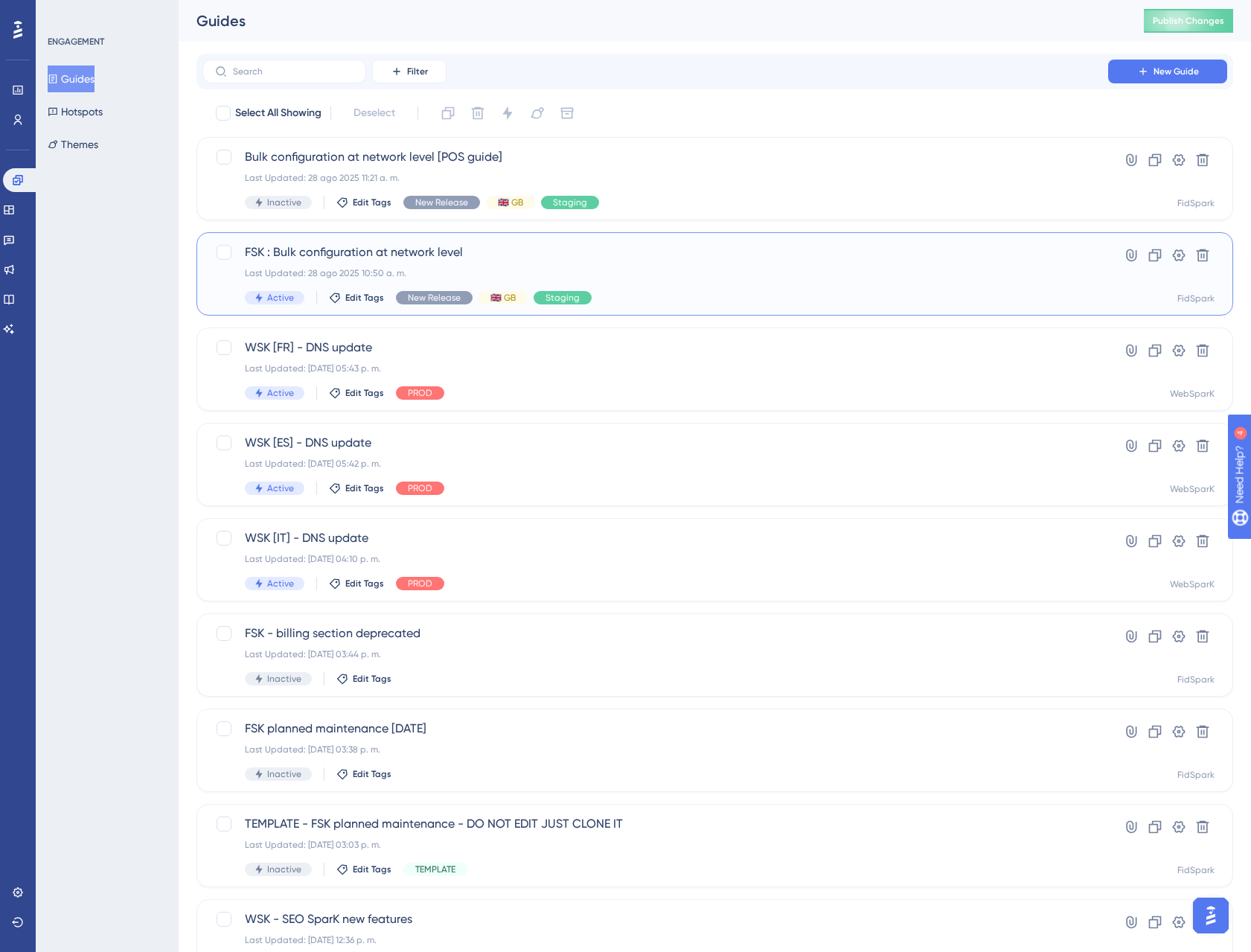
click at [370, 252] on span "FSK : Bulk configuration at network level" at bounding box center [655, 252] width 821 height 18
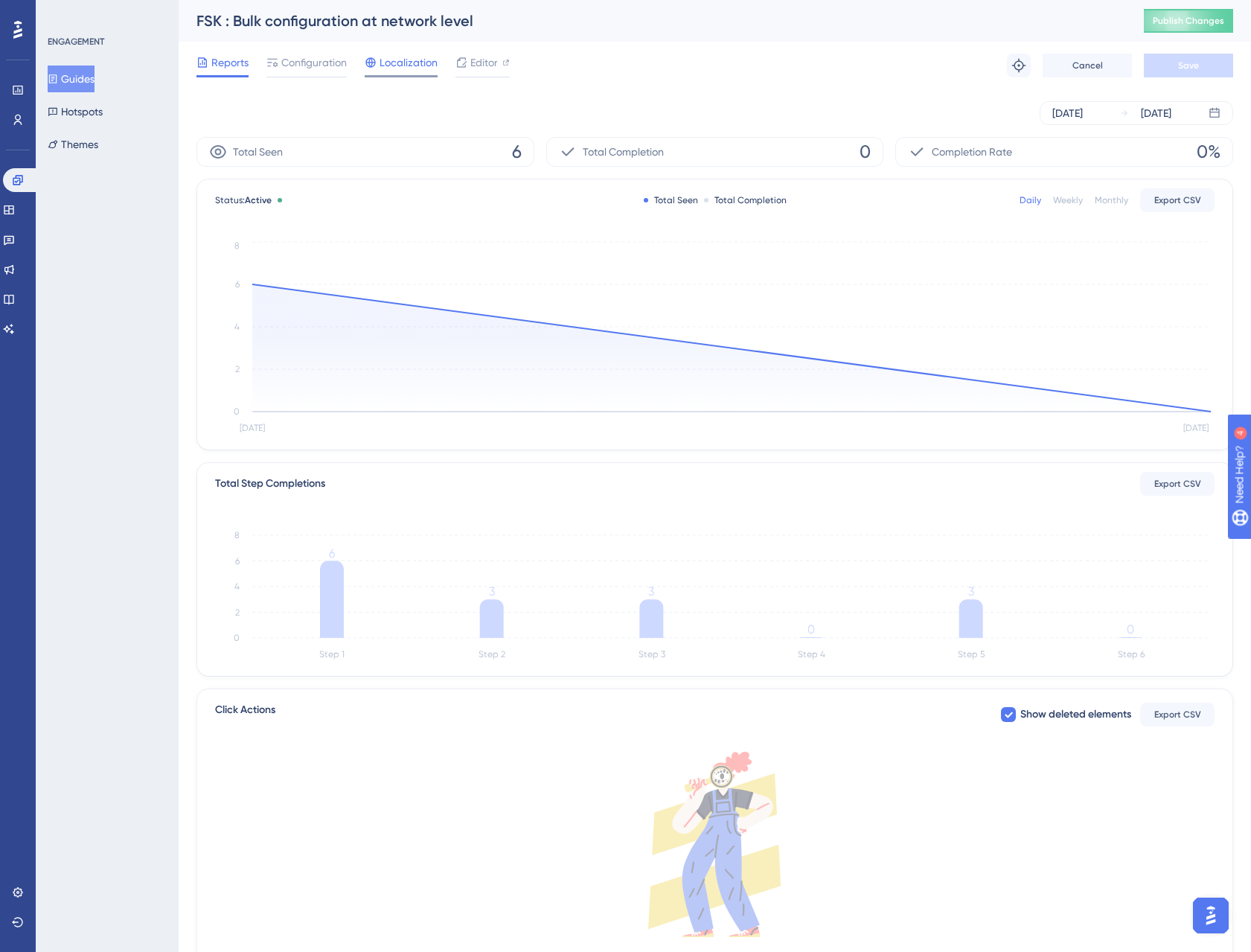
click at [418, 67] on span "Localization" at bounding box center [408, 63] width 58 height 18
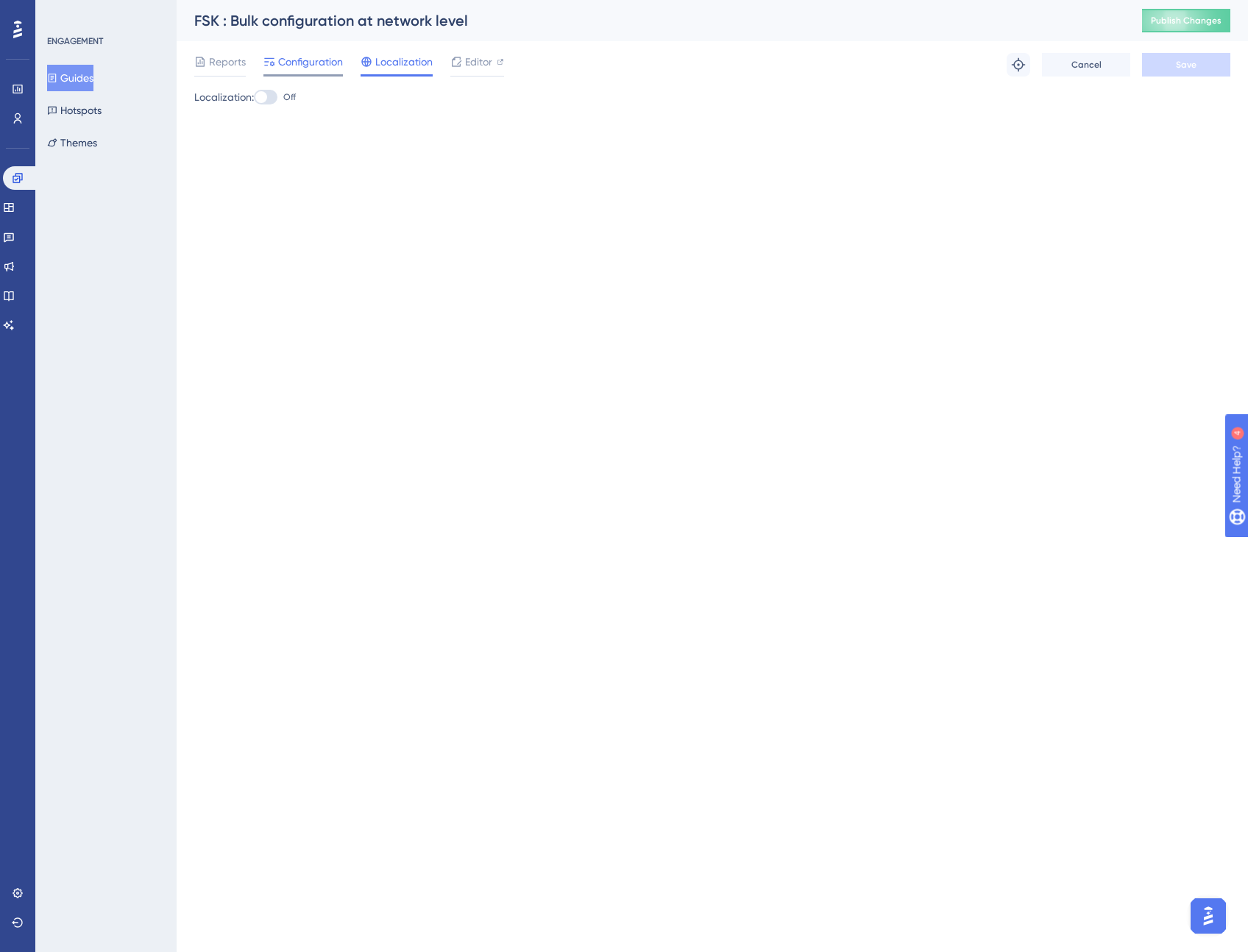
click at [307, 72] on div "Configuration" at bounding box center [303, 65] width 79 height 24
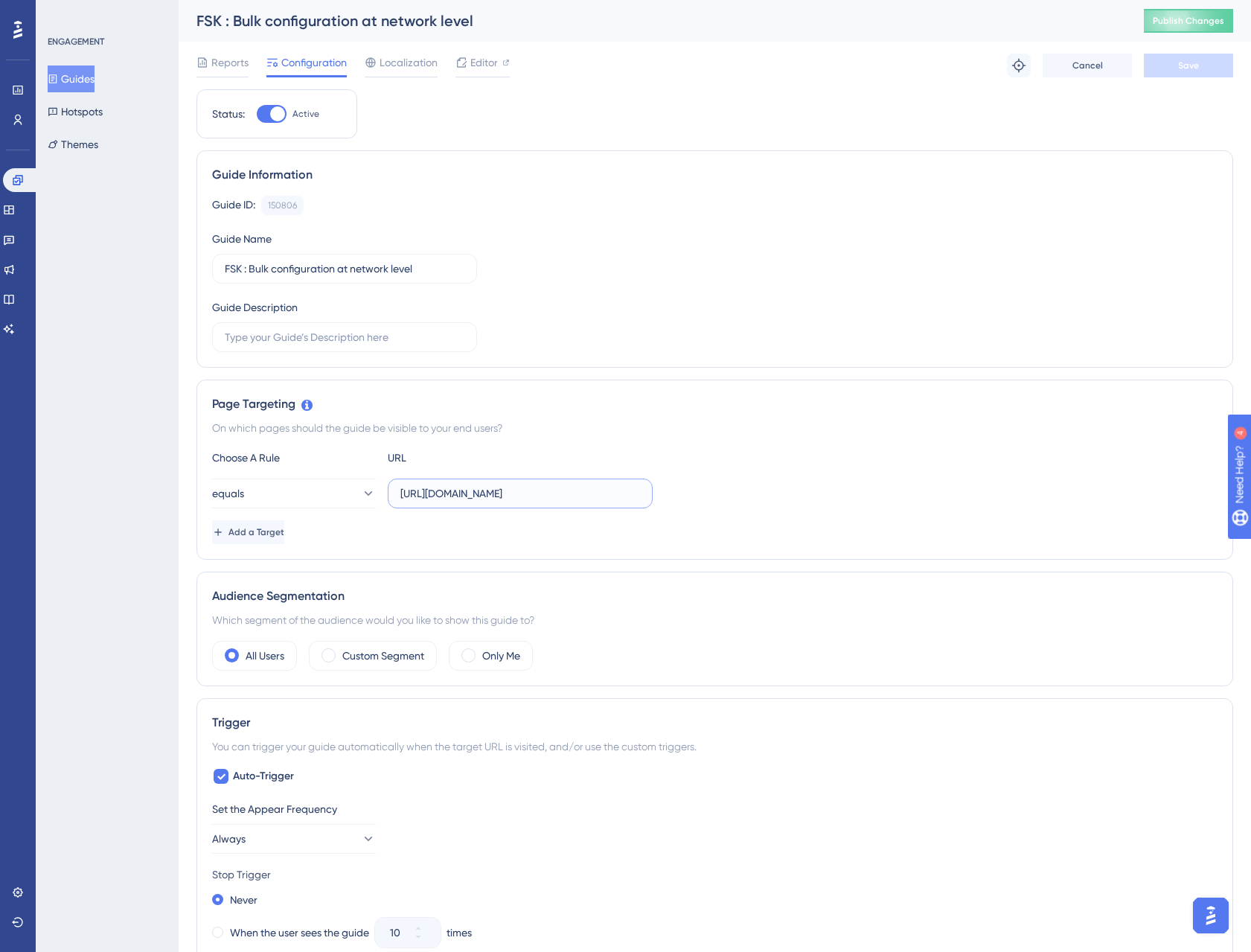
click at [484, 494] on input "https://staging.fidspark.com/en/pro/group/" at bounding box center [520, 494] width 240 height 16
paste input "https://staging.fidspark.com/(en|nl|pt|pl|de)/pro/local/\d+/$"
drag, startPoint x: 486, startPoint y: 494, endPoint x: 557, endPoint y: 497, distance: 71.1
click at [557, 497] on input "https://staging.fidspark.com/en/pro/group/ https://staging.fidspark.com/(en|nl|…" at bounding box center [520, 494] width 240 height 16
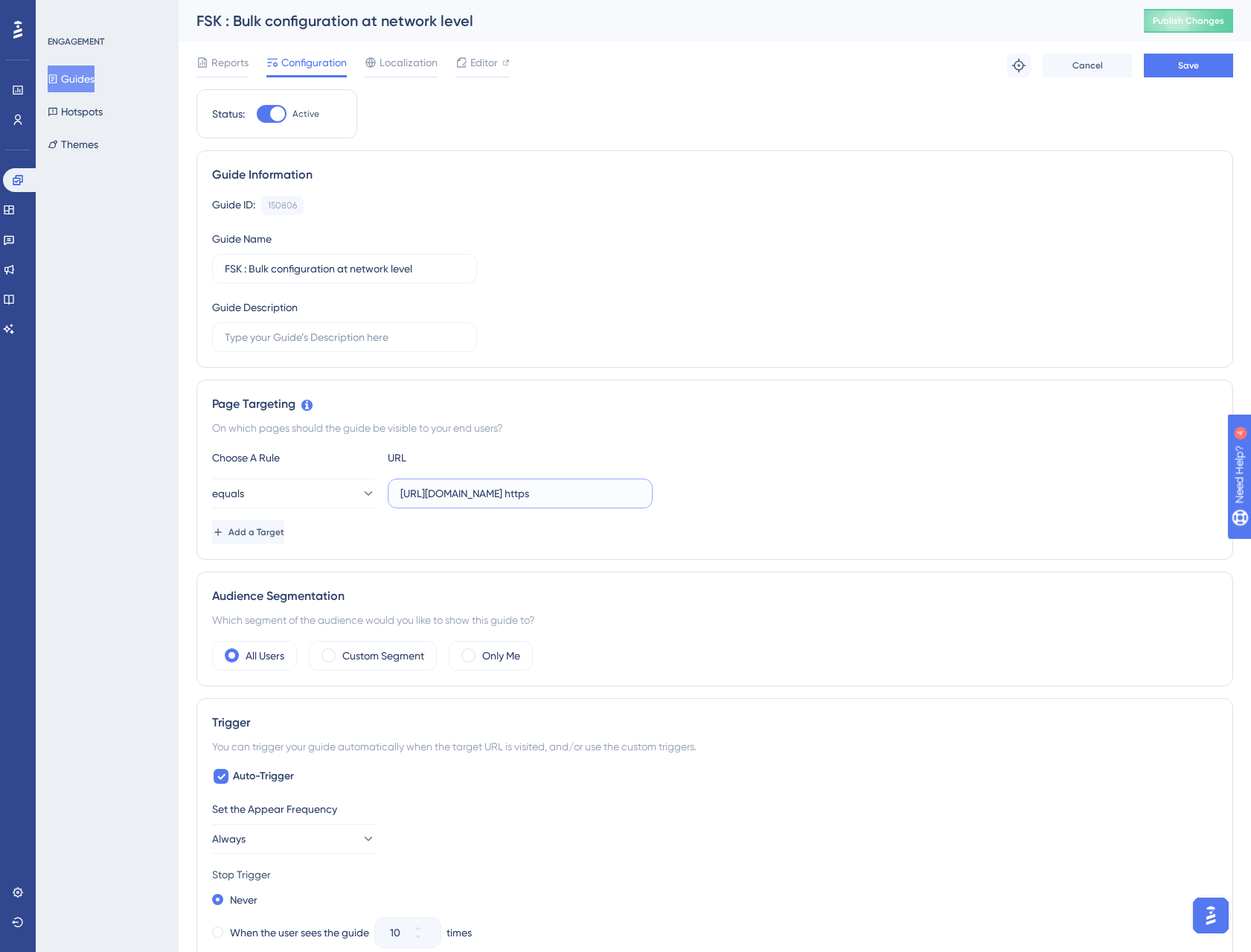
scroll to position [0, 0]
click at [555, 494] on input "https://staging.fidspark.com/en/pro/group/" at bounding box center [520, 494] width 240 height 16
paste input "(en|nl|pt|pl|de)"
type input "https://staging.fidspark.com/(en|nl|pt|pl|de)/pro/group/"
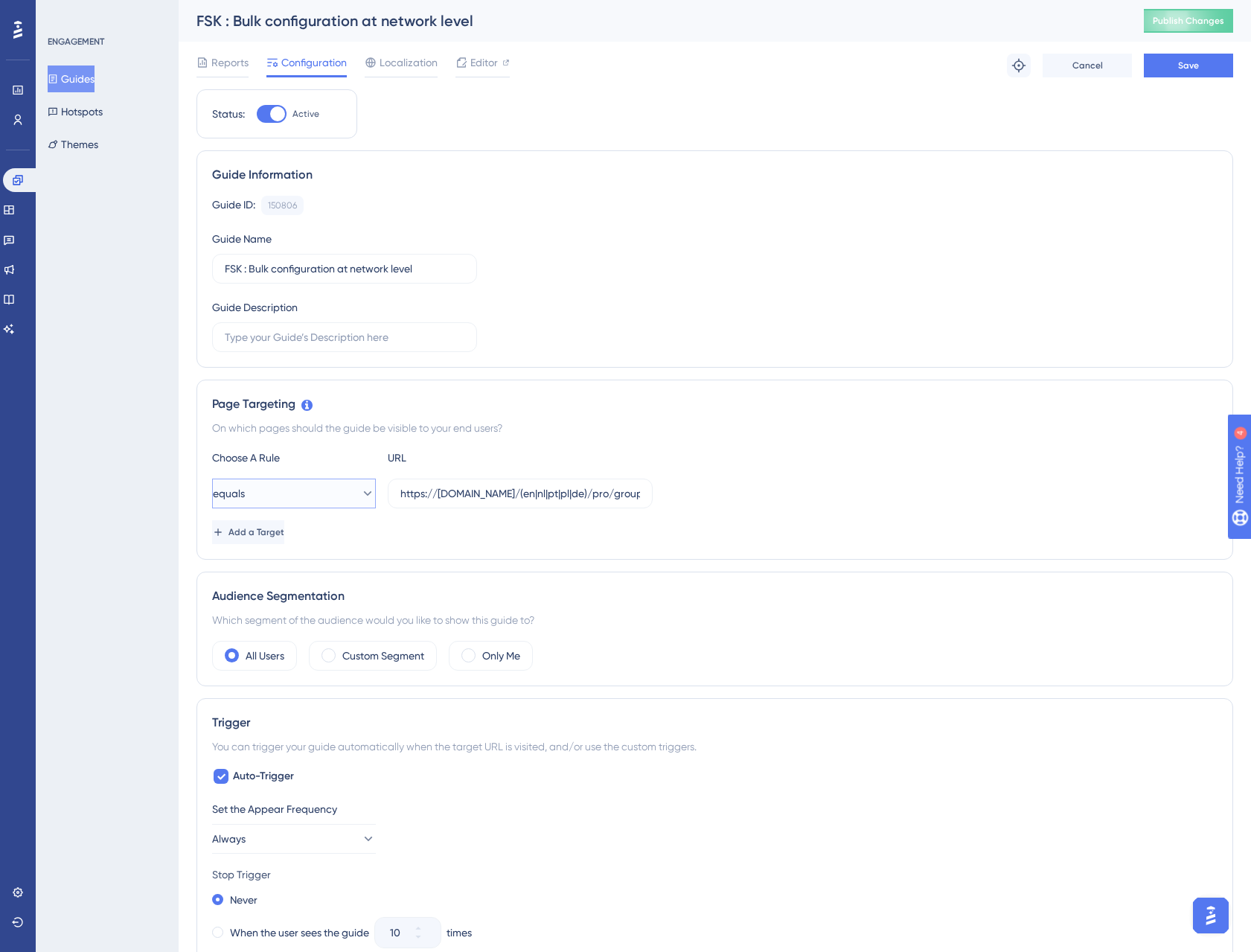
click at [263, 489] on button "equals" at bounding box center [294, 493] width 164 height 30
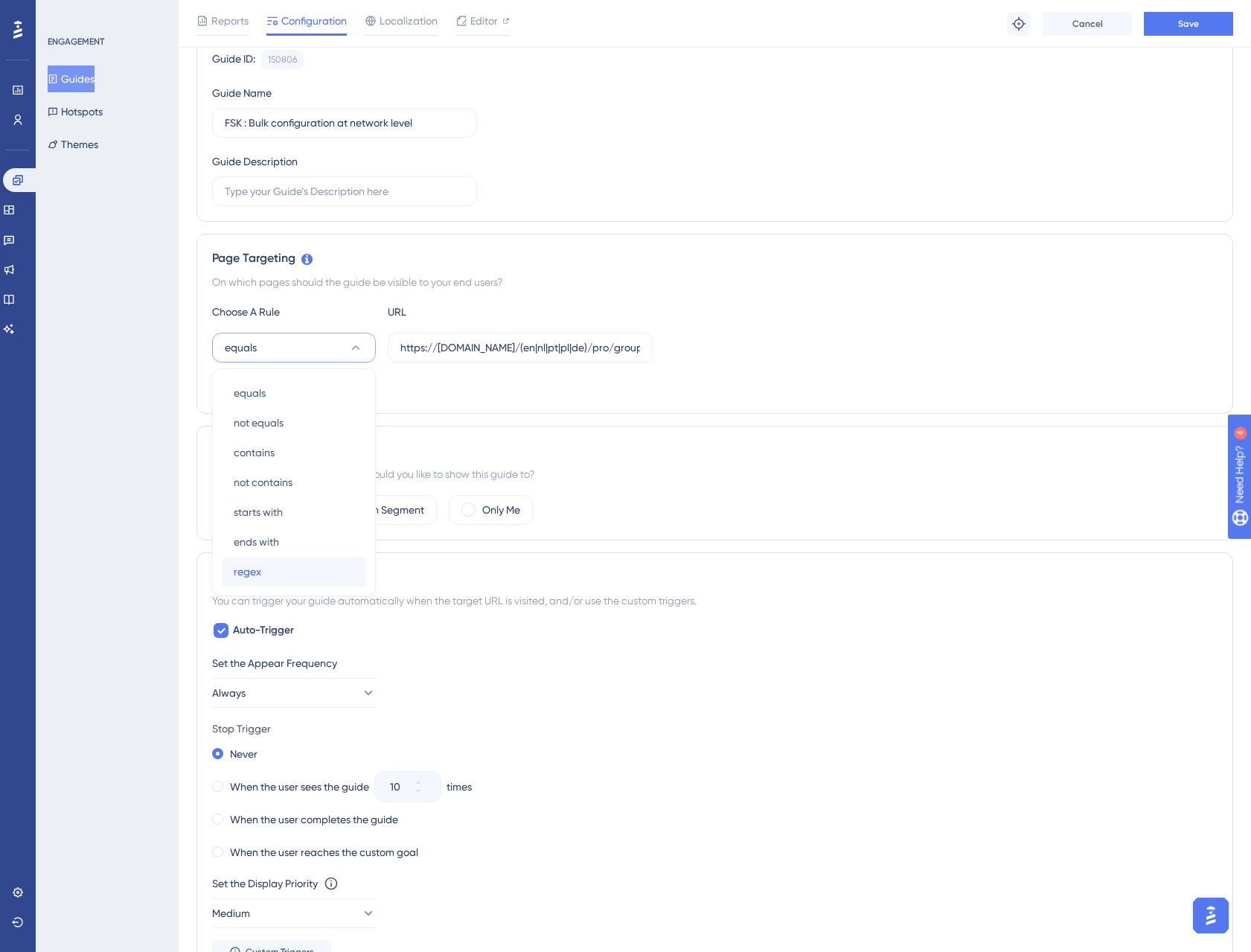
click at [293, 568] on div "regex regex" at bounding box center [294, 572] width 121 height 30
click at [606, 421] on div "Status: Active Guide Information Guide ID: 150806 Copy Guide Name FSK : Bulk co…" at bounding box center [715, 691] width 1037 height 1496
click at [1198, 26] on span "Save" at bounding box center [1189, 23] width 21 height 12
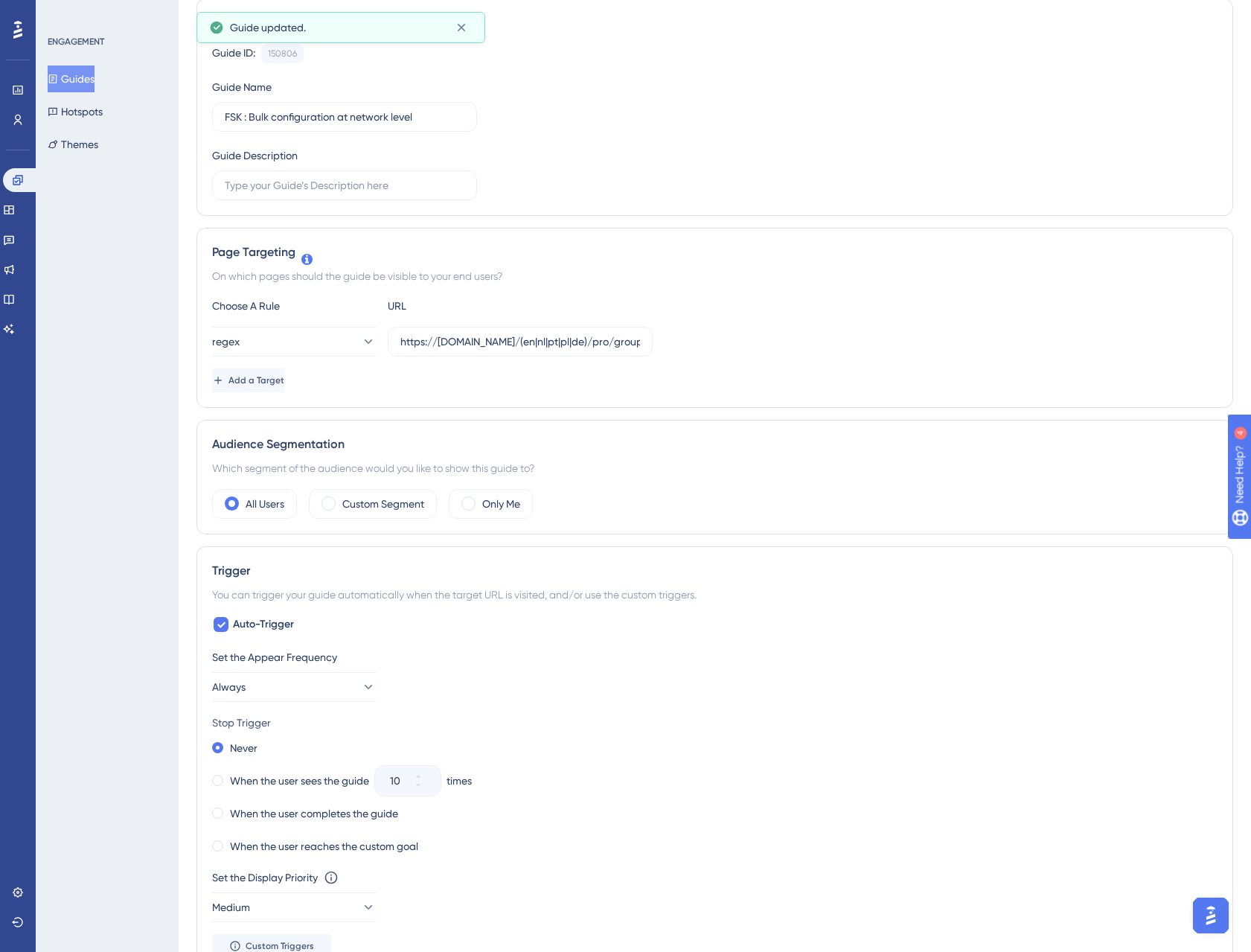
scroll to position [0, 0]
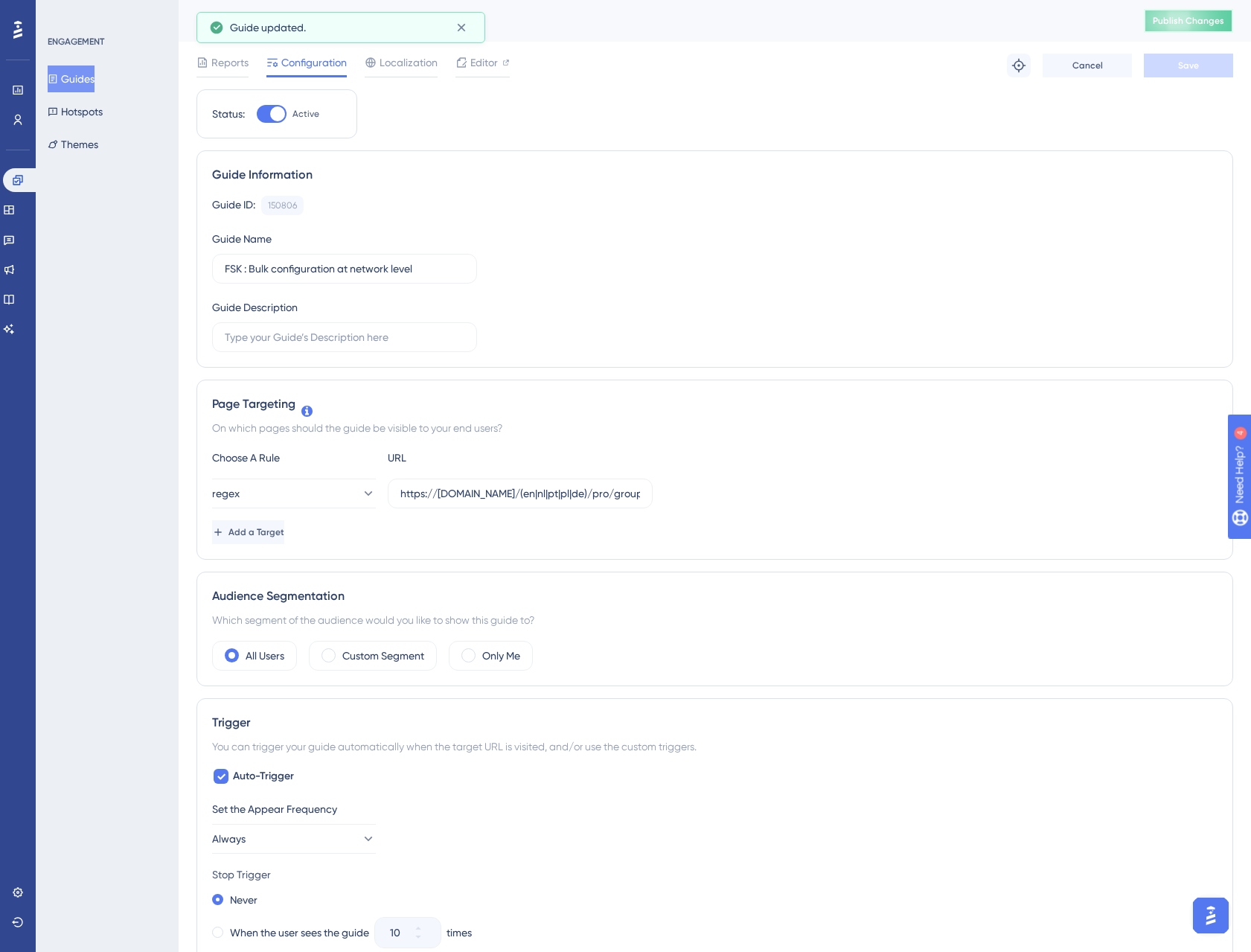
click at [1188, 27] on button "Publish Changes" at bounding box center [1188, 21] width 89 height 24
click at [87, 83] on button "Guides" at bounding box center [71, 78] width 47 height 27
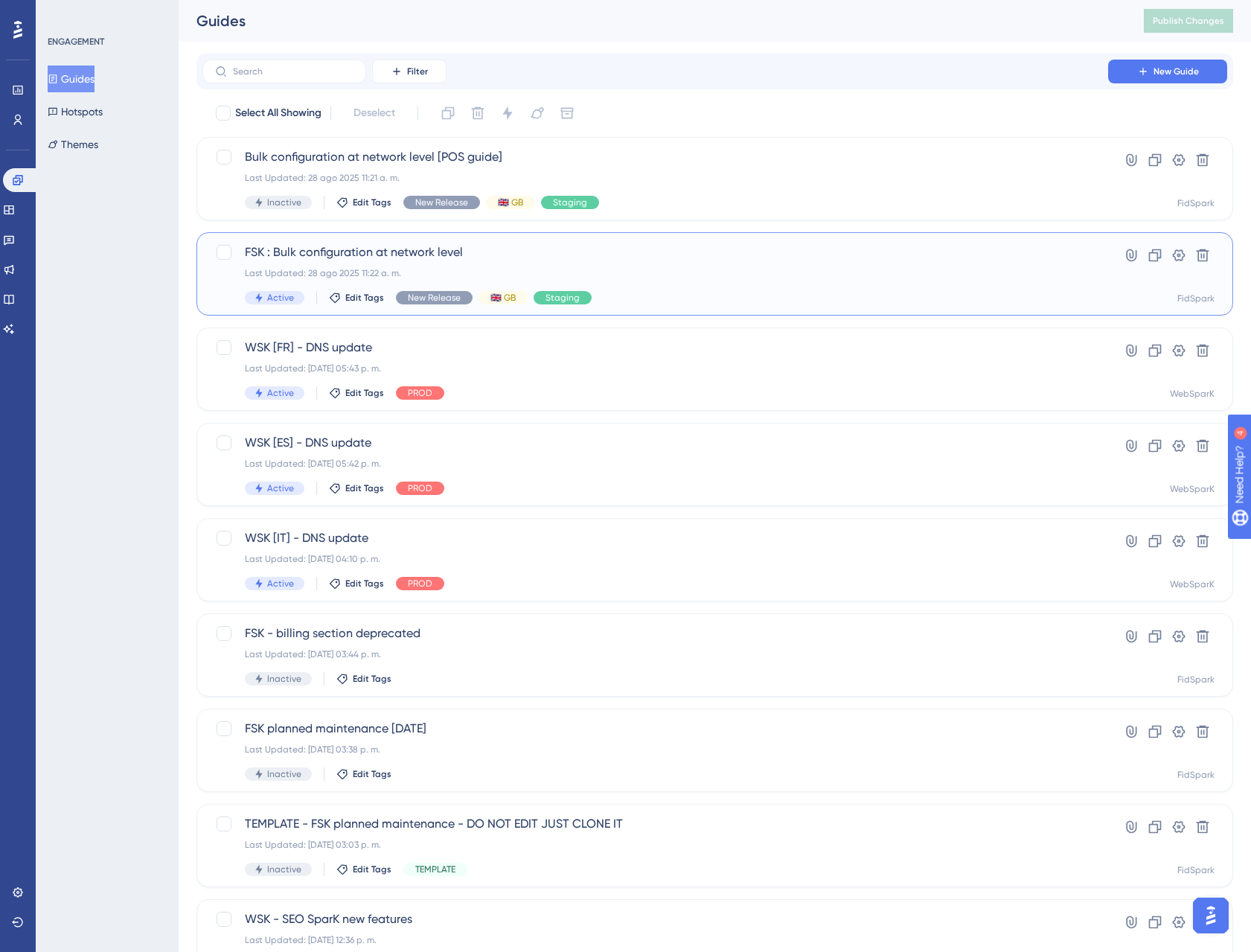
click at [551, 266] on div "FSK : Bulk configuration at network level Last Updated: 28 ago 2025 11:22 a. m.…" at bounding box center [655, 274] width 821 height 61
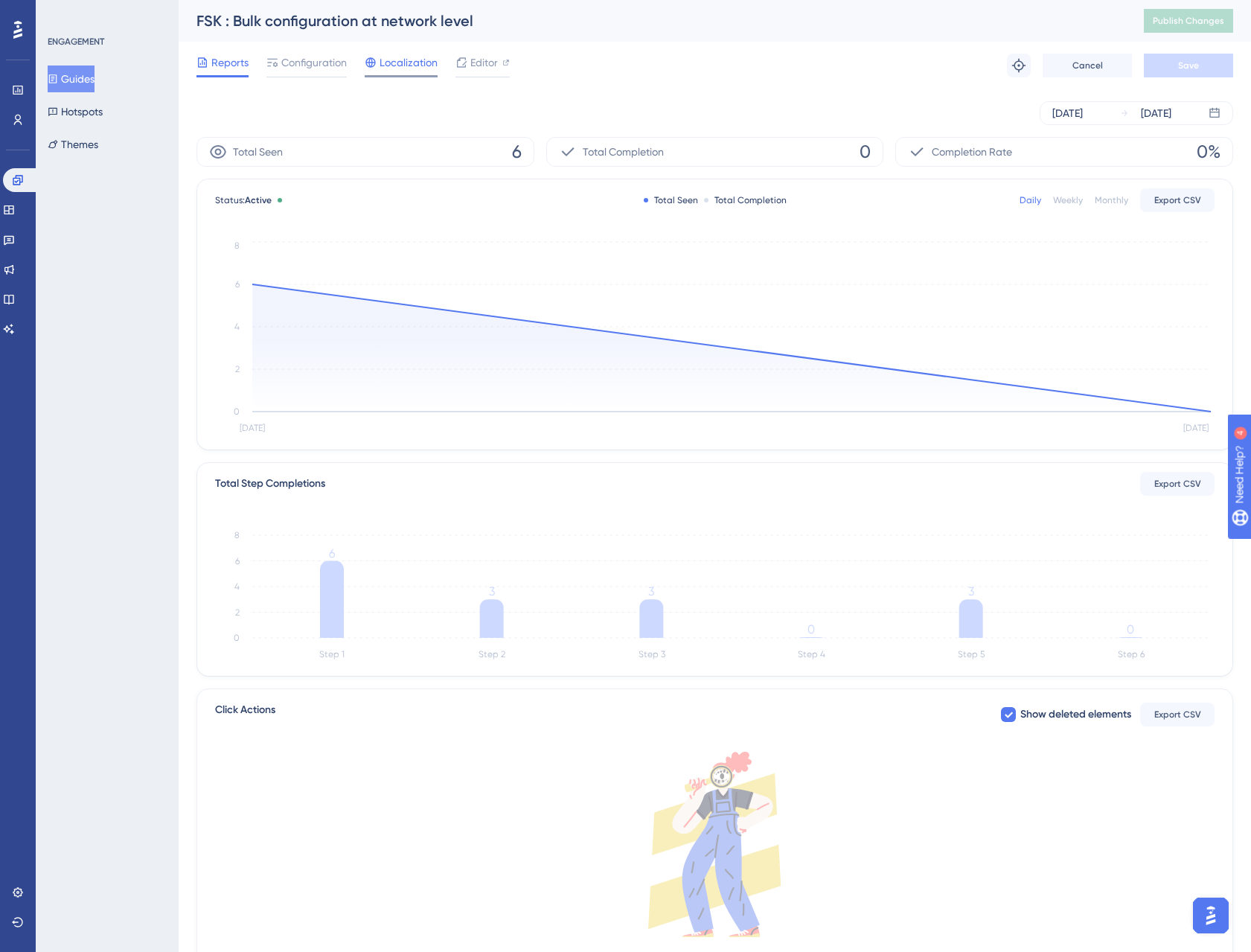
click at [392, 76] on div at bounding box center [401, 76] width 73 height 2
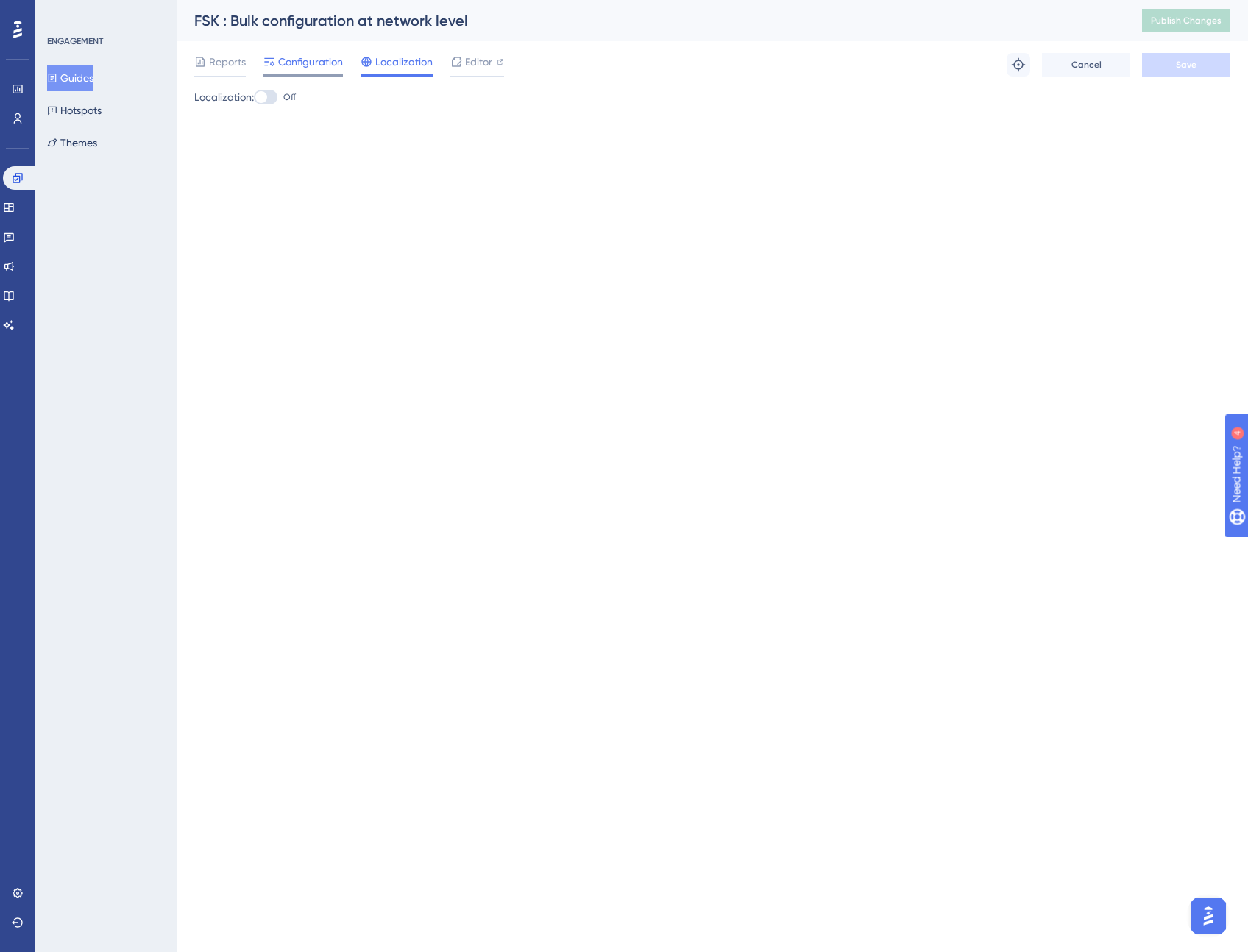
click at [307, 75] on div at bounding box center [303, 75] width 79 height 2
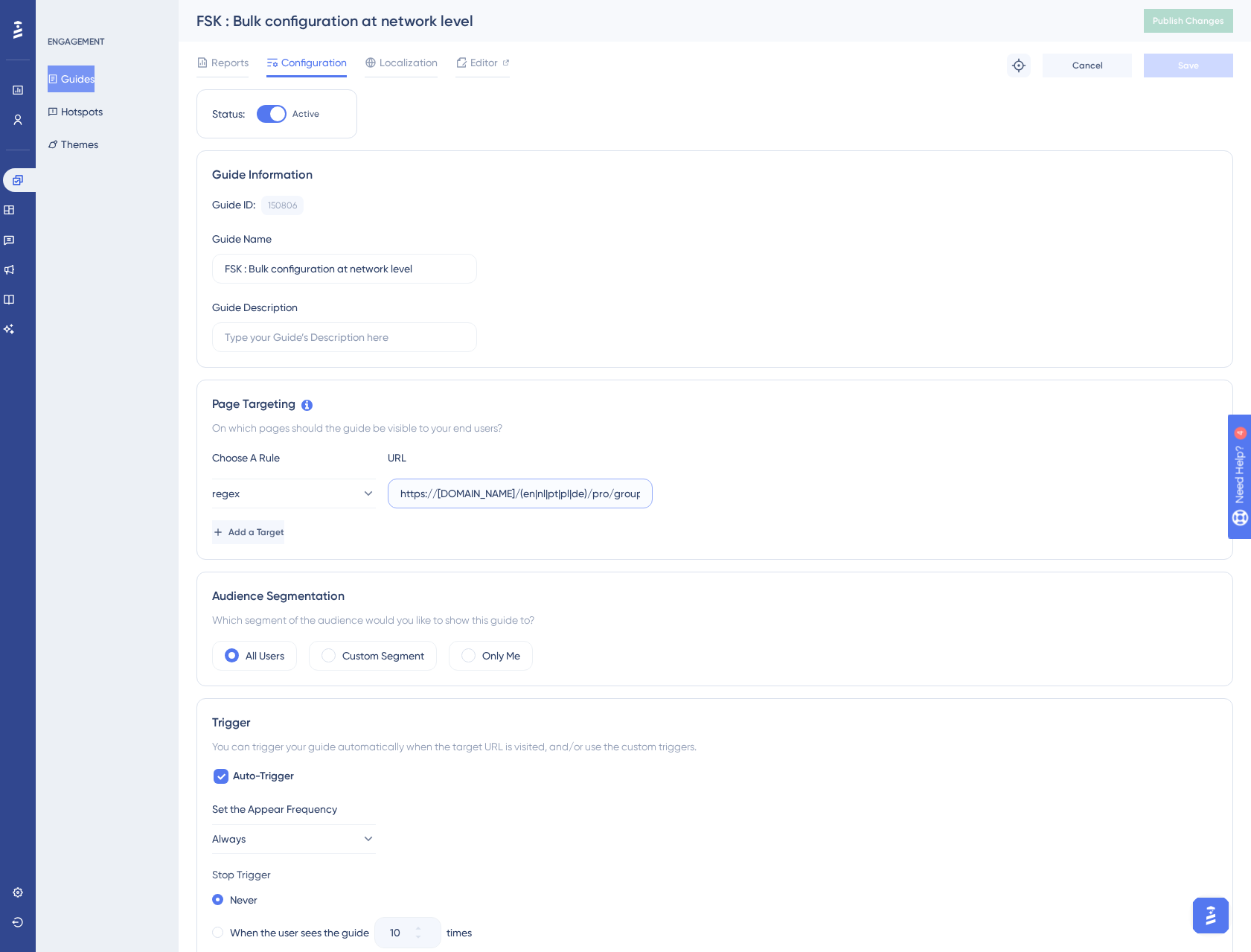
click at [597, 494] on input "https://staging.fidspark.com/(en|nl|pt|pl|de)/pro/group/" at bounding box center [520, 494] width 240 height 16
click at [429, 268] on input "FSK : Bulk configuration at network level" at bounding box center [345, 269] width 240 height 16
type input "FSK : Bulk configuration at network level [Network guide]"
click at [1165, 64] on button "Save" at bounding box center [1188, 66] width 89 height 24
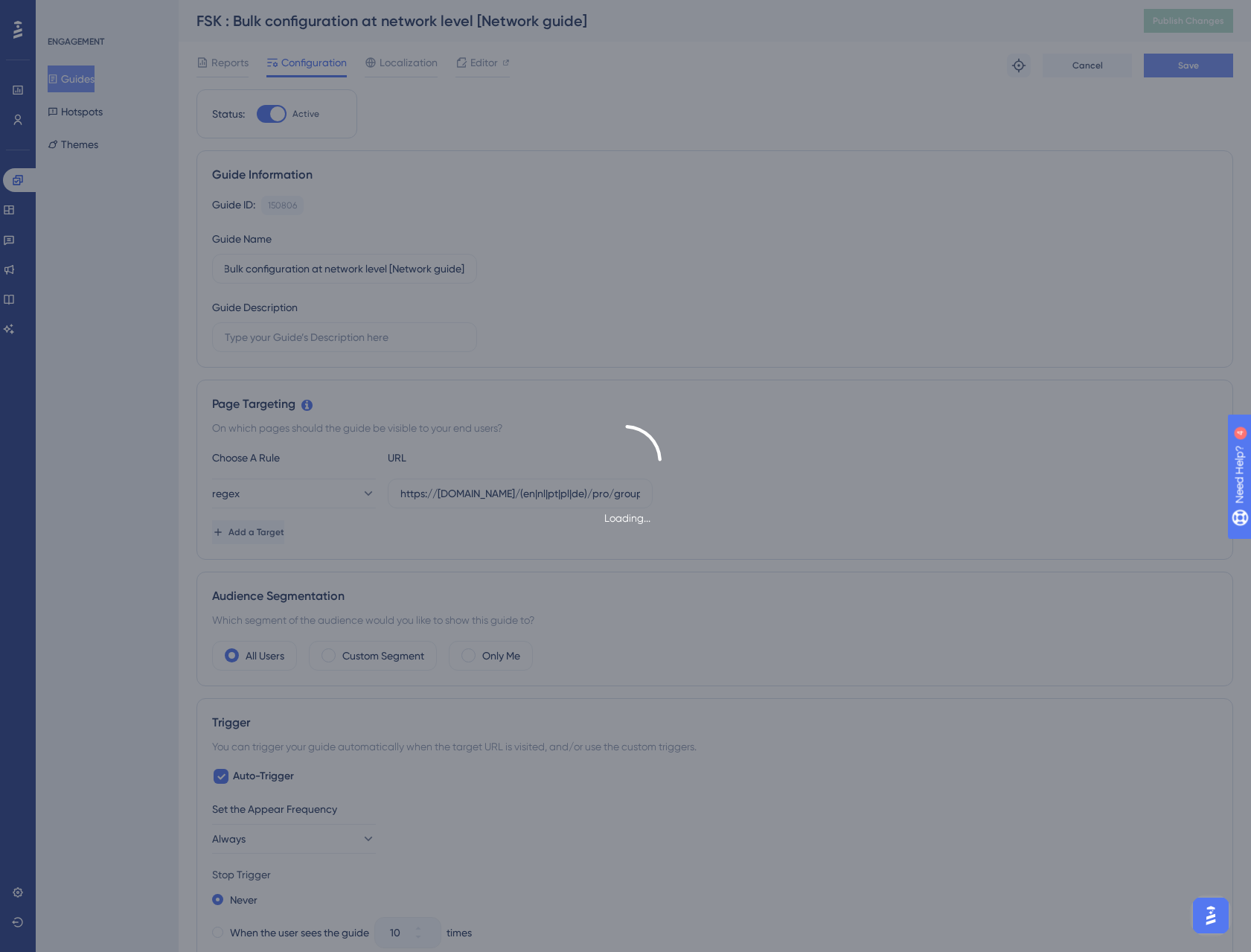
scroll to position [0, 0]
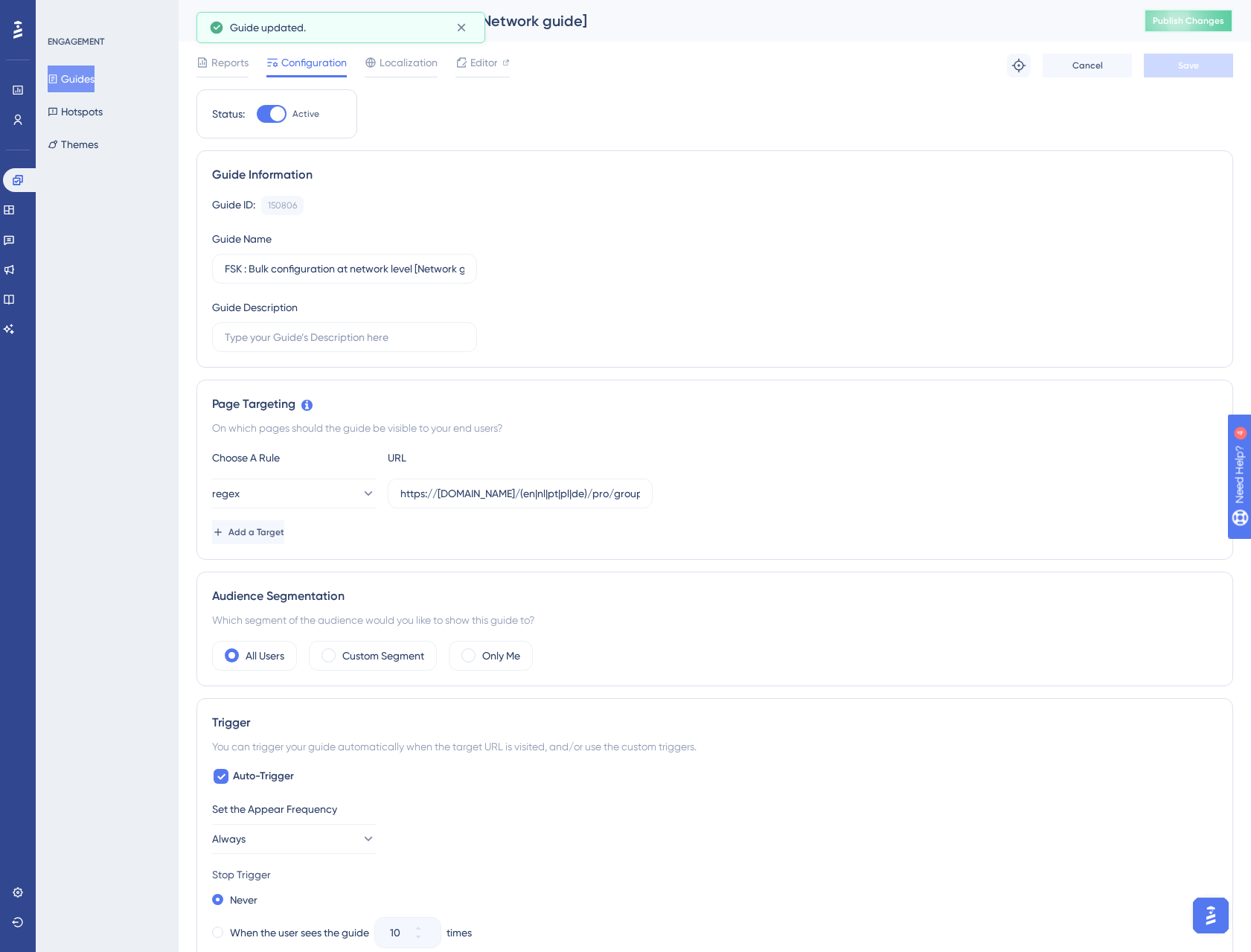
click at [1204, 16] on span "Publish Changes" at bounding box center [1188, 21] width 72 height 12
click at [1109, 65] on button "Cancel" at bounding box center [1087, 66] width 89 height 24
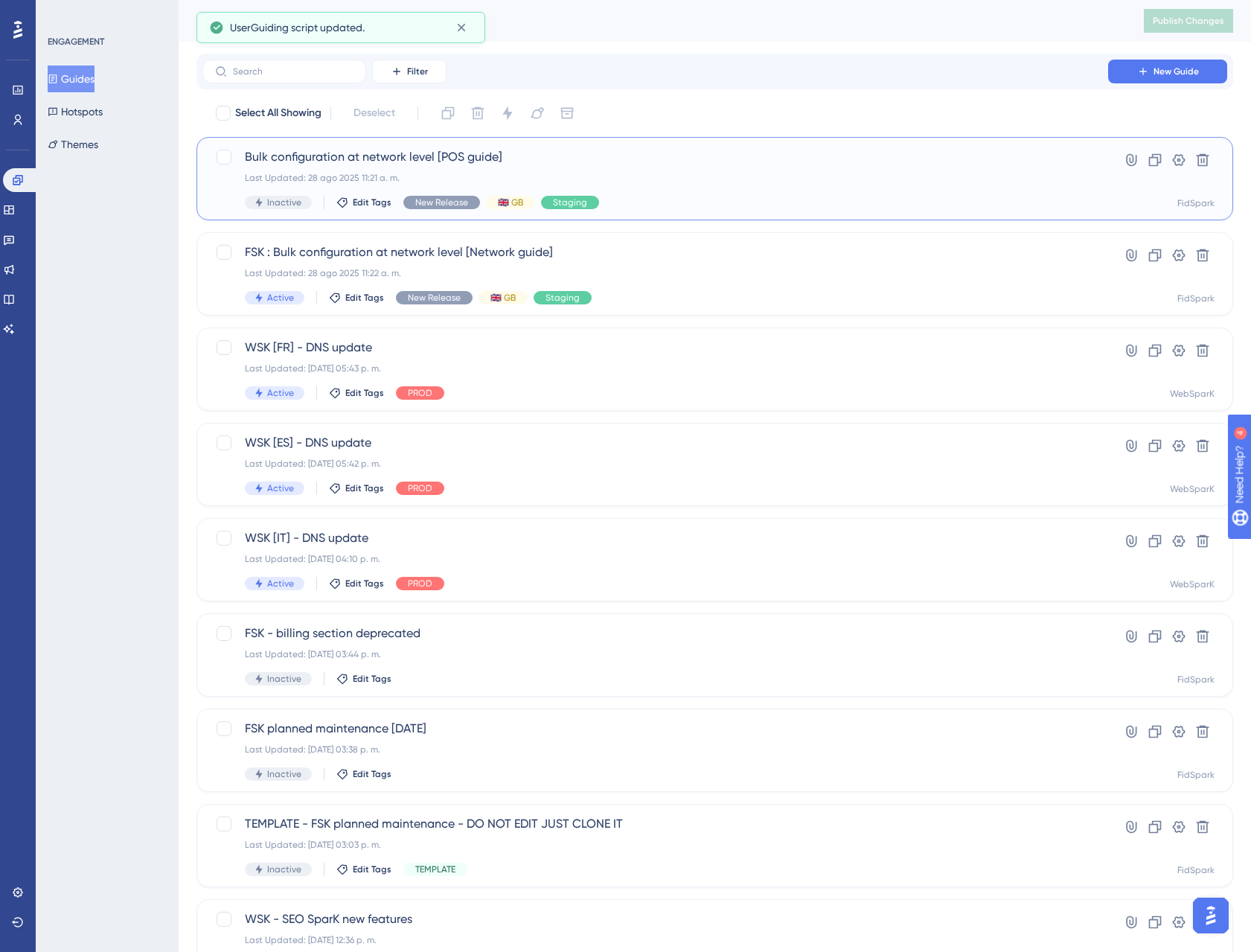
click at [687, 150] on span "Bulk configuration at network level [POS guide]" at bounding box center [655, 157] width 821 height 18
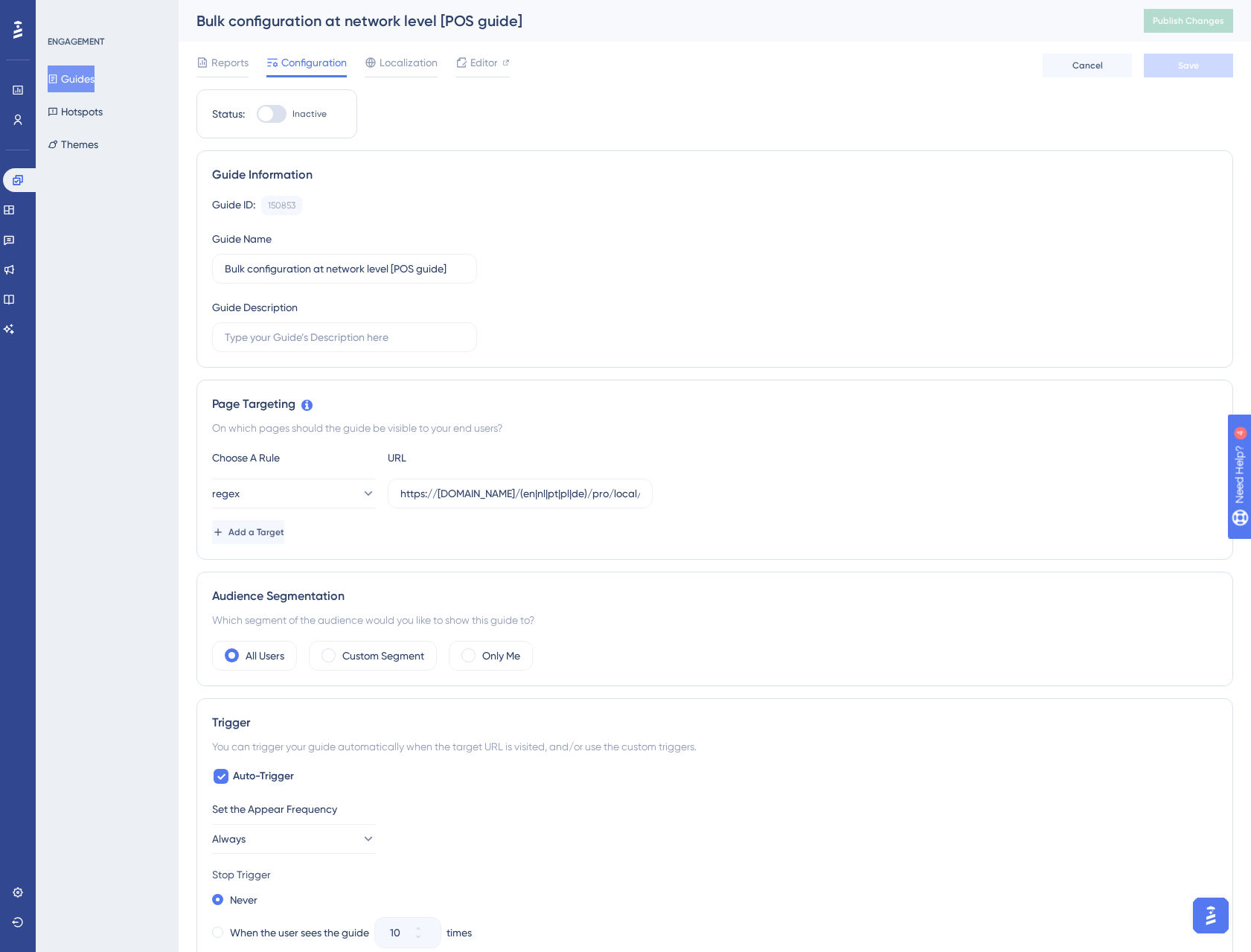
click at [277, 119] on div at bounding box center [271, 114] width 30 height 18
click at [256, 115] on input "Inactive" at bounding box center [256, 114] width 1 height 1
checkbox input "true"
click at [1181, 79] on div "Reports Configuration Localization Editor Cancel Save" at bounding box center [715, 65] width 1037 height 47
click at [1187, 71] on span "Save" at bounding box center [1189, 65] width 21 height 12
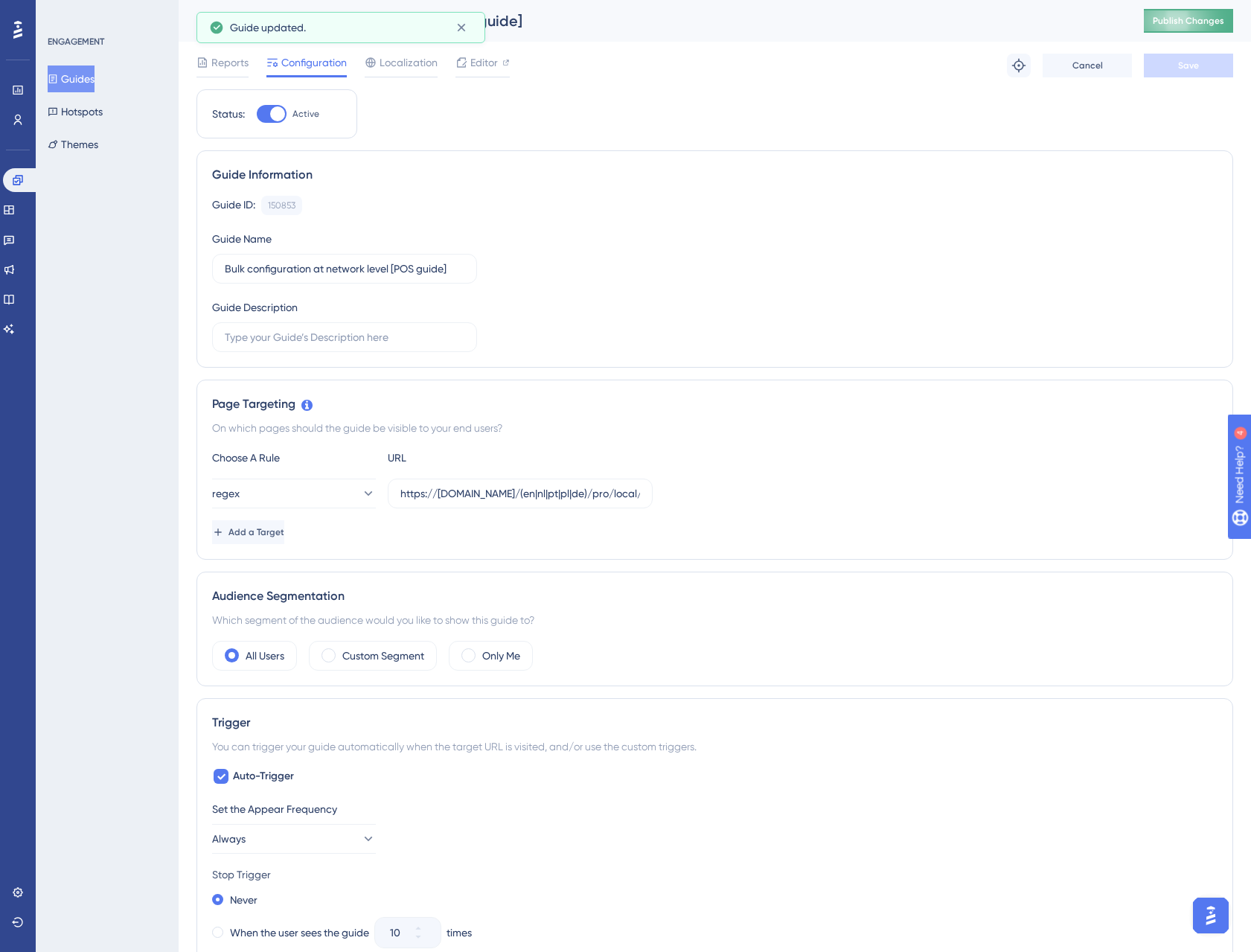
click at [1212, 26] on span "Publish Changes" at bounding box center [1188, 21] width 72 height 12
click at [528, 494] on input "https://staging.fidspark.com/(en|nl|pt|pl|de)/pro/local/\d+/$" at bounding box center [520, 494] width 240 height 16
click at [497, 62] on span "Editor" at bounding box center [484, 63] width 27 height 18
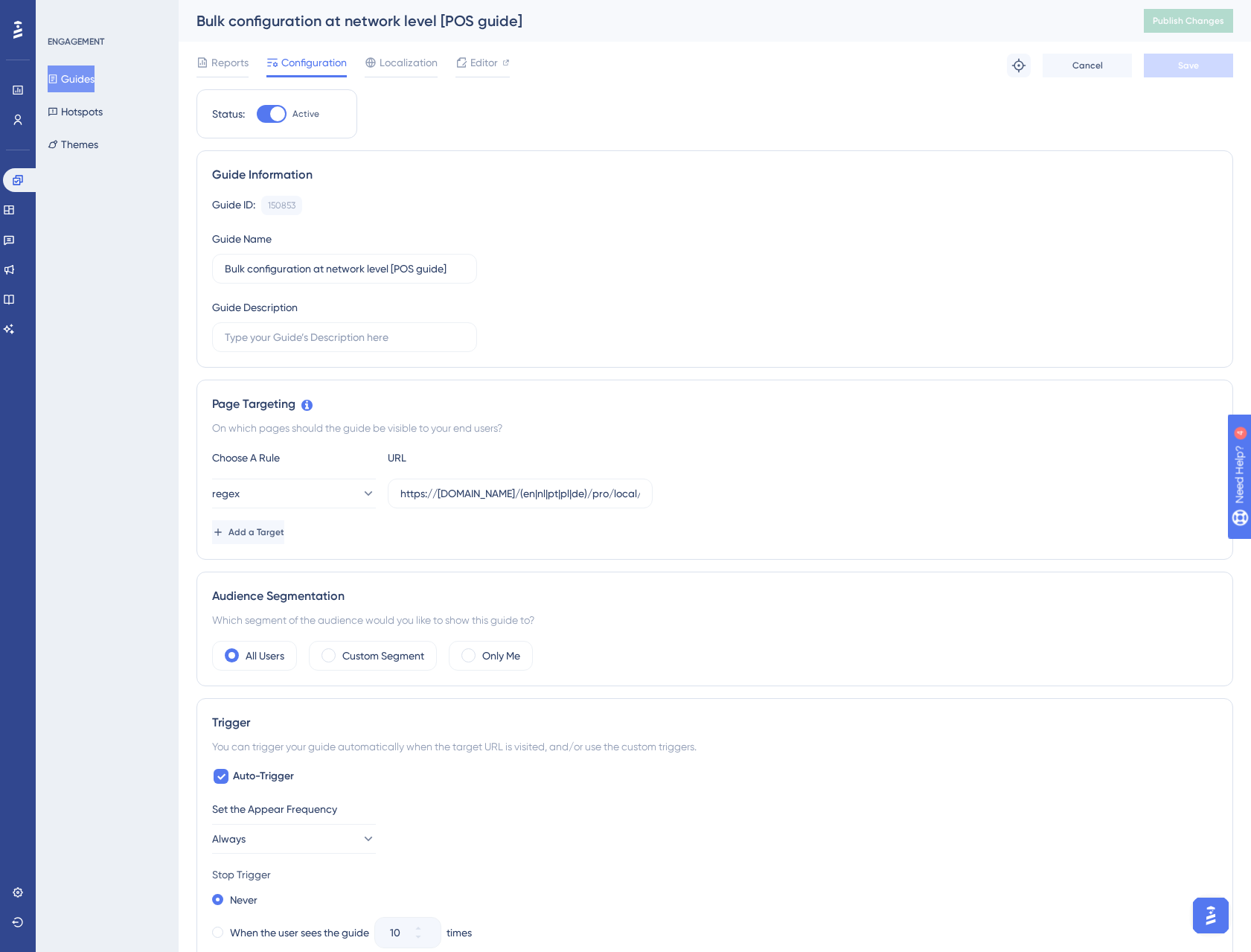
click at [697, 199] on div "Guide ID: 150853 Copy" at bounding box center [715, 206] width 1006 height 19
click at [453, 490] on input "https://staging.fidspark.com/(en|nl|pt|pl|de)/pro/local/\d+/$" at bounding box center [520, 494] width 240 height 16
click at [558, 498] on input "https://staging.fidspark.com/(en|nl|pt|pl|de)/pro/local/\d+/$" at bounding box center [520, 494] width 240 height 16
click at [547, 494] on input "https://staging.fidspark.com/(en|nl|pt|pl|de)/pro/local/\d+/$" at bounding box center [520, 494] width 240 height 16
click at [555, 499] on input "https://staging.fidspark.com/(en|nl|pt|pl|de)/pro/local/\d+/$" at bounding box center [520, 494] width 240 height 16
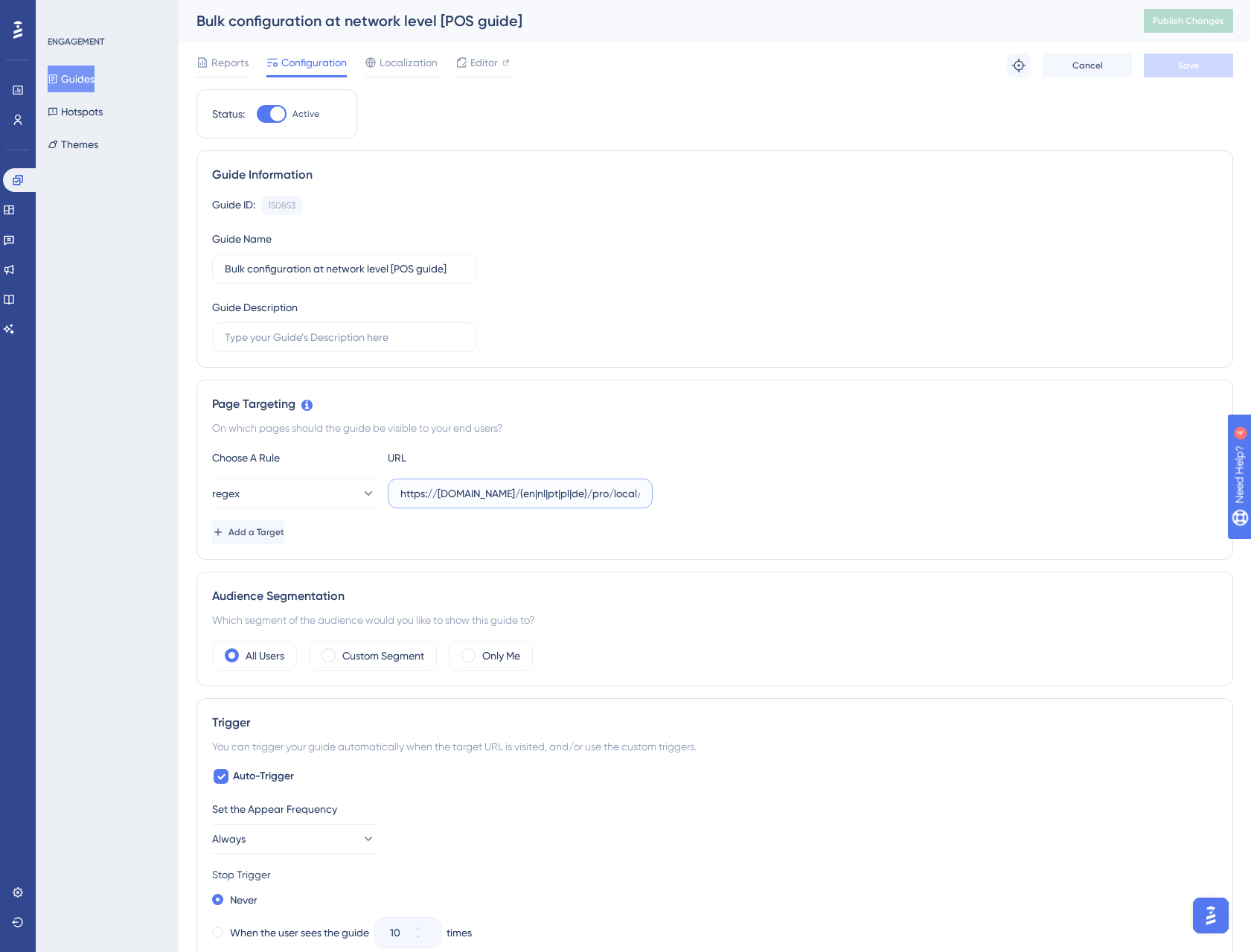
click at [564, 491] on input "https://staging.fidspark.com/(en|nl|pt|pl|de)/pro/local/\d+/$" at bounding box center [520, 494] width 240 height 16
drag, startPoint x: 561, startPoint y: 495, endPoint x: 569, endPoint y: 499, distance: 8.9
click at [562, 495] on input "https://staging.fidspark.com/(en|nl|pt|pl|de)/pro/local/\d+/$" at bounding box center [520, 494] width 240 height 16
type input "https://staging.fidspark.com/(en|fr|es|it|nl|pt|pl|de)/pro/local/\d+/$"
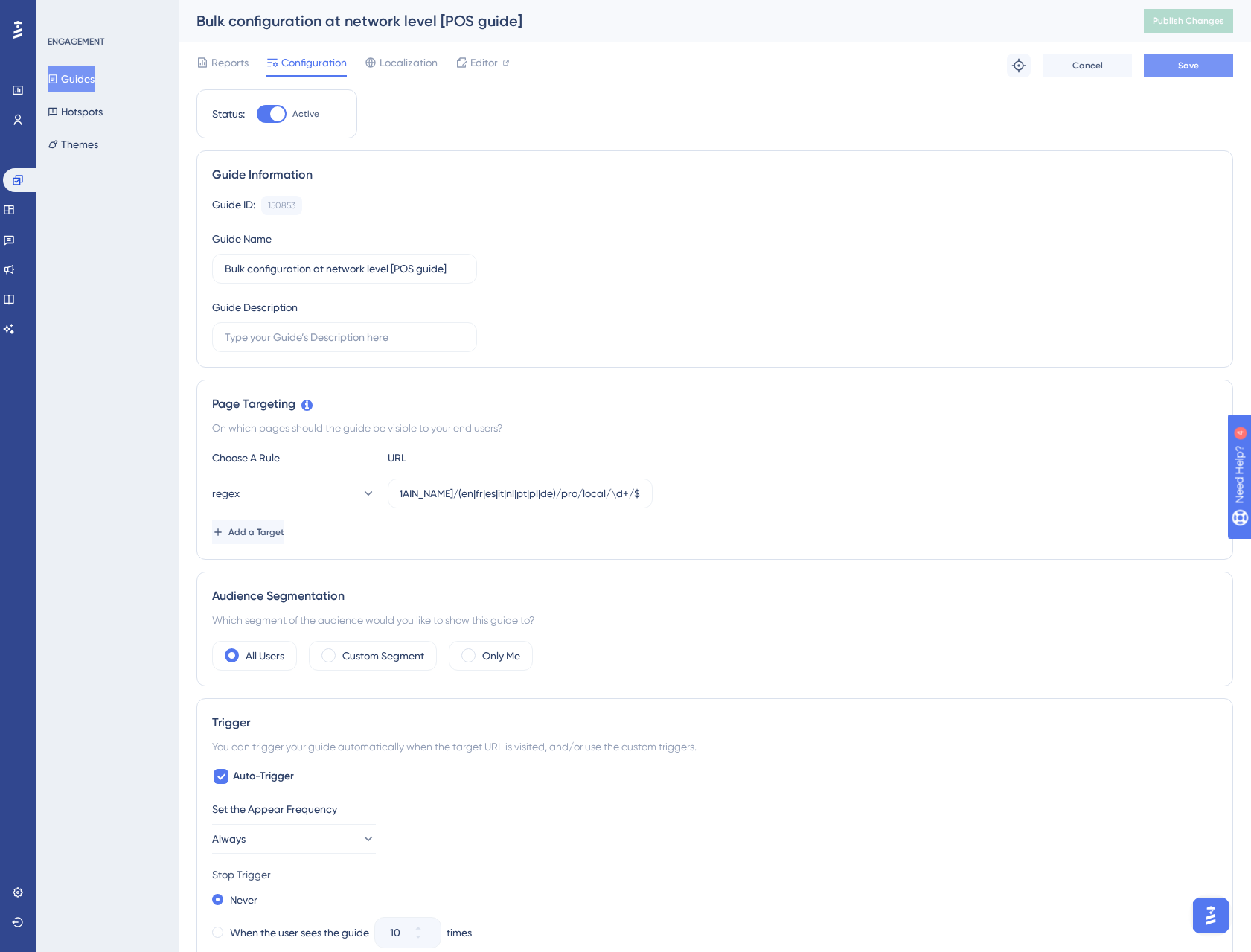
click at [1180, 68] on span "Save" at bounding box center [1189, 65] width 21 height 12
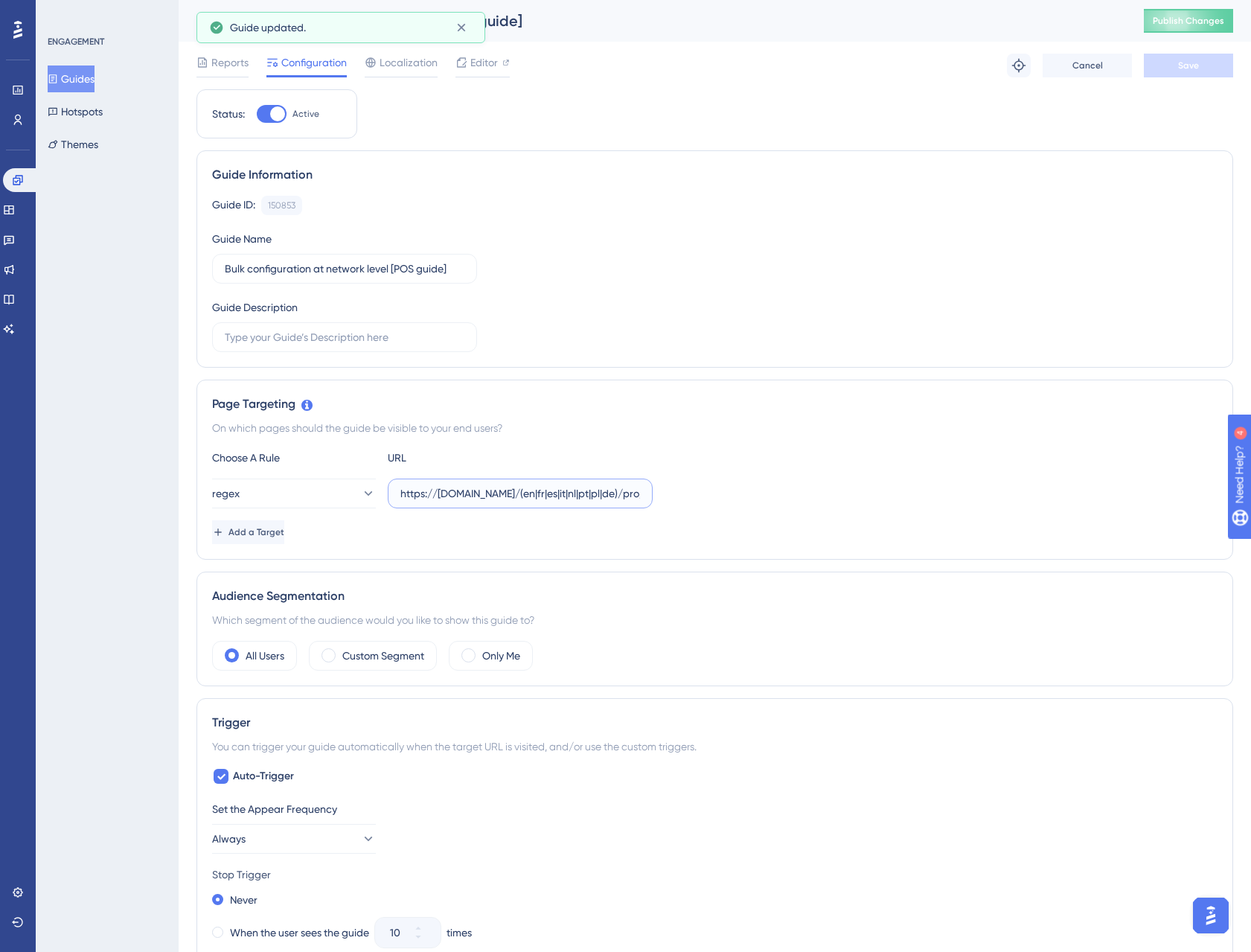
drag, startPoint x: 547, startPoint y: 493, endPoint x: 584, endPoint y: 498, distance: 37.3
click at [584, 498] on input "https://staging.fidspark.com/(en|fr|es|it|nl|pt|pl|de)/pro/local/\d+/$" at bounding box center [520, 494] width 240 height 16
click at [586, 499] on input "https://staging.fidspark.com/(en|fr|es|it|nl|pt|pl|de)/pro/local/\d+/$" at bounding box center [520, 494] width 240 height 16
click at [1192, 23] on span "Publish Changes" at bounding box center [1188, 21] width 72 height 12
click at [80, 73] on button "Guides" at bounding box center [71, 78] width 47 height 27
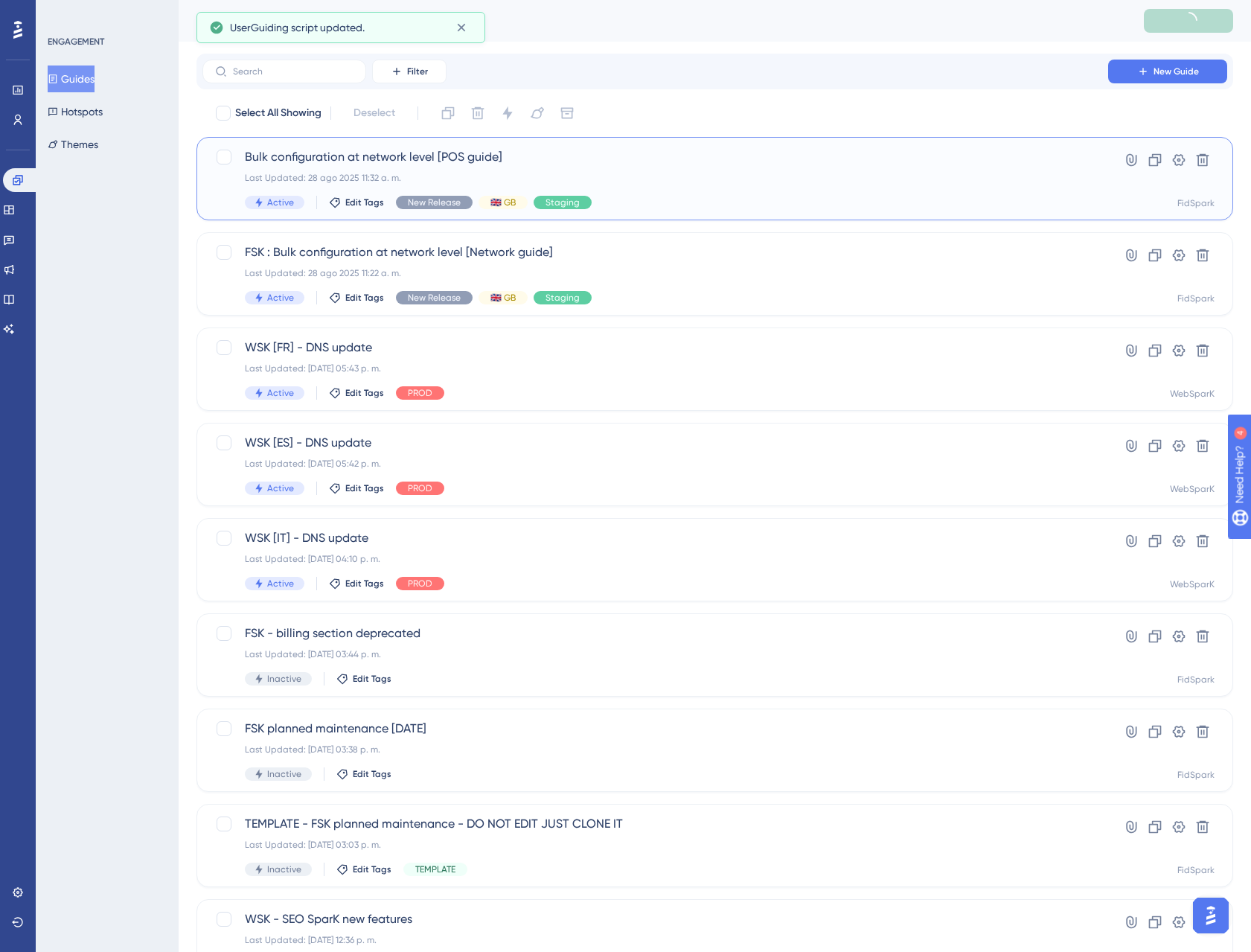
click at [401, 156] on span "Bulk configuration at network level [POS guide]" at bounding box center [655, 157] width 821 height 18
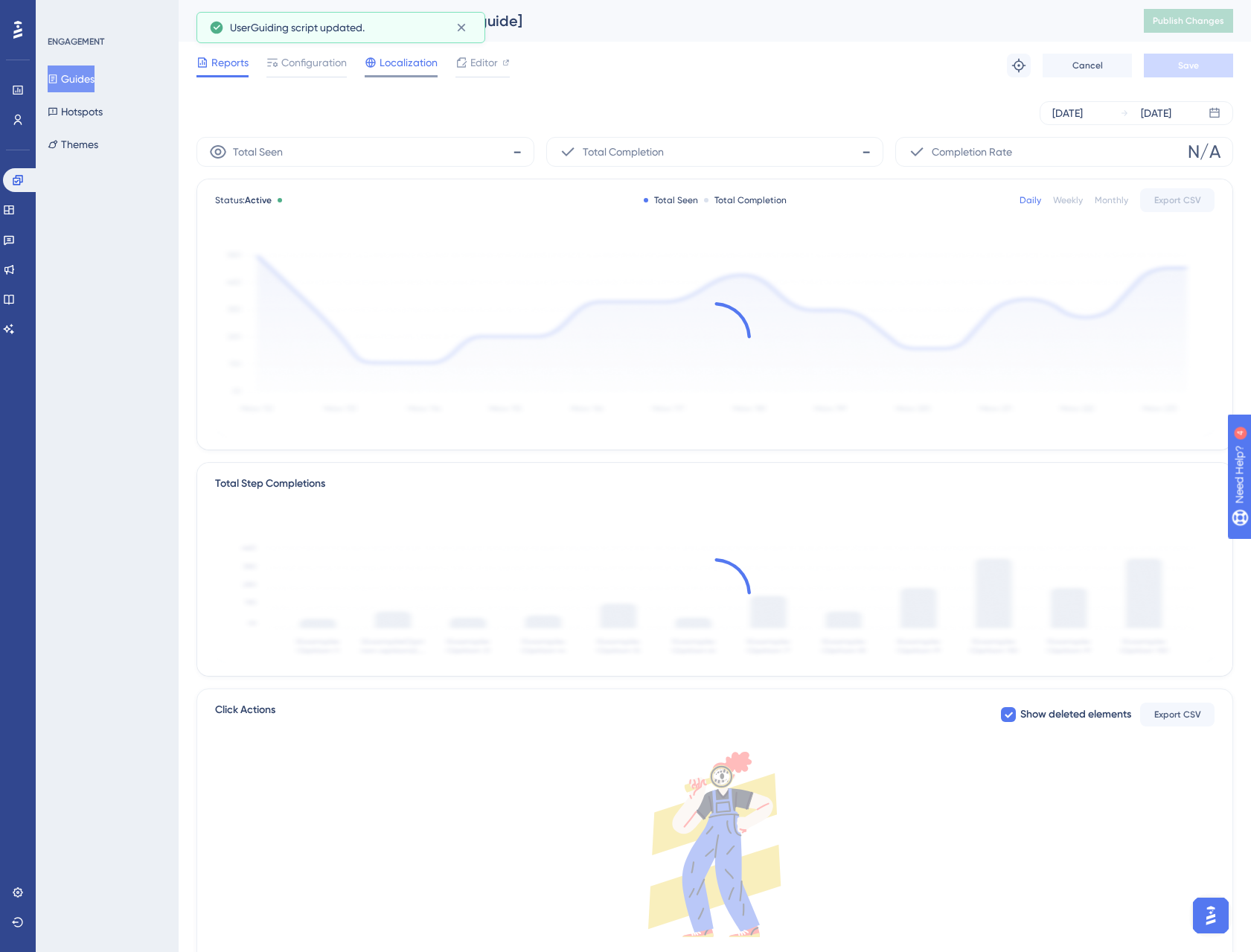
click at [429, 64] on span "Localization" at bounding box center [408, 63] width 58 height 18
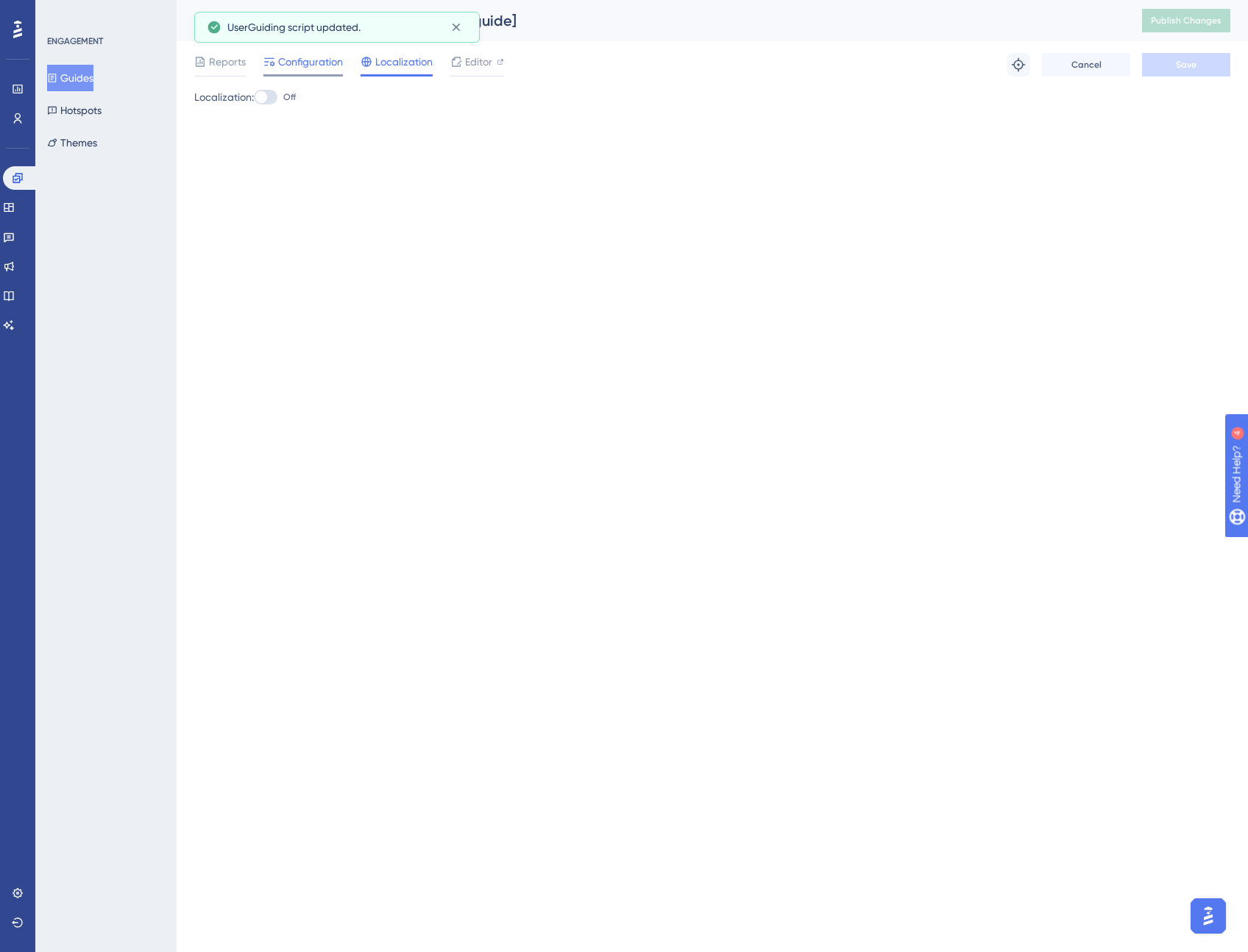
click at [315, 75] on div at bounding box center [303, 75] width 79 height 2
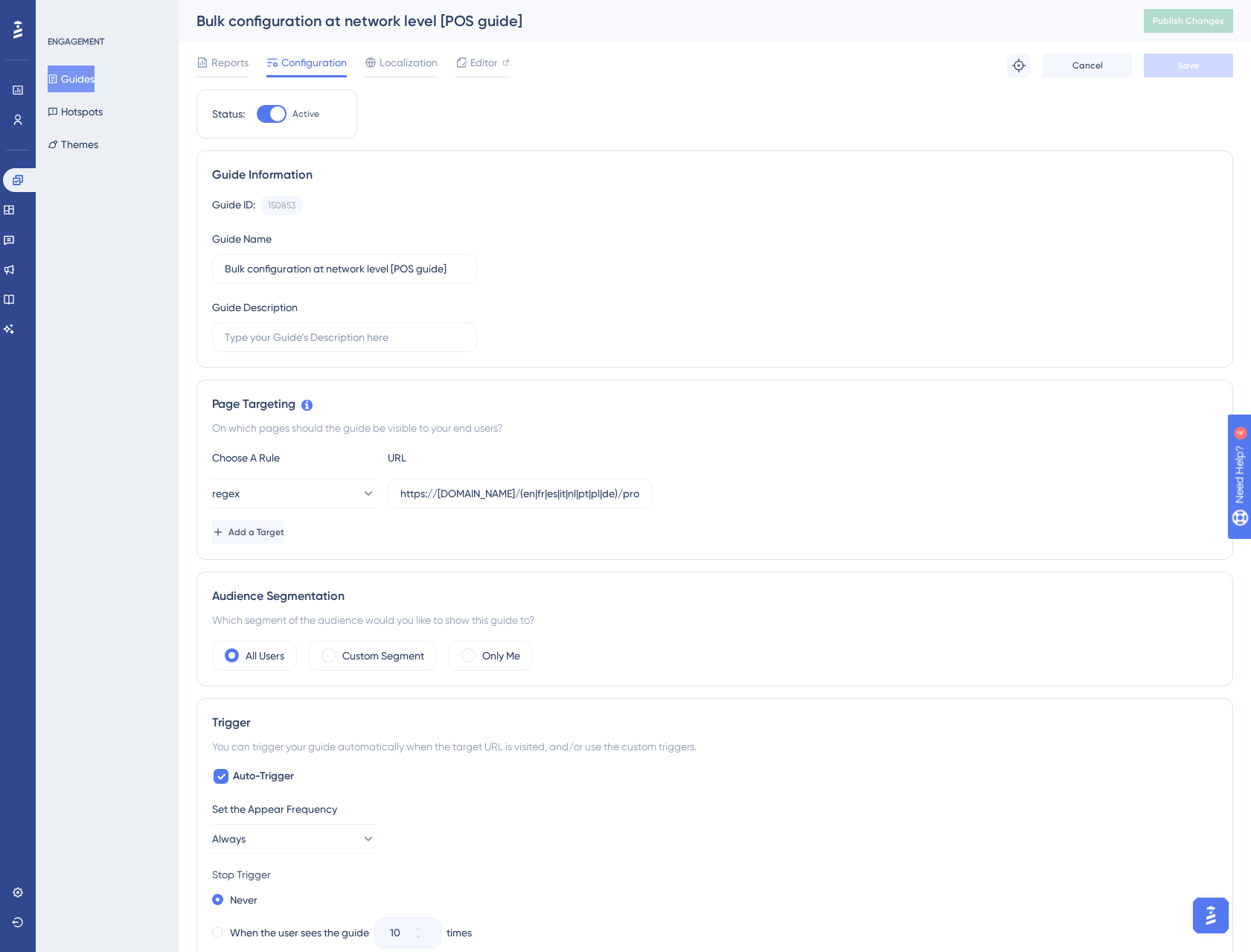
click at [94, 78] on button "Guides" at bounding box center [71, 78] width 47 height 27
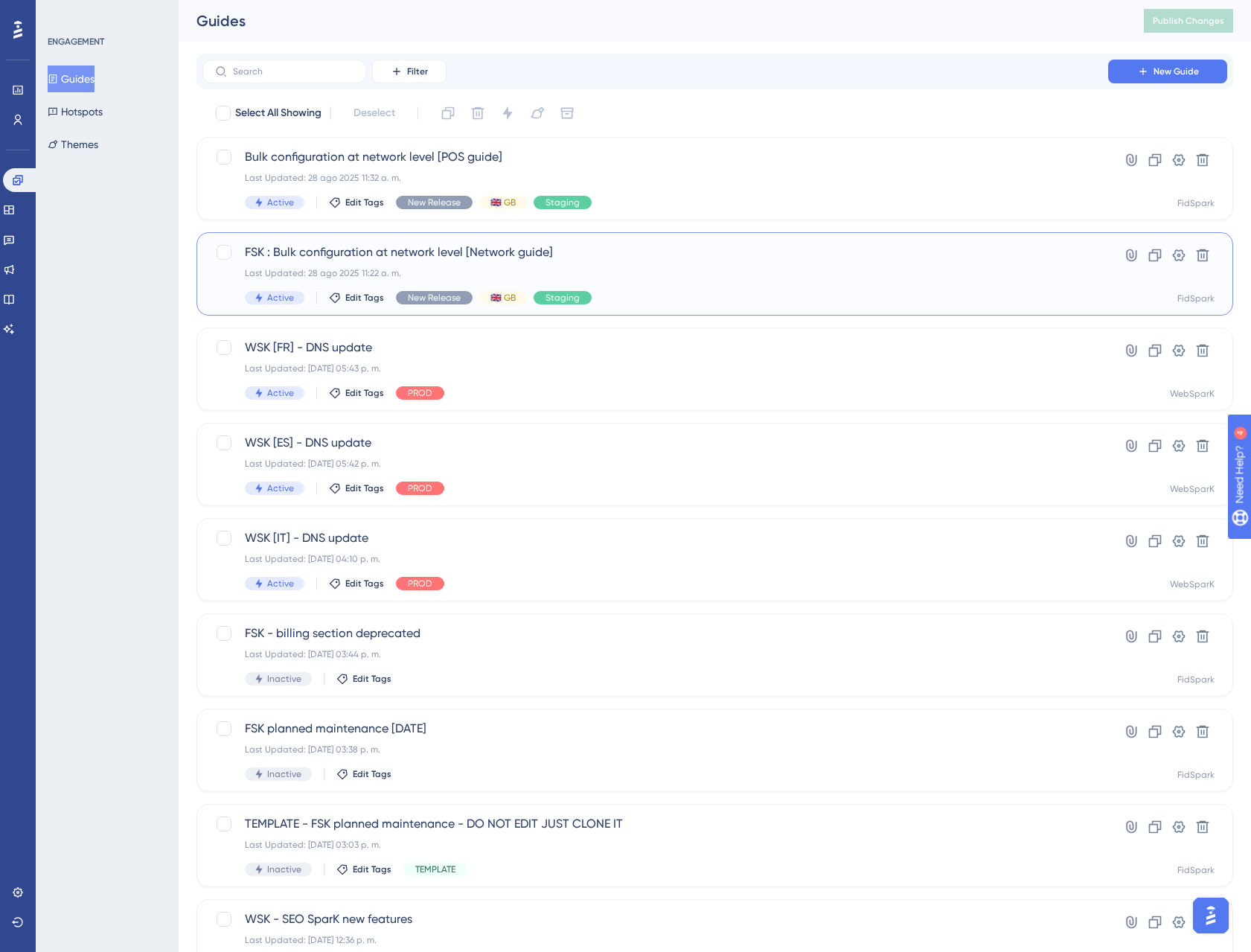
click at [348, 261] on div "FSK : Bulk configuration at network level [Network guide] Last Updated: 28 ago …" at bounding box center [655, 274] width 821 height 61
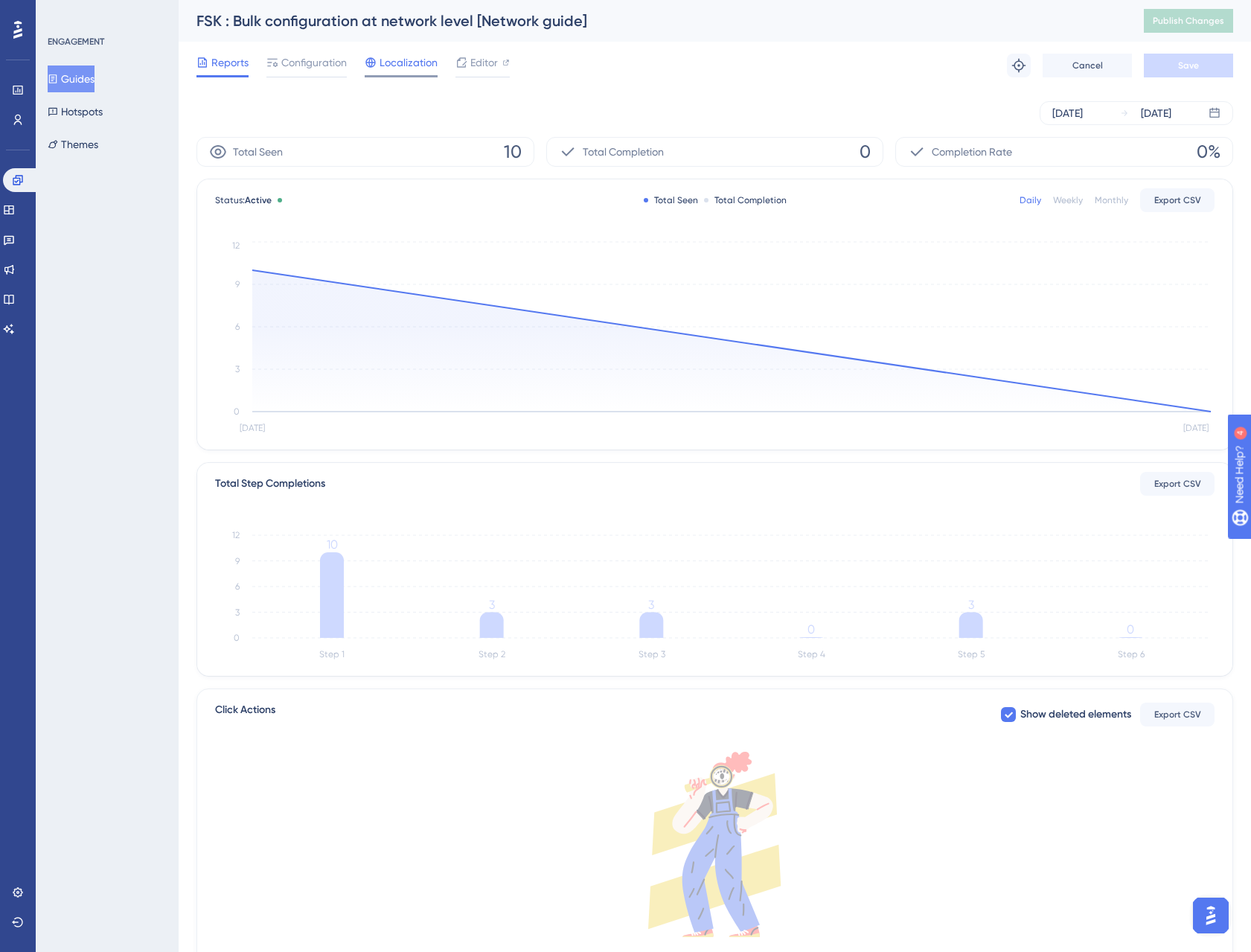
click at [402, 60] on span "Localization" at bounding box center [408, 63] width 58 height 18
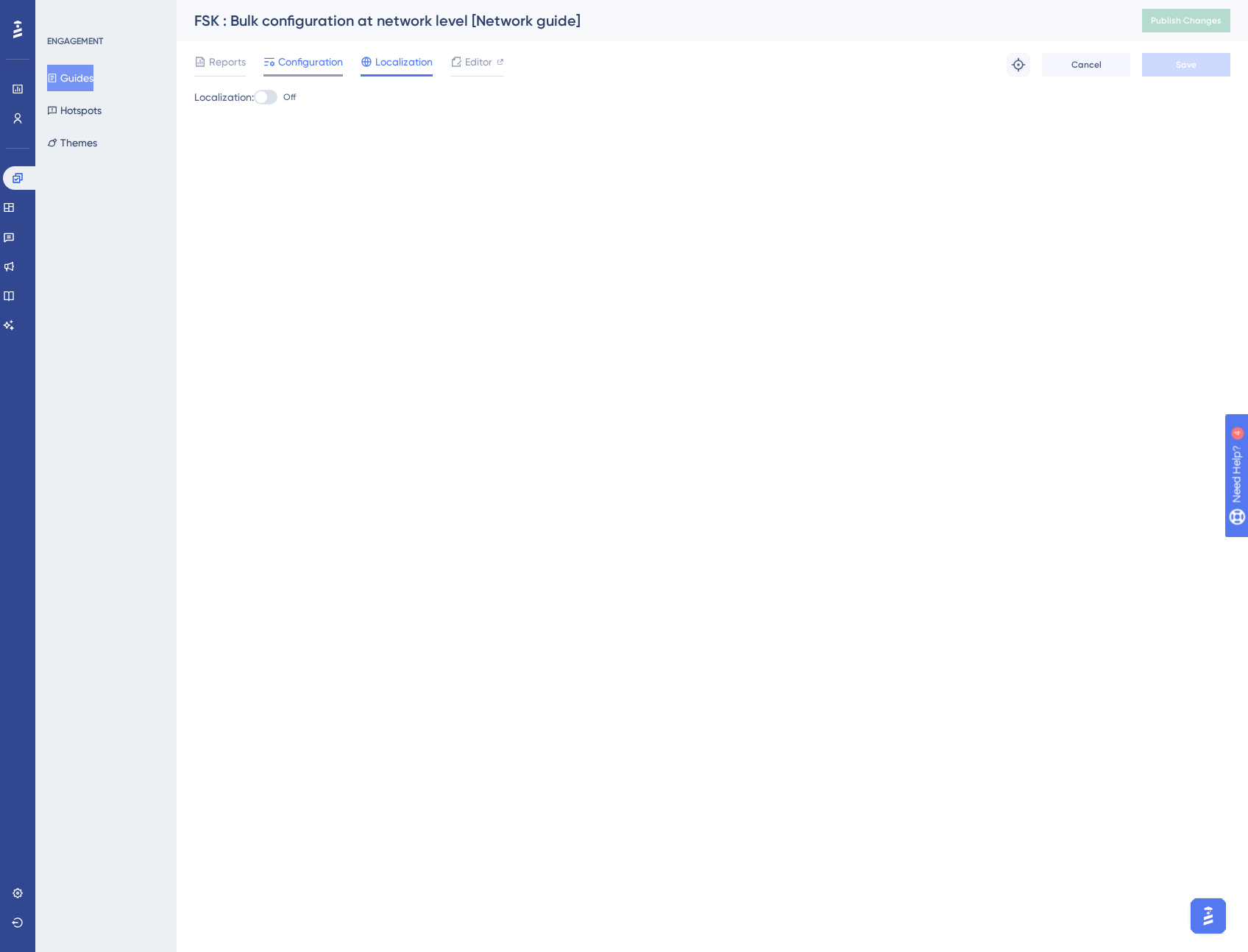
click at [333, 61] on span "Configuration" at bounding box center [310, 62] width 64 height 17
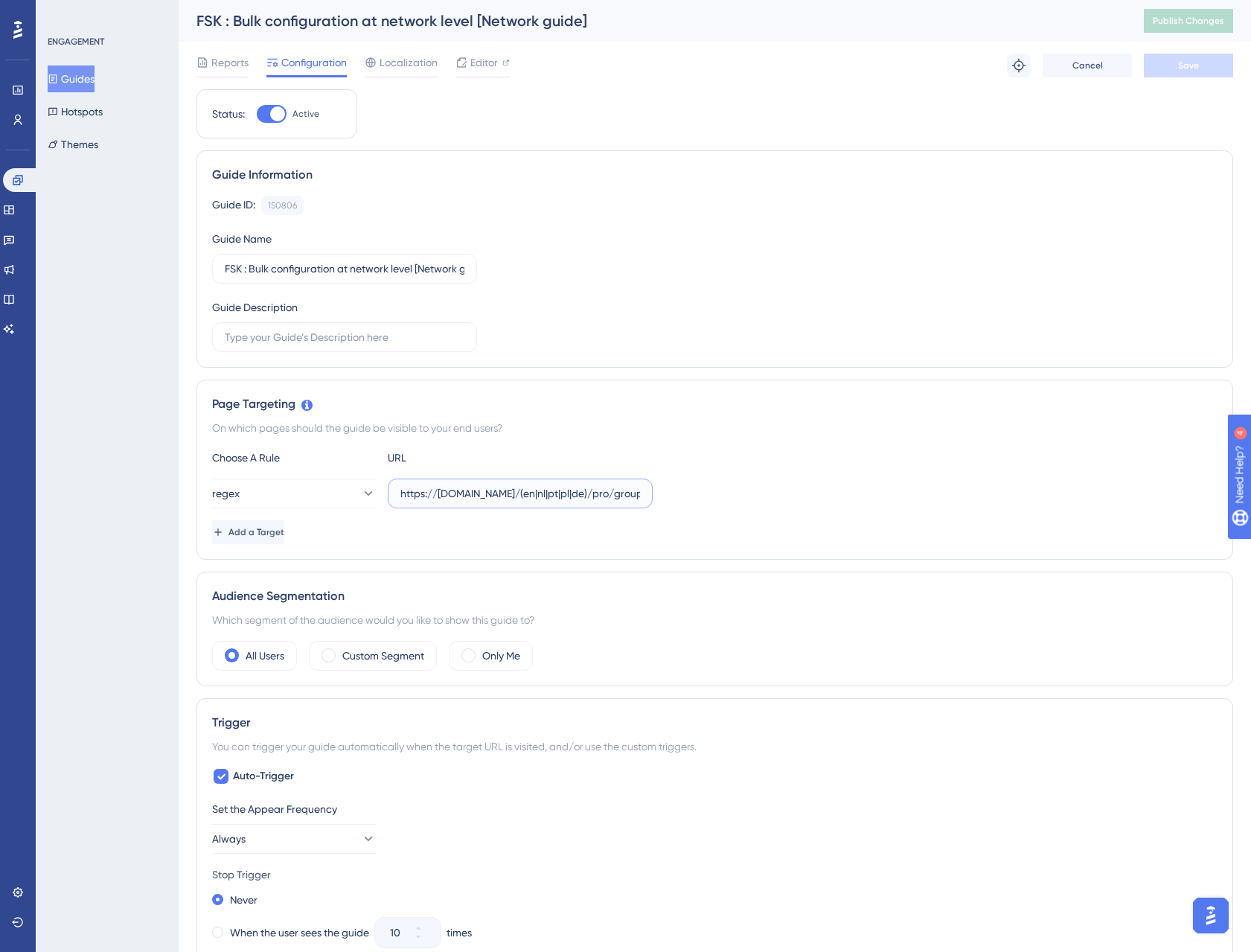
click at [578, 496] on input "https://staging.fidspark.com/(en|nl|pt|pl|de)/pro/group/" at bounding box center [520, 494] width 240 height 16
click at [543, 492] on input "https://staging.fidspark.com/(en|nl|pt|pl|de)/pro/group/" at bounding box center [520, 494] width 240 height 16
paste input "fr|es|it|"
type input "https://staging.fidspark.com/(en|fr|es|it|nl|pt|pl|de)/pro/group/"
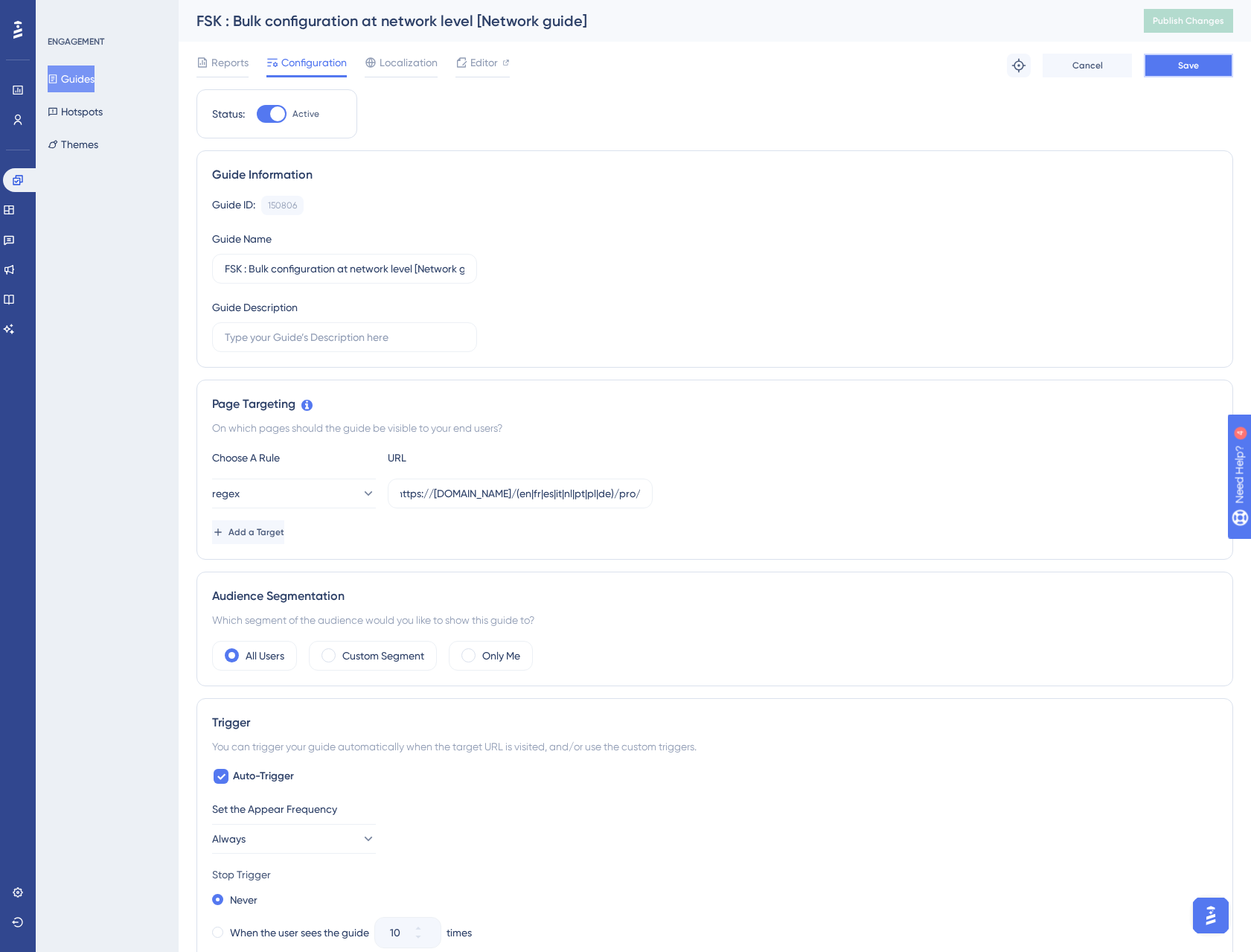
click at [1166, 72] on button "Save" at bounding box center [1188, 66] width 89 height 24
click at [1212, 31] on button "Publish Changes" at bounding box center [1188, 21] width 89 height 24
click at [93, 80] on button "Guides" at bounding box center [71, 78] width 47 height 27
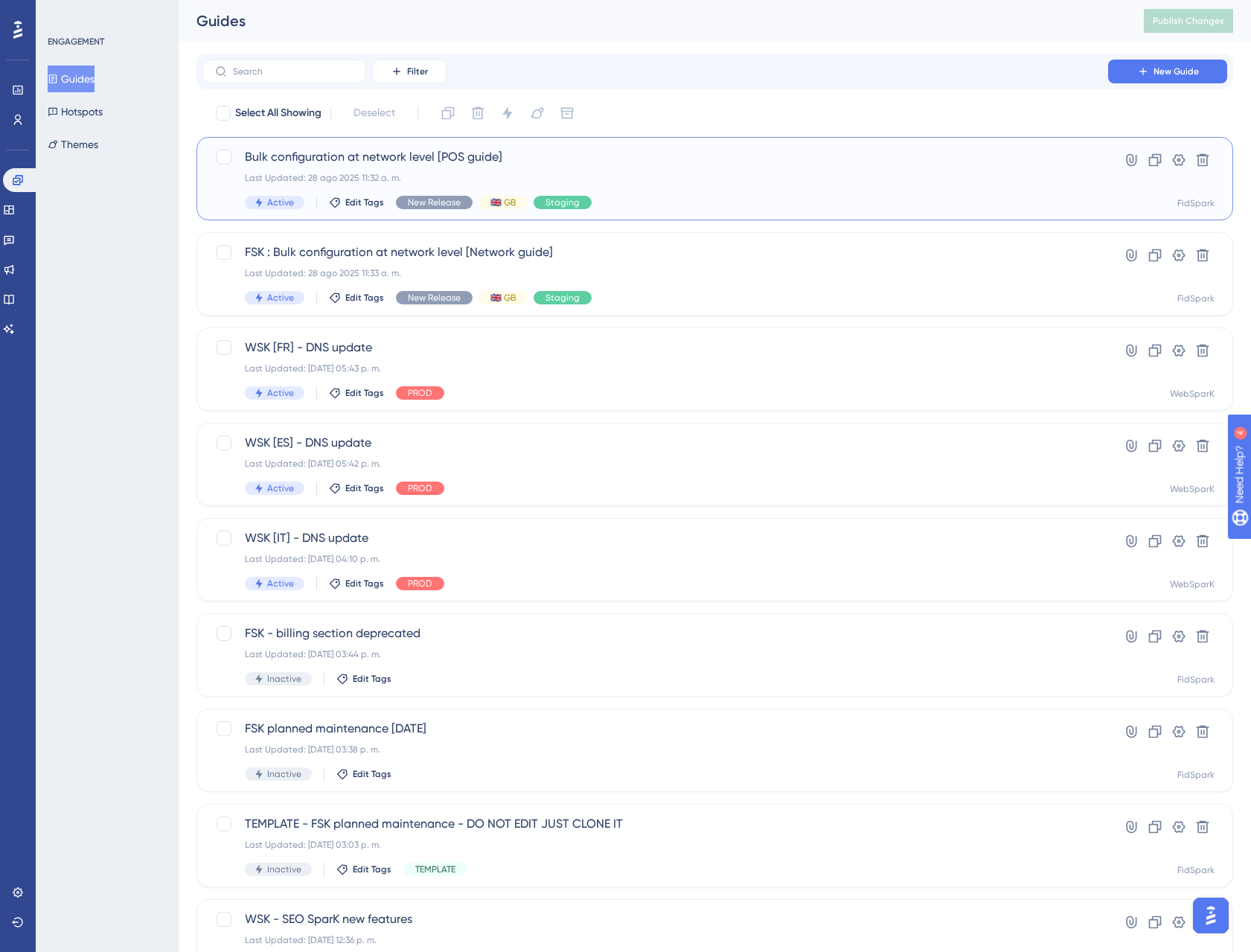
click at [440, 157] on span "Bulk configuration at network level [POS guide]" at bounding box center [655, 157] width 821 height 18
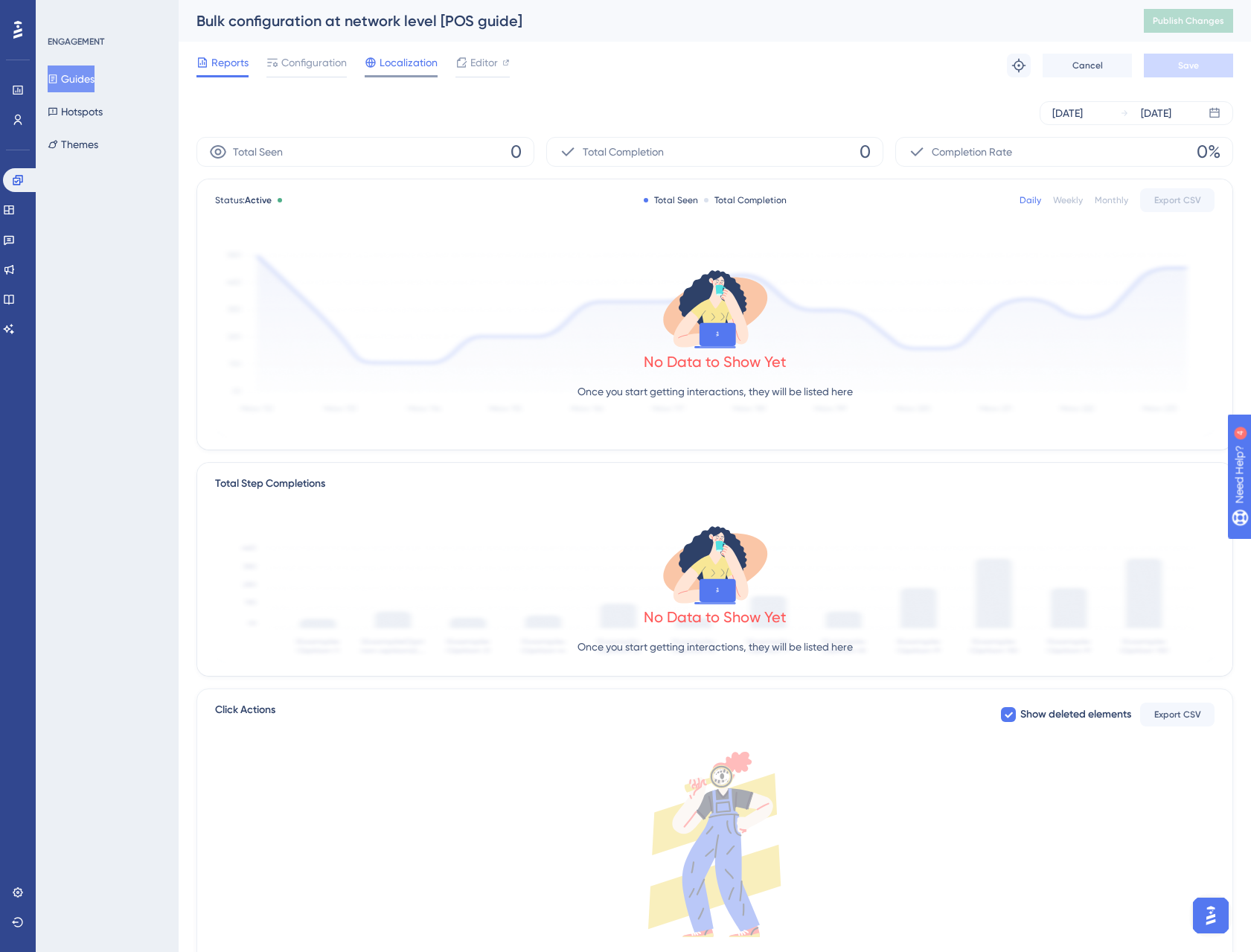
click at [402, 64] on span "Localization" at bounding box center [408, 63] width 58 height 18
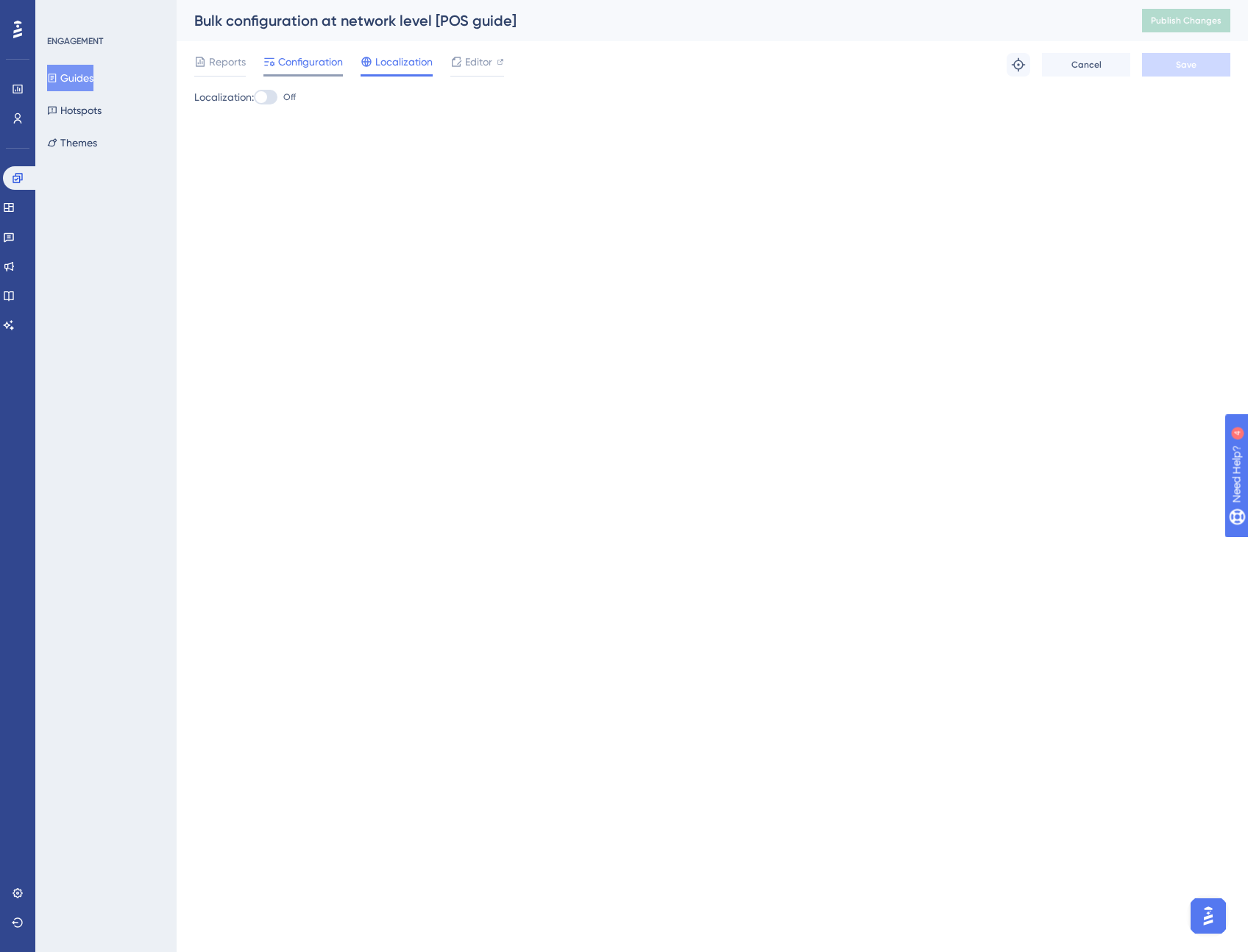
click at [316, 65] on span "Configuration" at bounding box center [310, 62] width 64 height 17
